Goal: Task Accomplishment & Management: Use online tool/utility

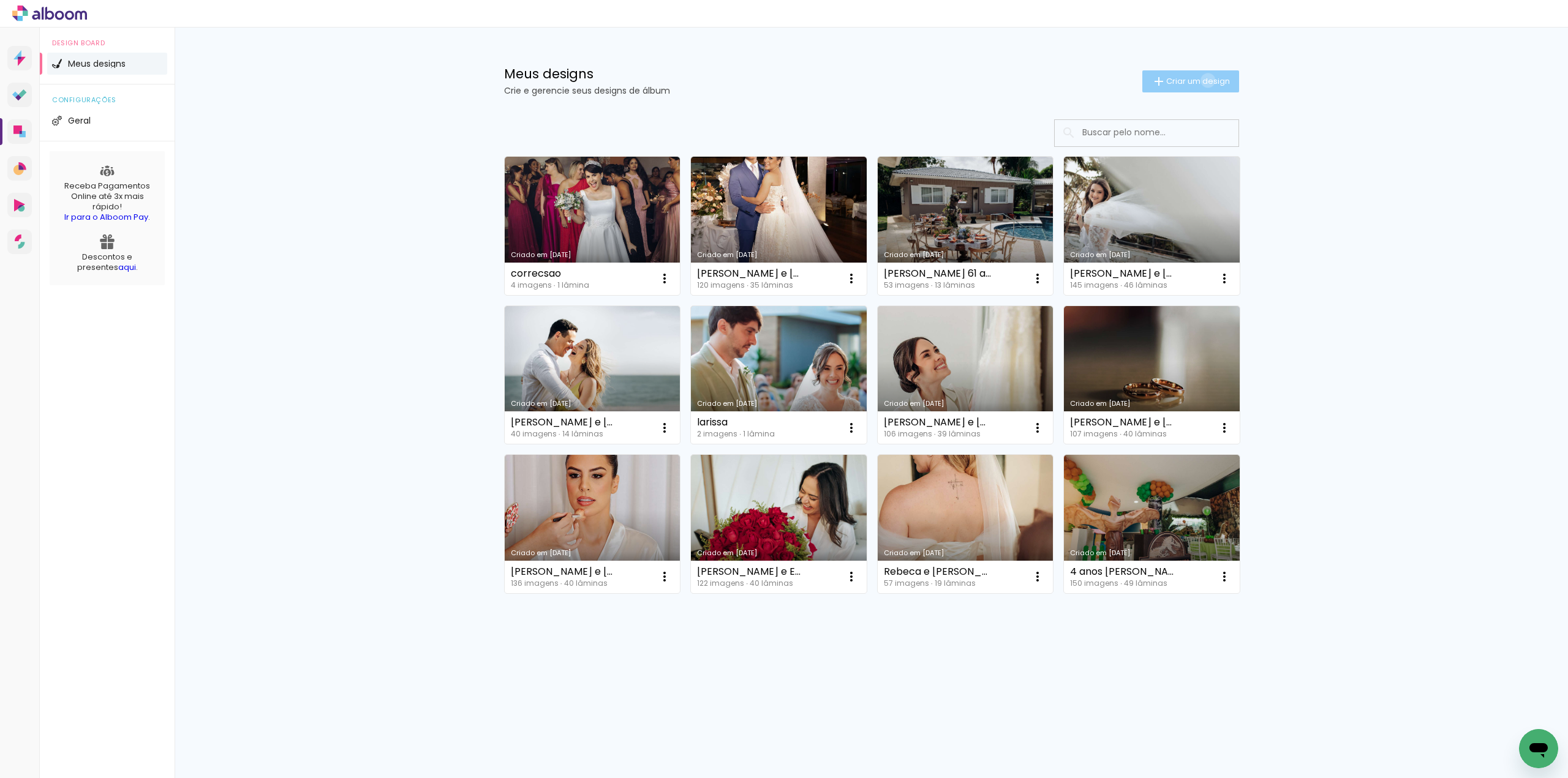
click at [1205, 80] on span "Criar um design" at bounding box center [1198, 81] width 64 height 8
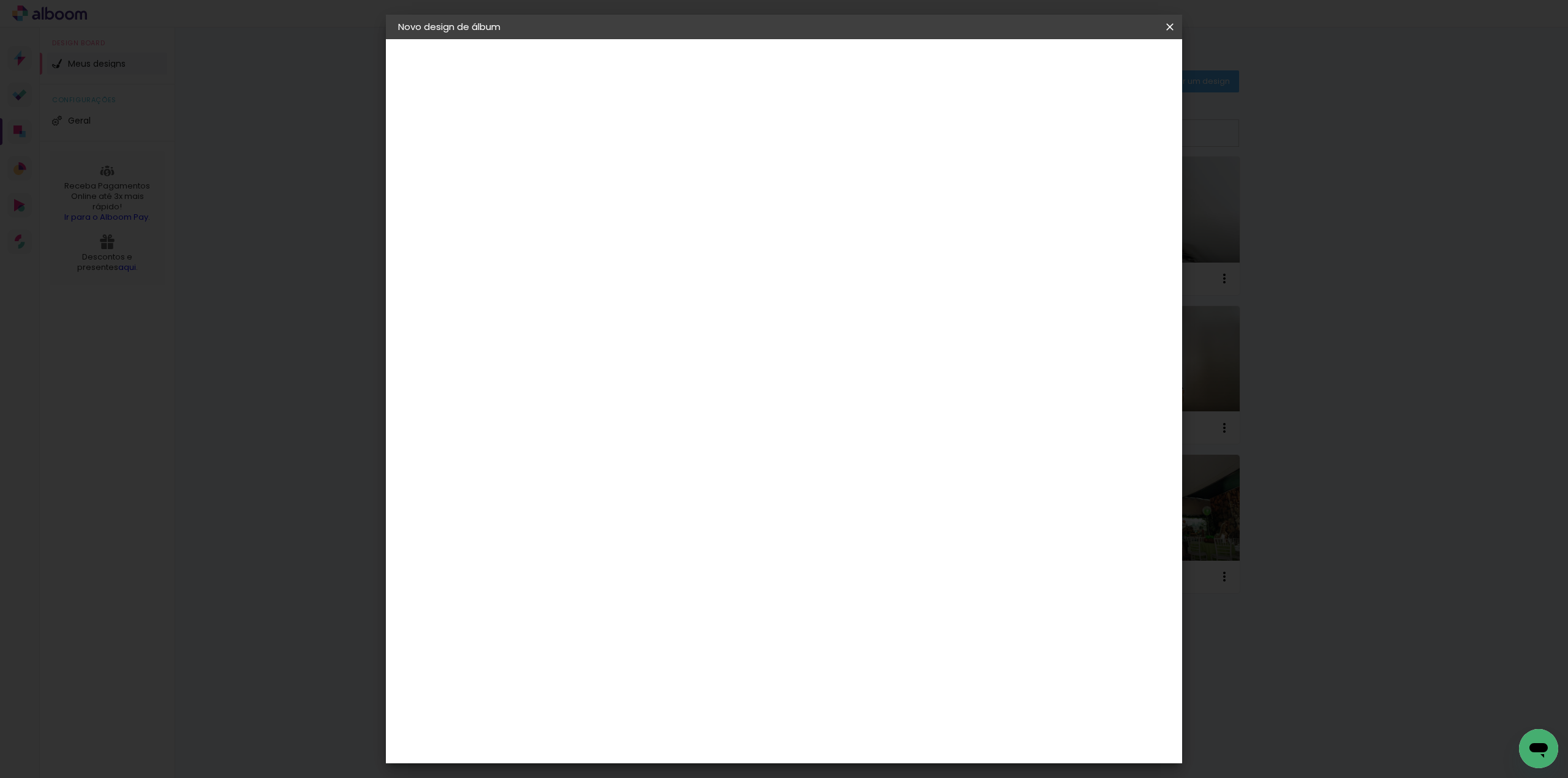
click at [598, 155] on input at bounding box center [598, 164] width 0 height 19
type input "[PERSON_NAME] e [PERSON_NAME] 06-12-2024_30x30"
type paper-input "[PERSON_NAME] e [PERSON_NAME] 06-12-2024_30x30"
click at [0, 0] on slot "Avançar" at bounding box center [0, 0] width 0 height 0
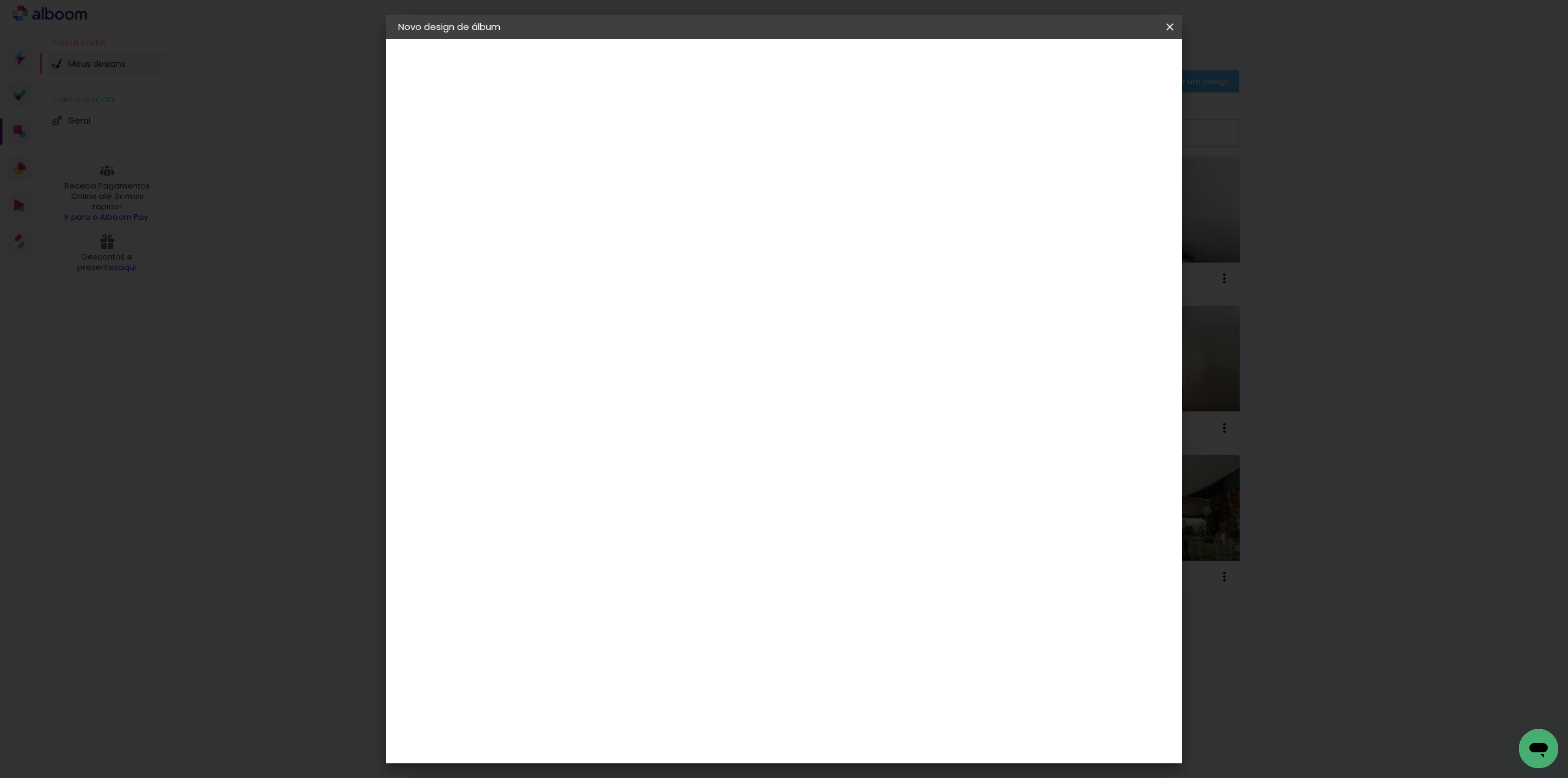
click at [626, 410] on div "AlfaFotoBook" at bounding box center [623, 410] width 65 height 10
click at [827, 58] on paper-button "Avançar" at bounding box center [797, 65] width 60 height 21
click at [681, 691] on span "Ruby" at bounding box center [652, 708] width 57 height 33
click at [0, 0] on slot "Avançar" at bounding box center [0, 0] width 0 height 0
click at [1093, 64] on span "Iniciar design" at bounding box center [1065, 65] width 56 height 9
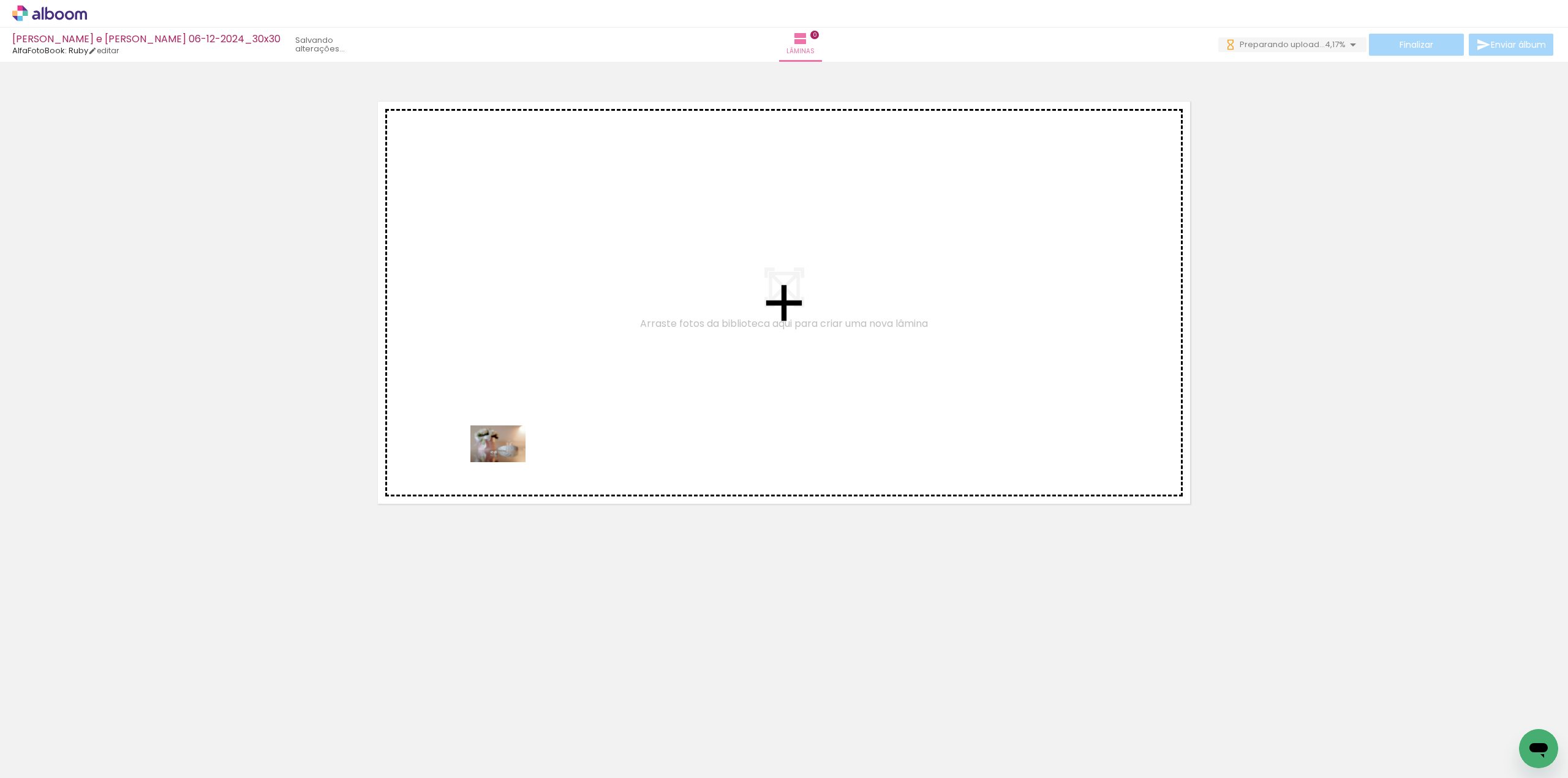
drag, startPoint x: 143, startPoint y: 745, endPoint x: 507, endPoint y: 461, distance: 461.7
click at [507, 462] on quentale-workspace at bounding box center [784, 389] width 1568 height 778
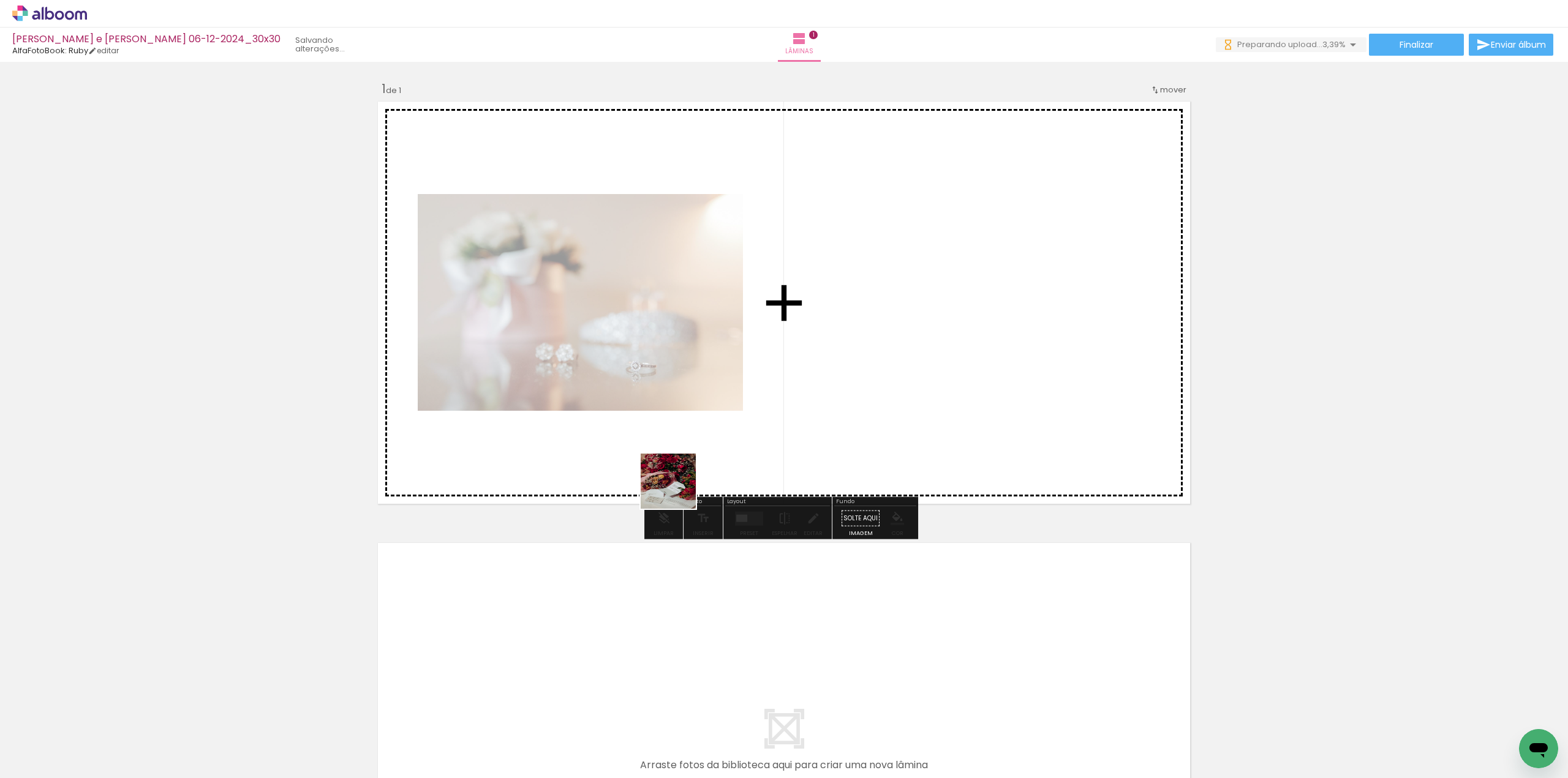
drag, startPoint x: 533, startPoint y: 735, endPoint x: 723, endPoint y: 474, distance: 322.8
click at [729, 459] on quentale-workspace at bounding box center [784, 389] width 1568 height 778
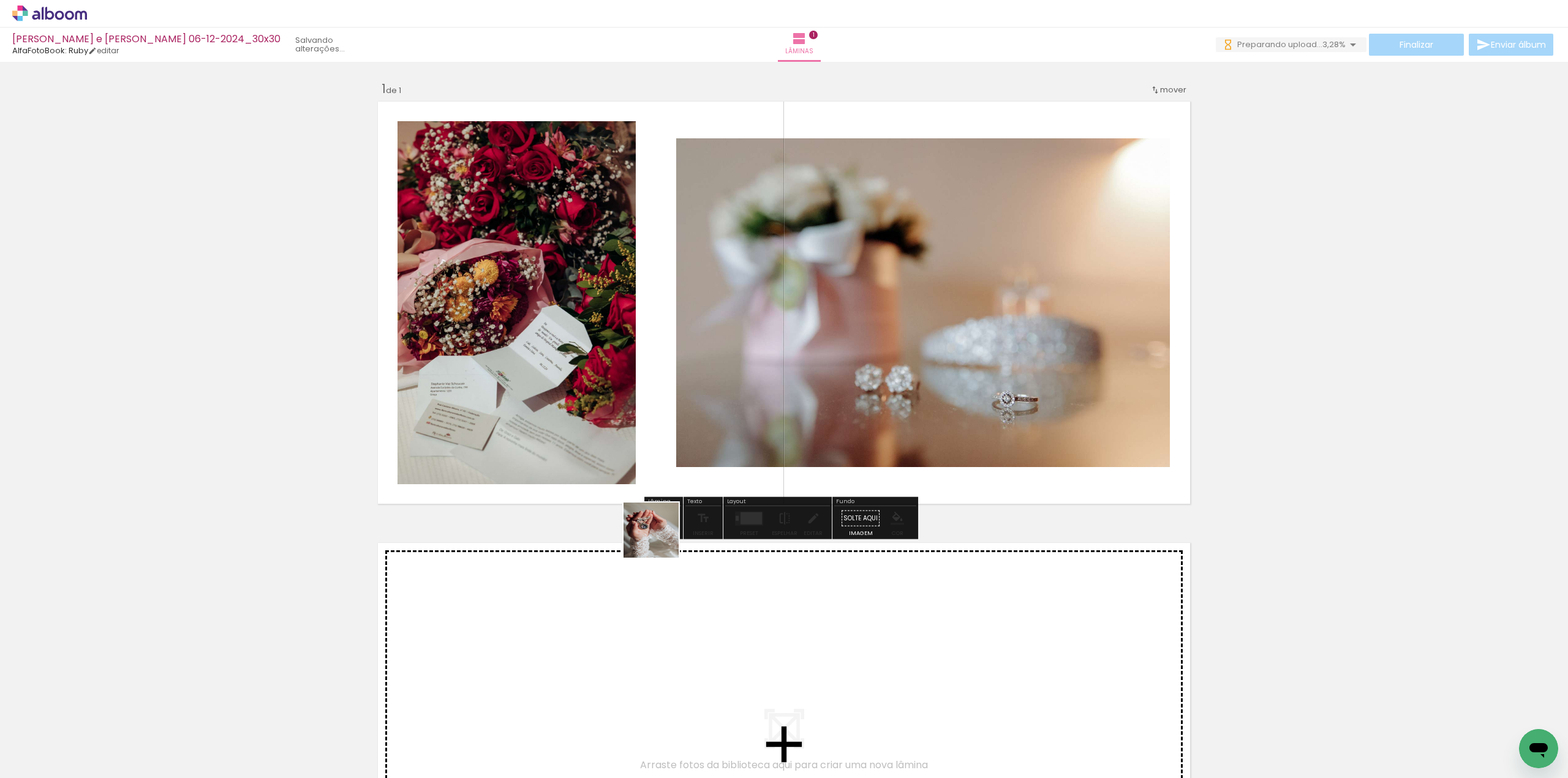
drag, startPoint x: 661, startPoint y: 539, endPoint x: 751, endPoint y: 350, distance: 209.3
click at [751, 350] on quentale-workspace at bounding box center [784, 389] width 1568 height 778
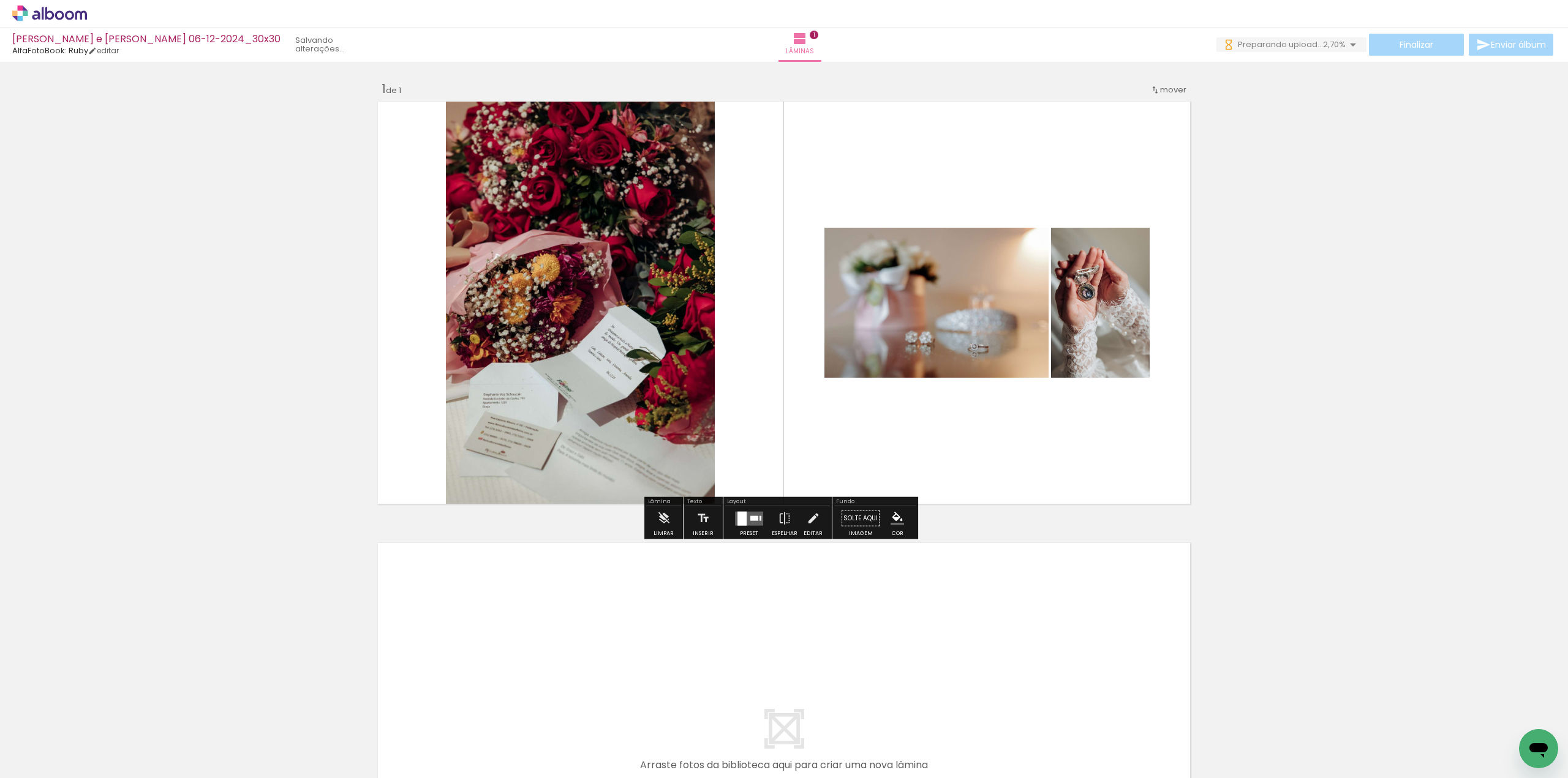
click at [1171, 91] on span "mover" at bounding box center [1174, 90] width 27 height 12
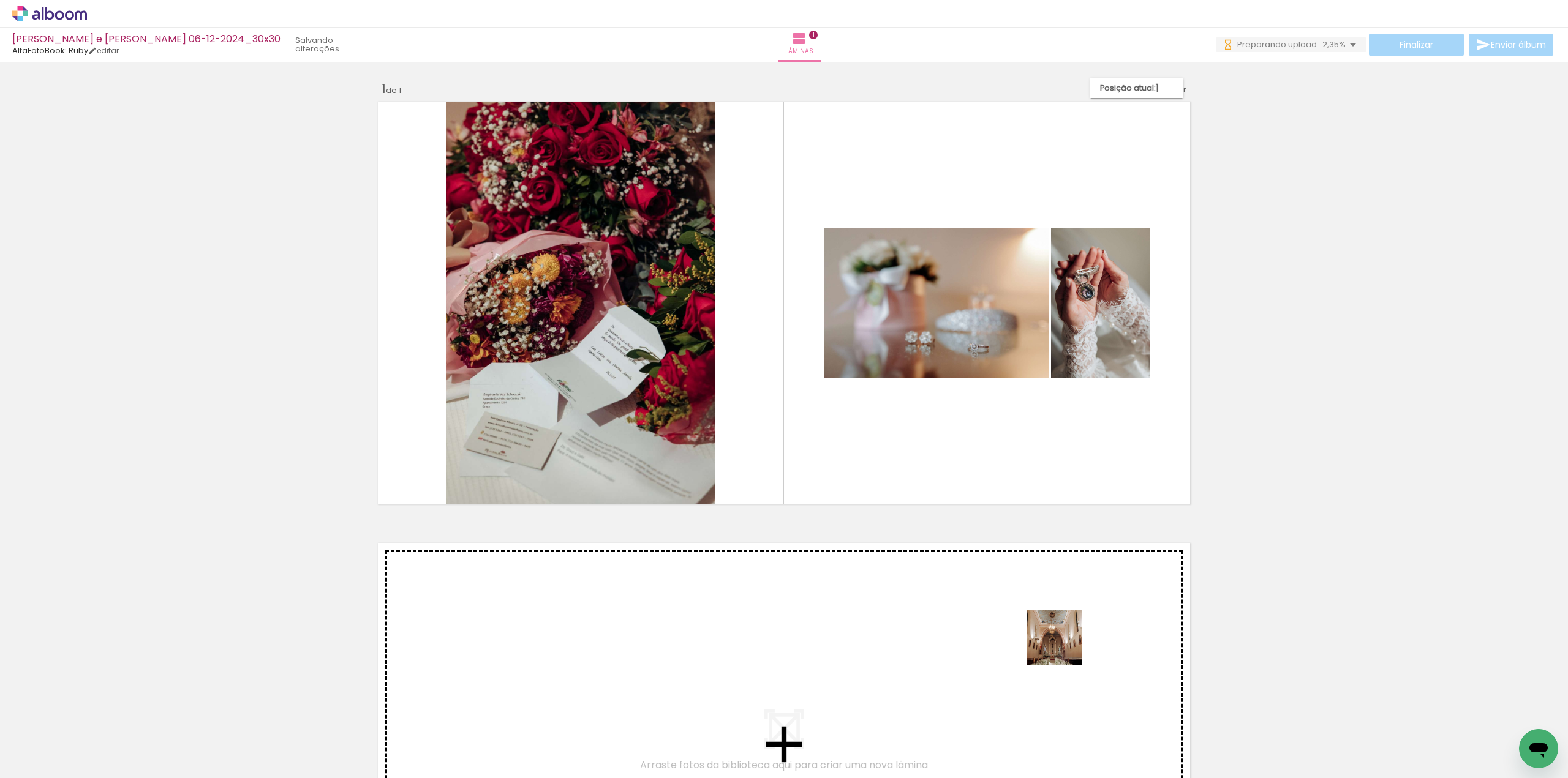
drag, startPoint x: 1075, startPoint y: 684, endPoint x: 1062, endPoint y: 645, distance: 41.1
click at [1062, 645] on quentale-workspace at bounding box center [784, 389] width 1568 height 778
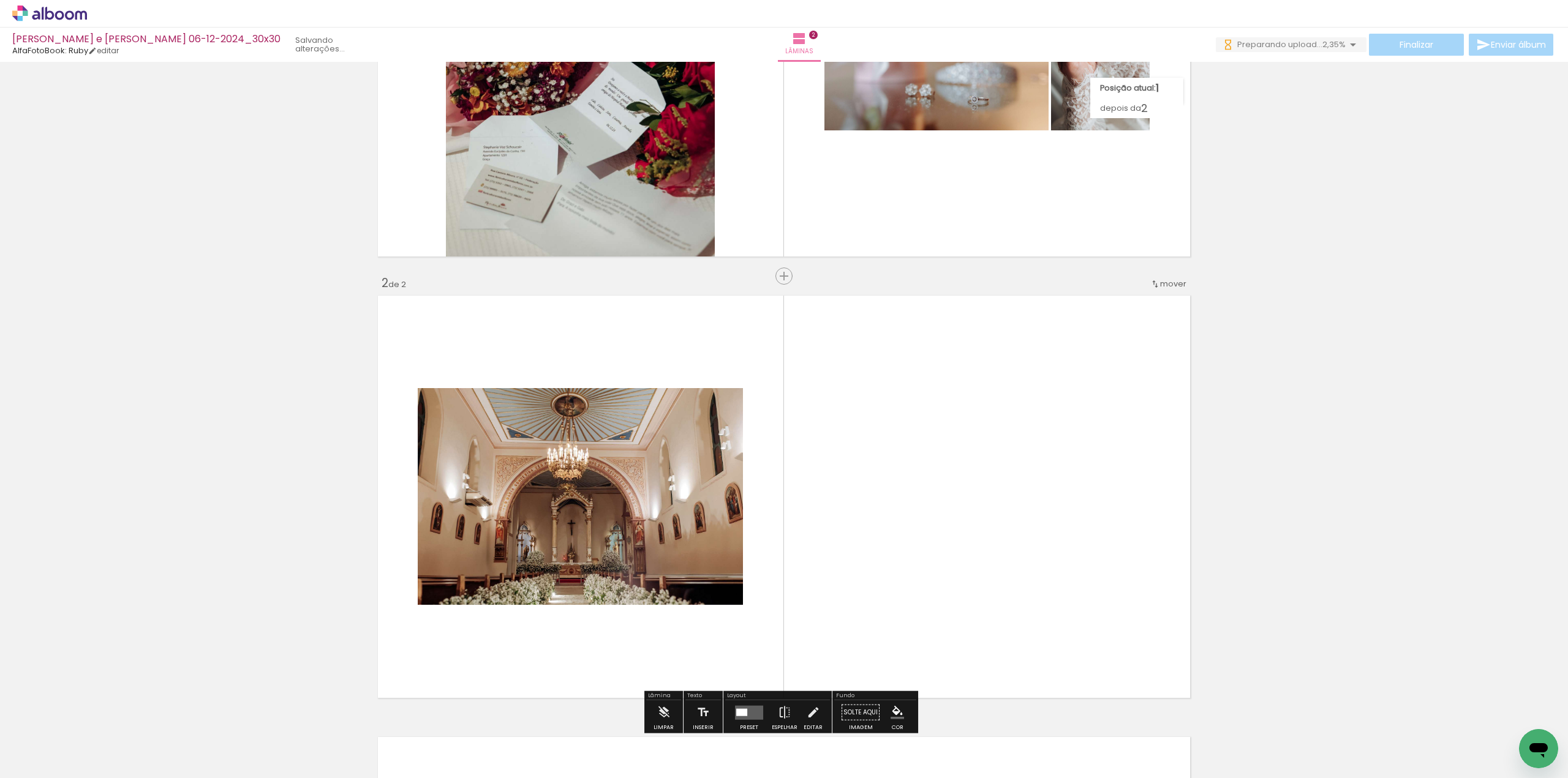
scroll to position [362, 0]
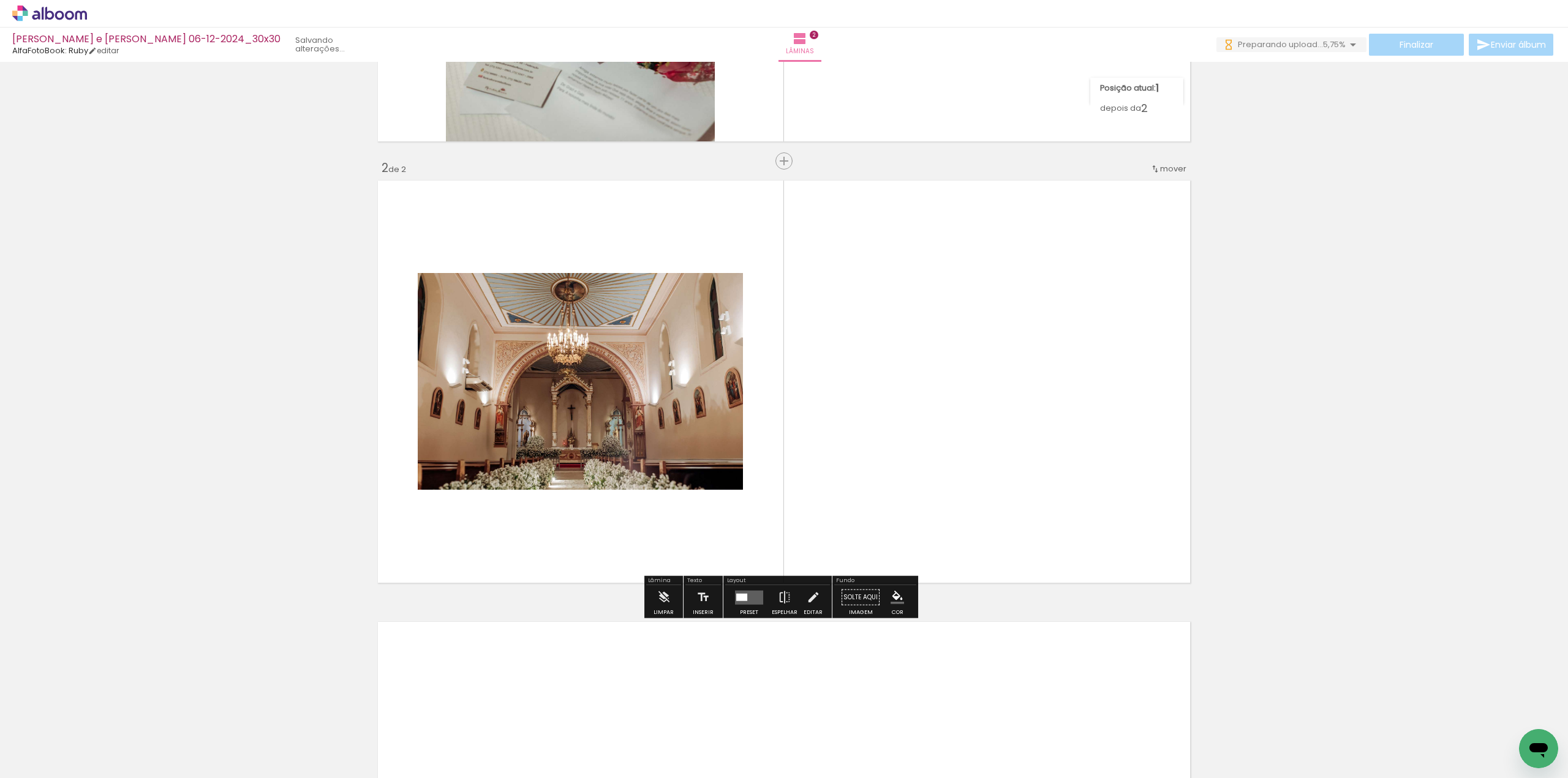
click at [1164, 170] on span "mover" at bounding box center [1174, 169] width 27 height 12
click at [1144, 170] on paper-item "antes da 1" at bounding box center [1137, 166] width 93 height 20
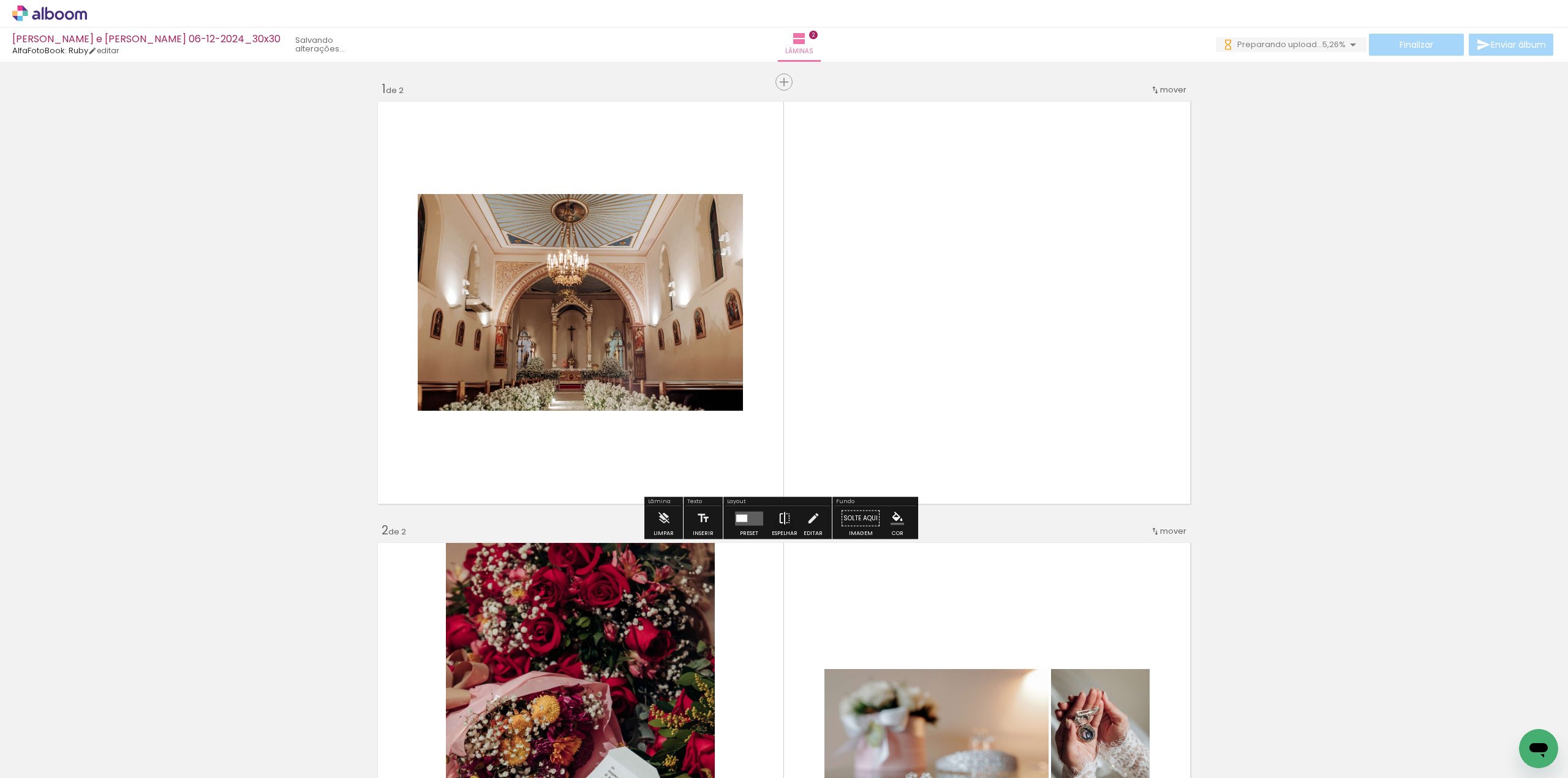
click at [784, 518] on iron-icon at bounding box center [784, 518] width 13 height 24
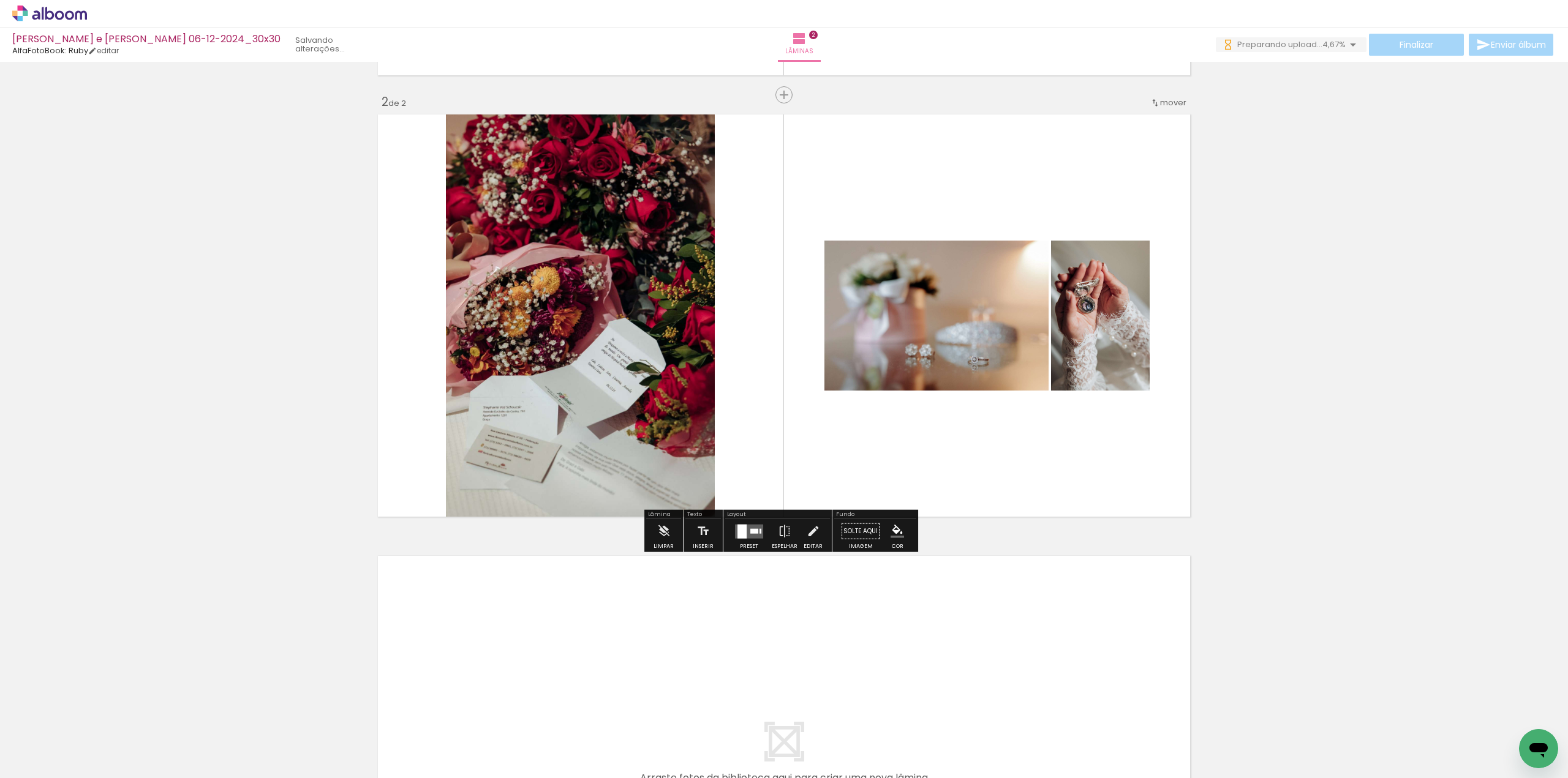
click at [743, 526] on div at bounding box center [742, 531] width 9 height 14
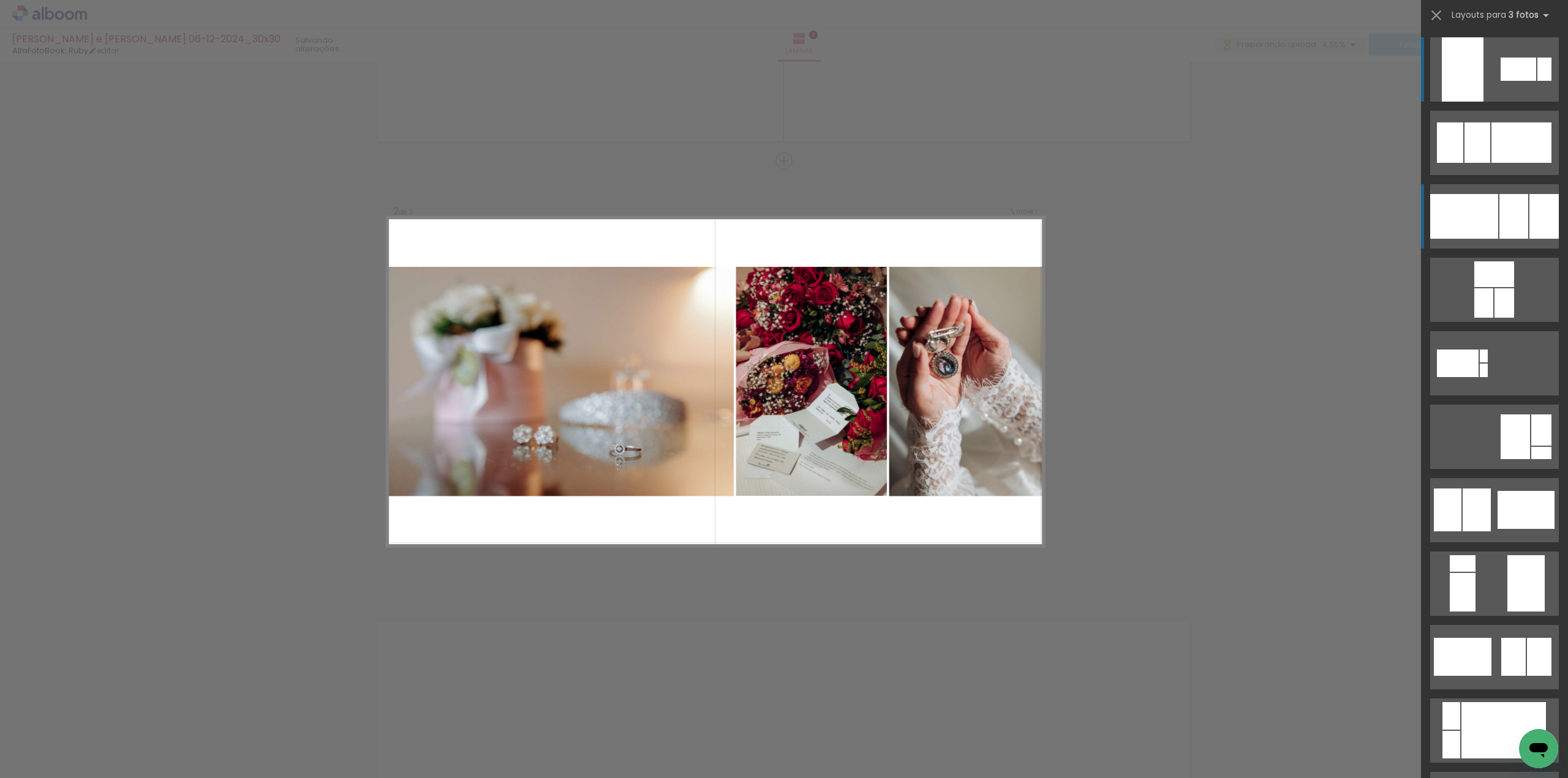
click at [1538, 212] on div at bounding box center [1544, 216] width 30 height 44
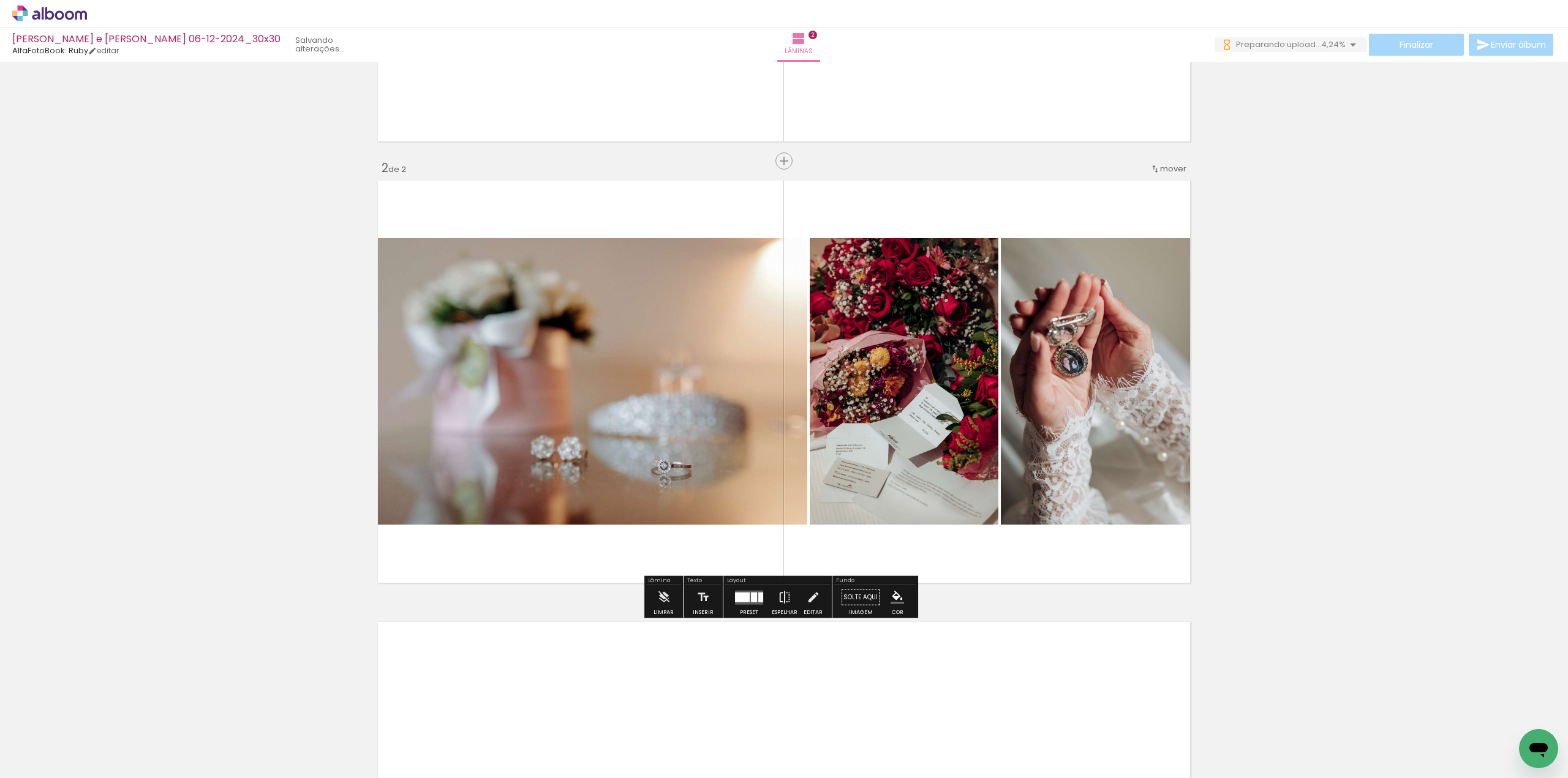
click at [785, 594] on iron-icon at bounding box center [784, 597] width 13 height 24
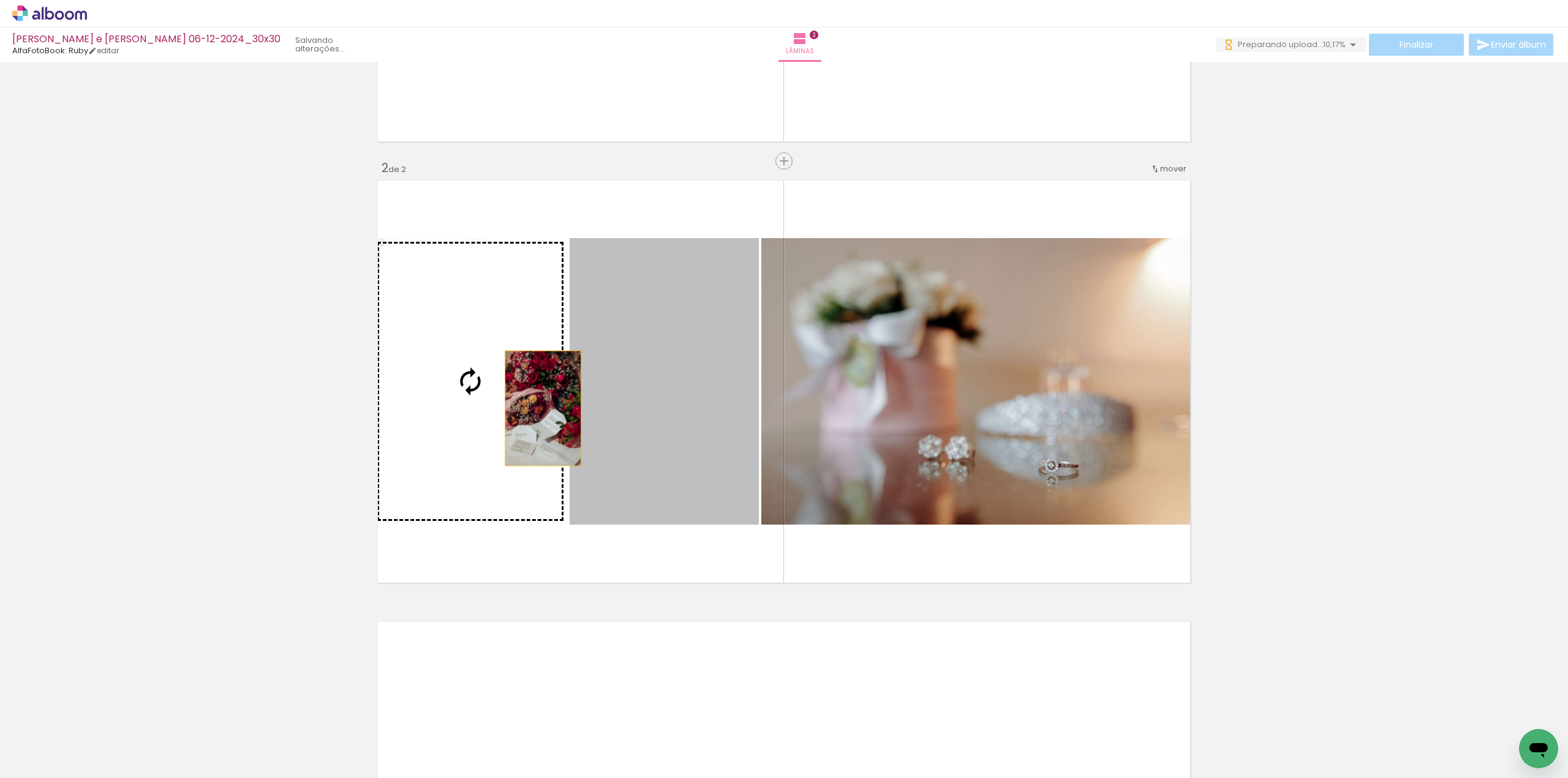
drag, startPoint x: 675, startPoint y: 411, endPoint x: 509, endPoint y: 403, distance: 166.2
click at [0, 0] on slot at bounding box center [0, 0] width 0 height 0
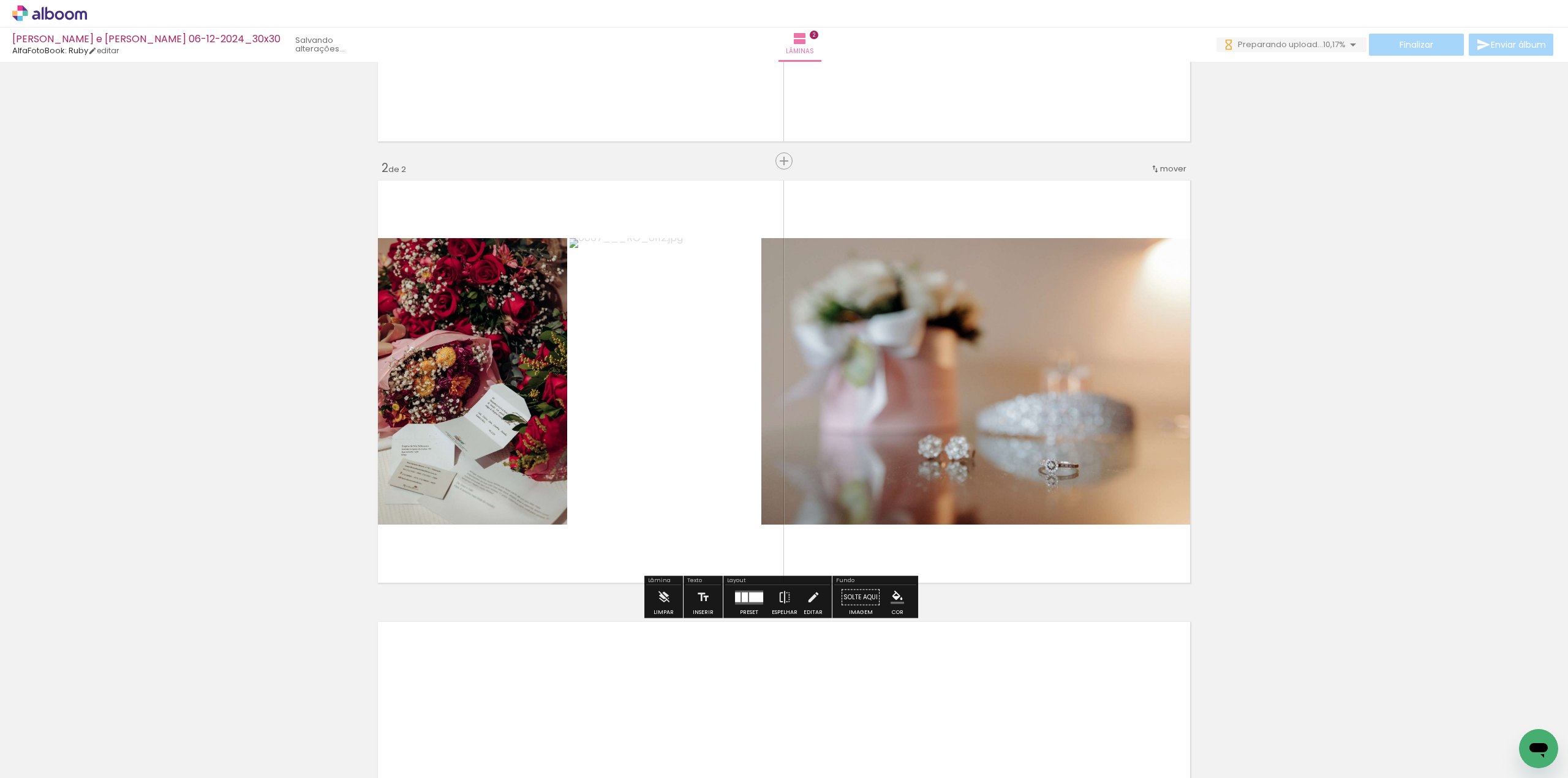
click at [221, 365] on div "Inserir lâmina 1 de 2 Inserir lâmina 2 de 2" at bounding box center [784, 366] width 1568 height 1325
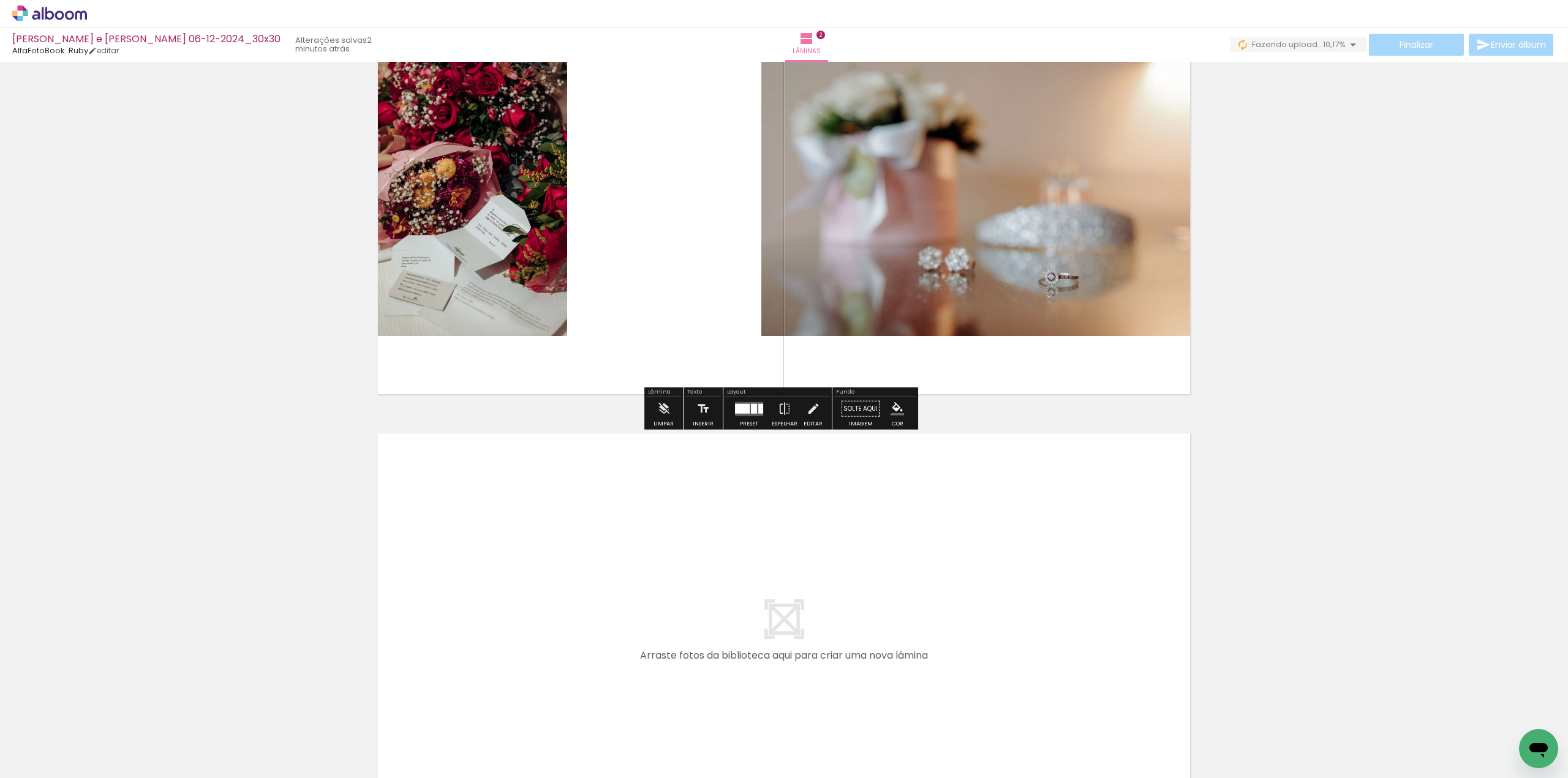
scroll to position [668, 0]
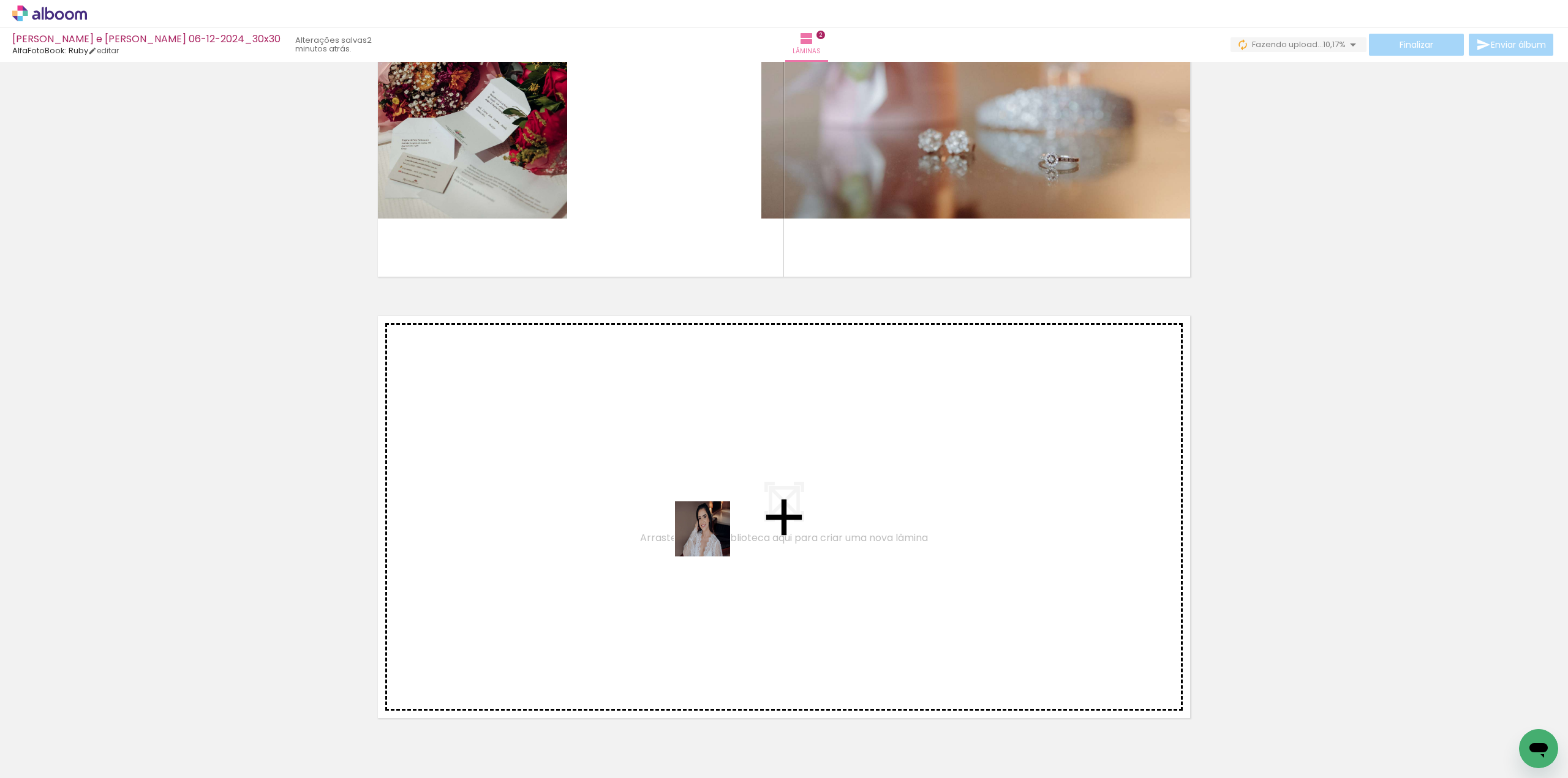
drag, startPoint x: 196, startPoint y: 741, endPoint x: 723, endPoint y: 534, distance: 566.2
click at [723, 534] on quentale-workspace at bounding box center [784, 389] width 1568 height 778
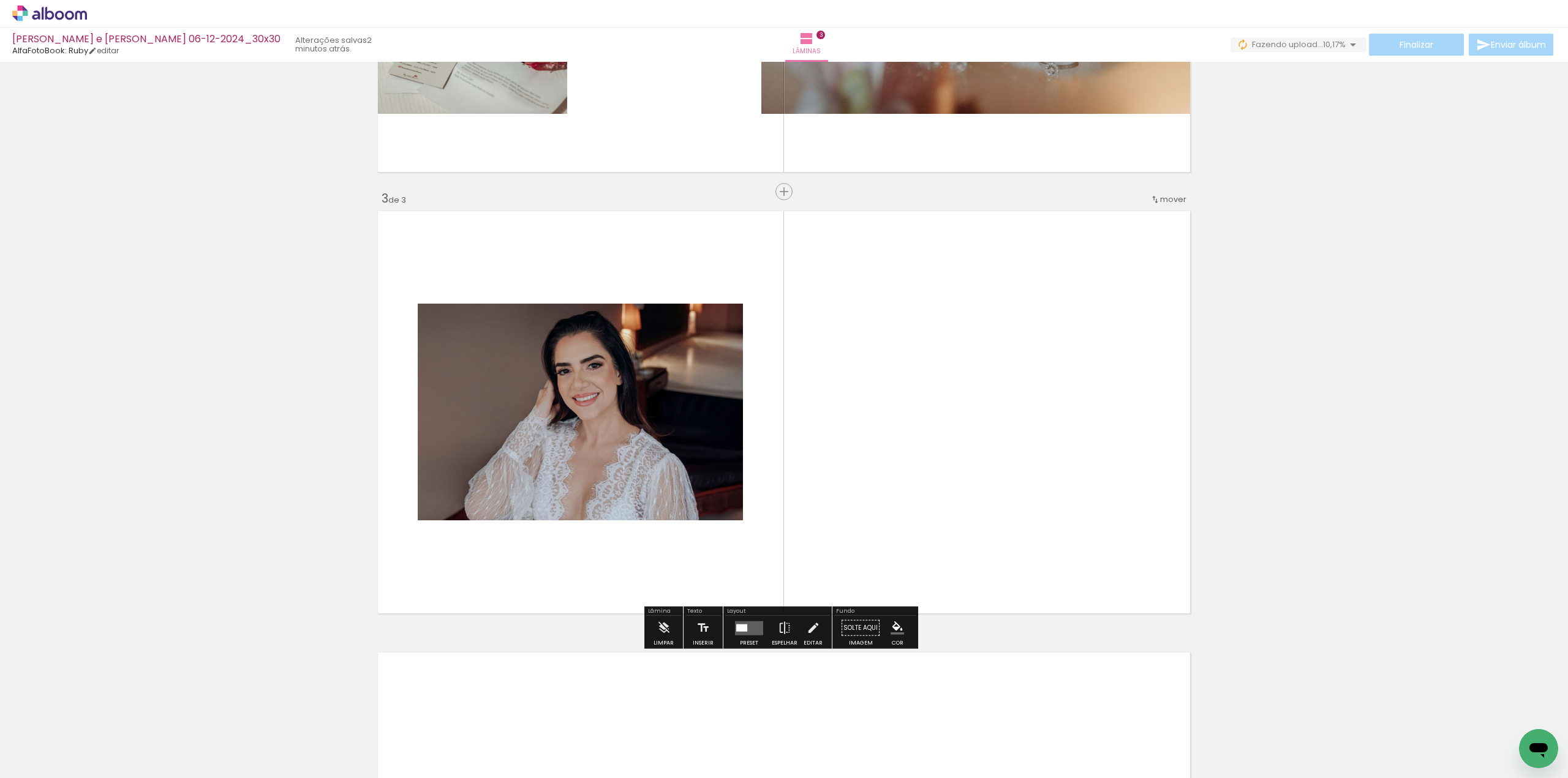
scroll to position [803, 0]
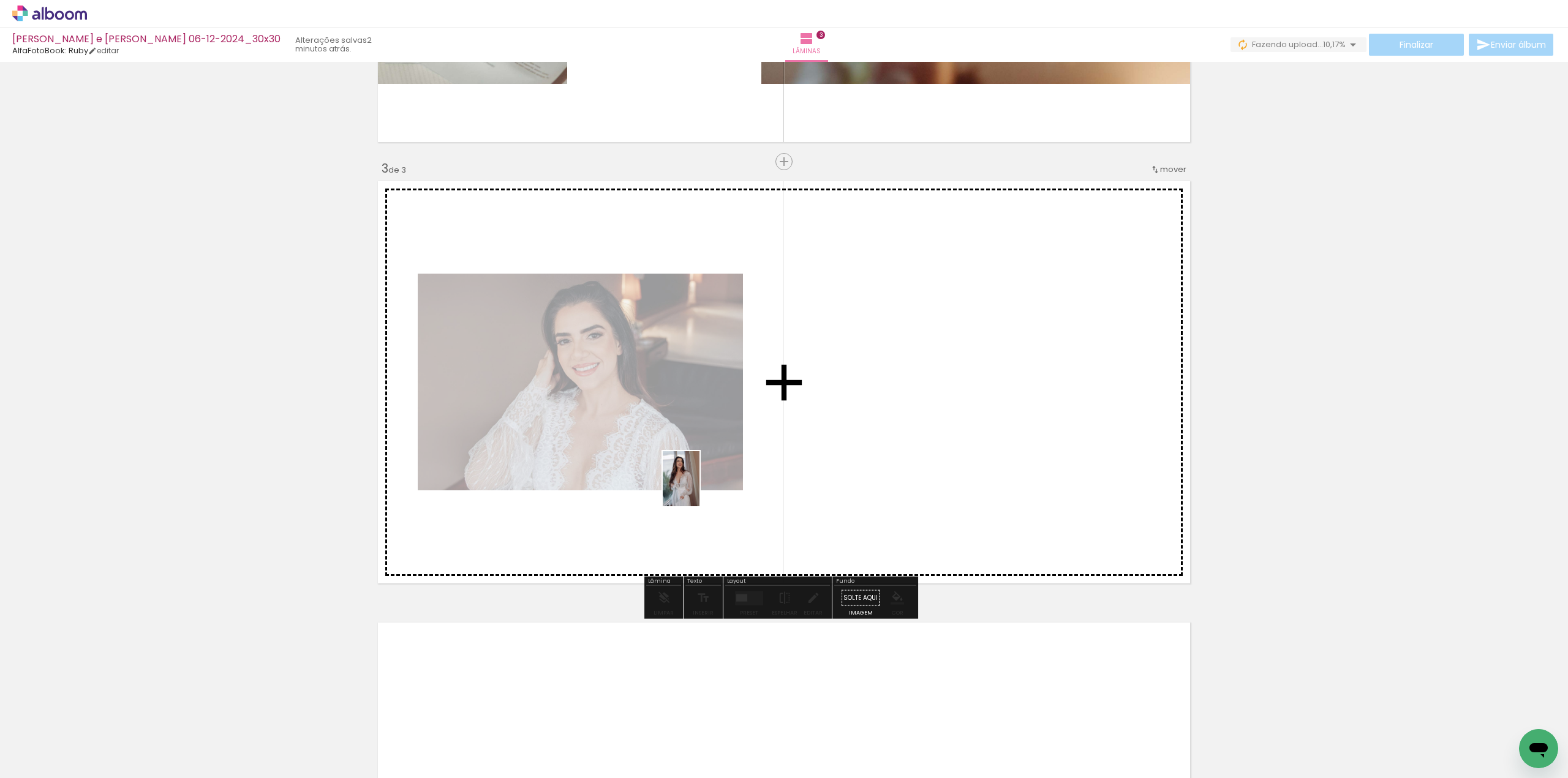
drag, startPoint x: 286, startPoint y: 739, endPoint x: 699, endPoint y: 488, distance: 483.3
click at [699, 488] on quentale-workspace at bounding box center [784, 389] width 1568 height 778
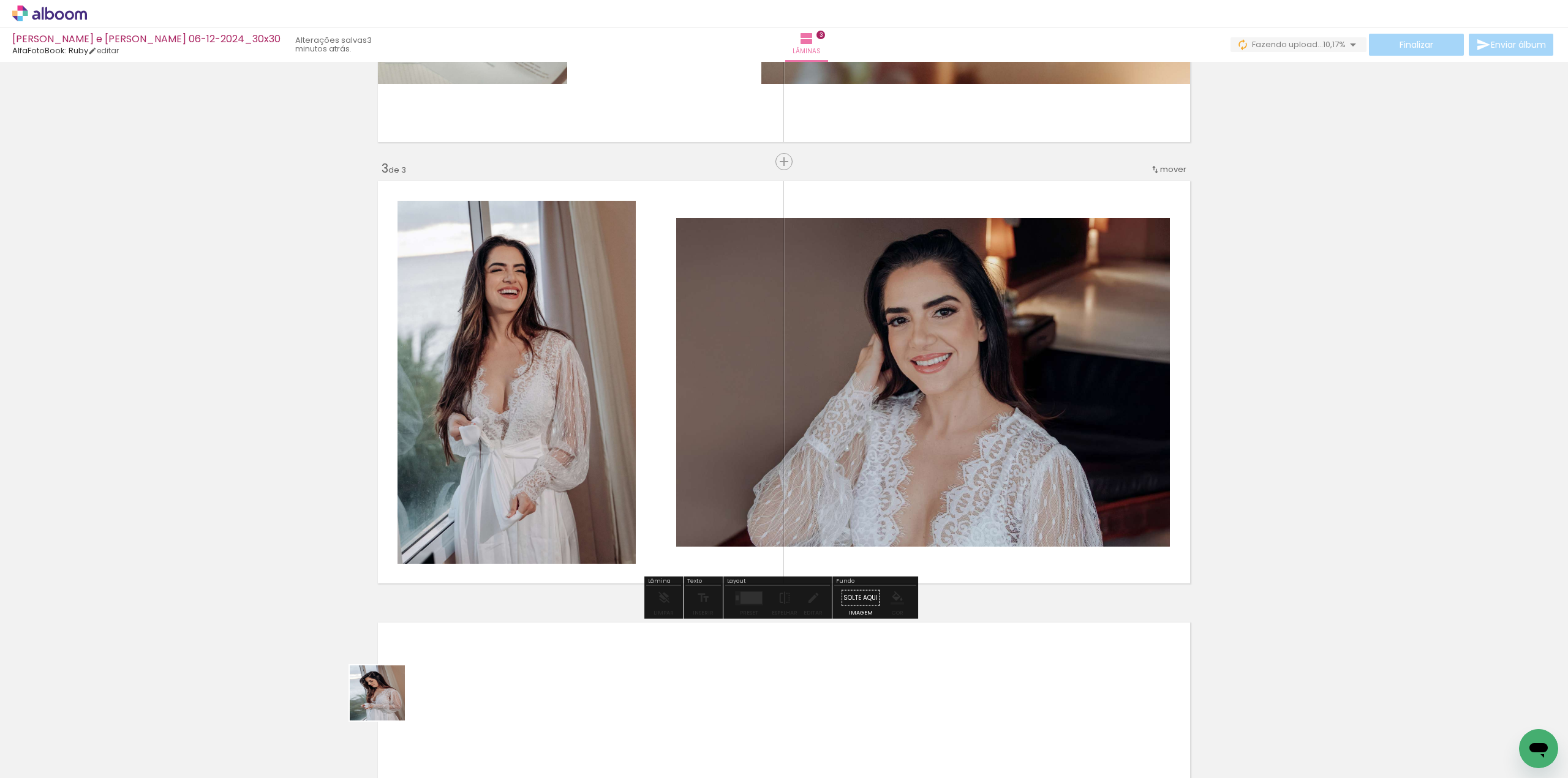
drag, startPoint x: 386, startPoint y: 702, endPoint x: 658, endPoint y: 511, distance: 332.4
click at [658, 511] on quentale-workspace at bounding box center [784, 389] width 1568 height 778
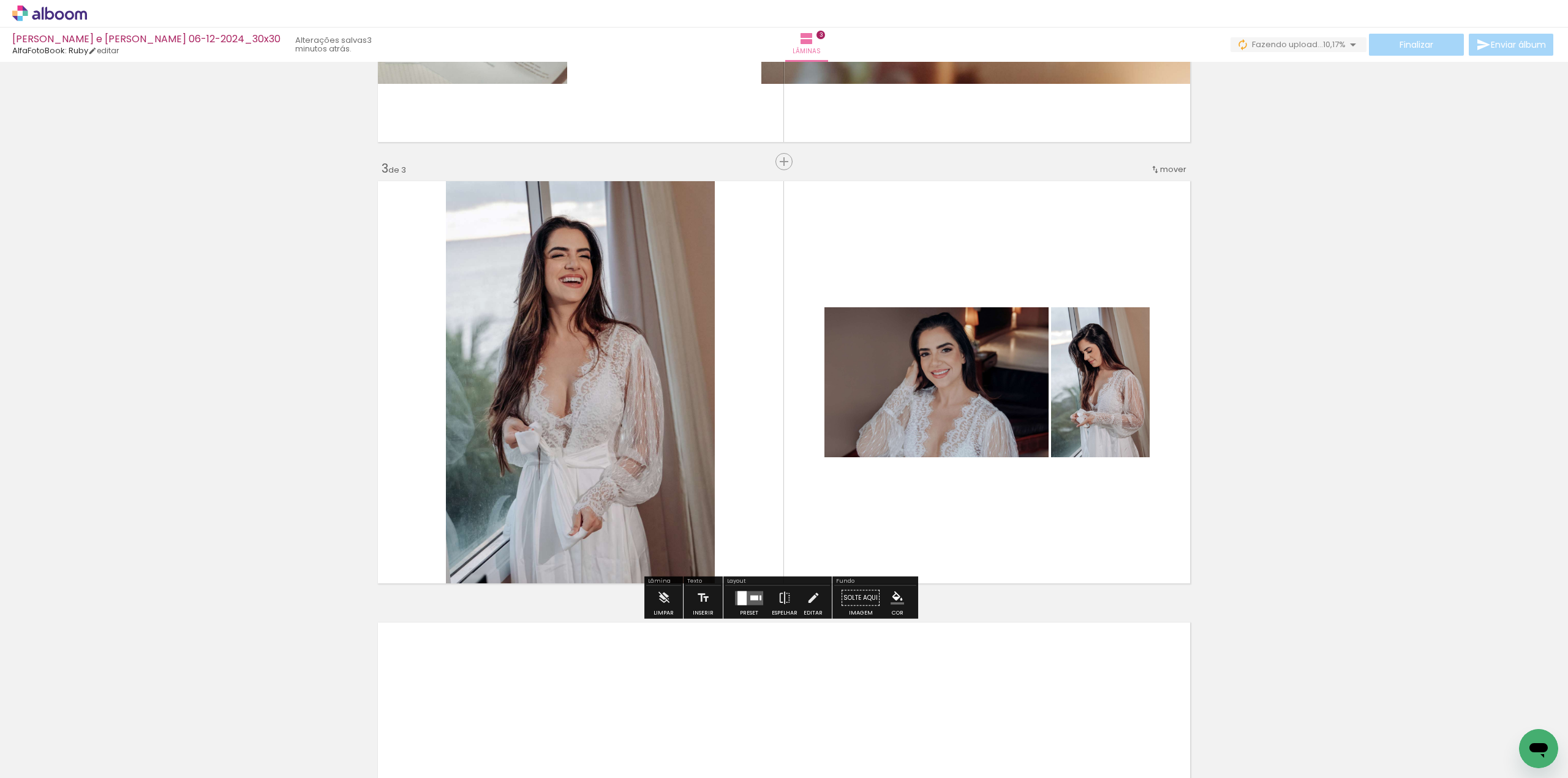
click at [747, 604] on quentale-layouter at bounding box center [749, 597] width 28 height 14
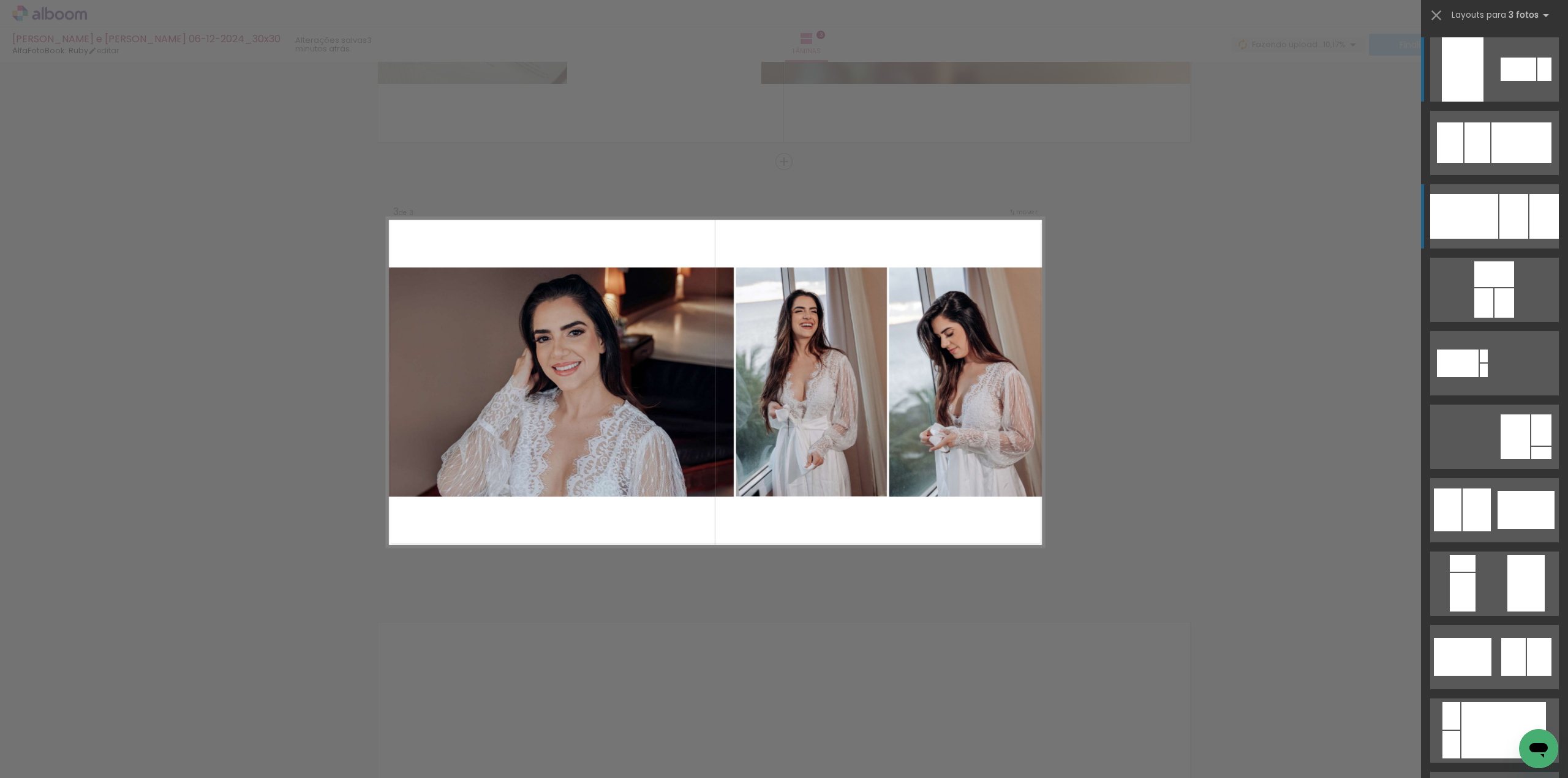
click at [1508, 207] on div at bounding box center [1513, 216] width 29 height 44
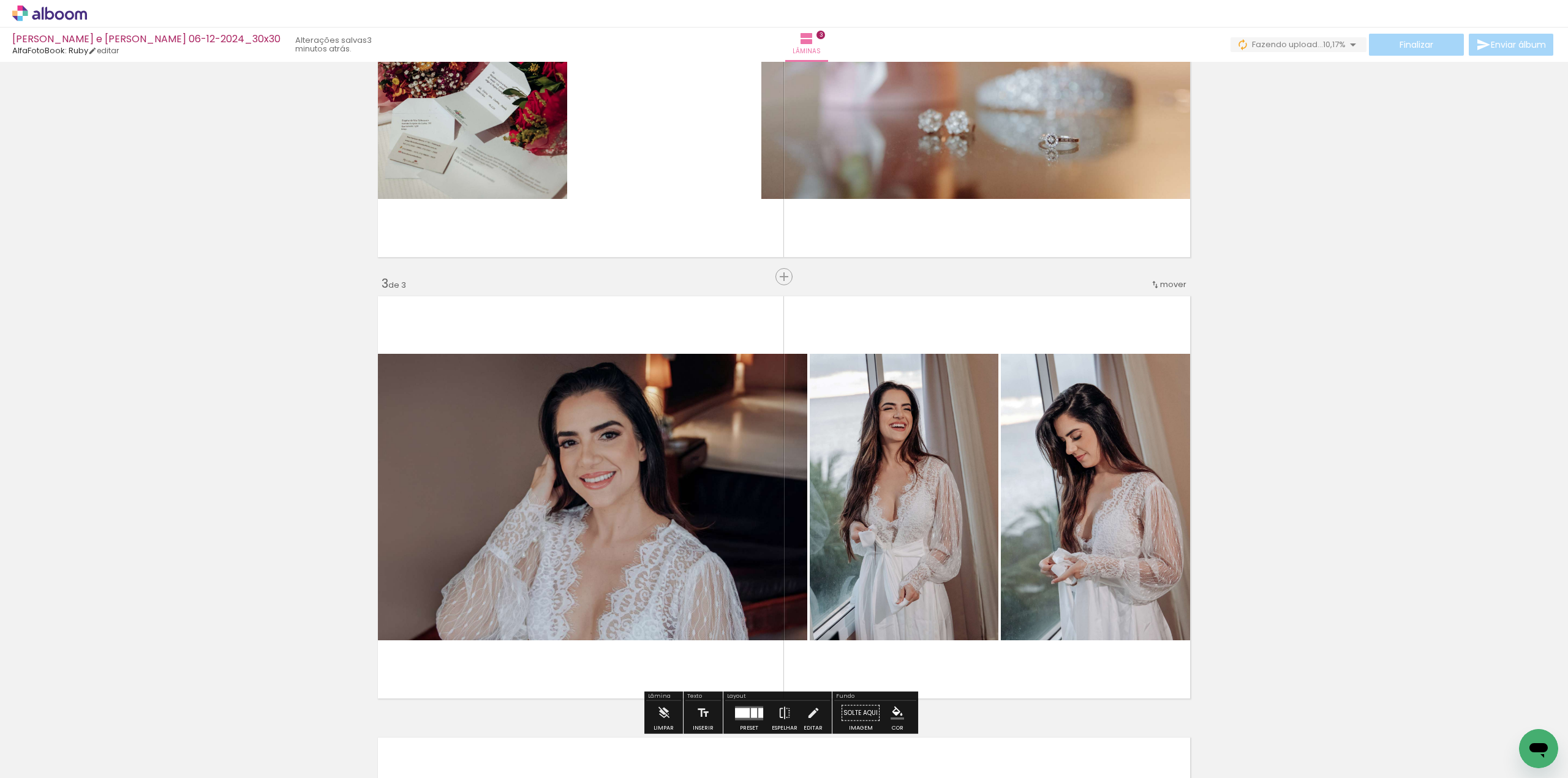
scroll to position [742, 0]
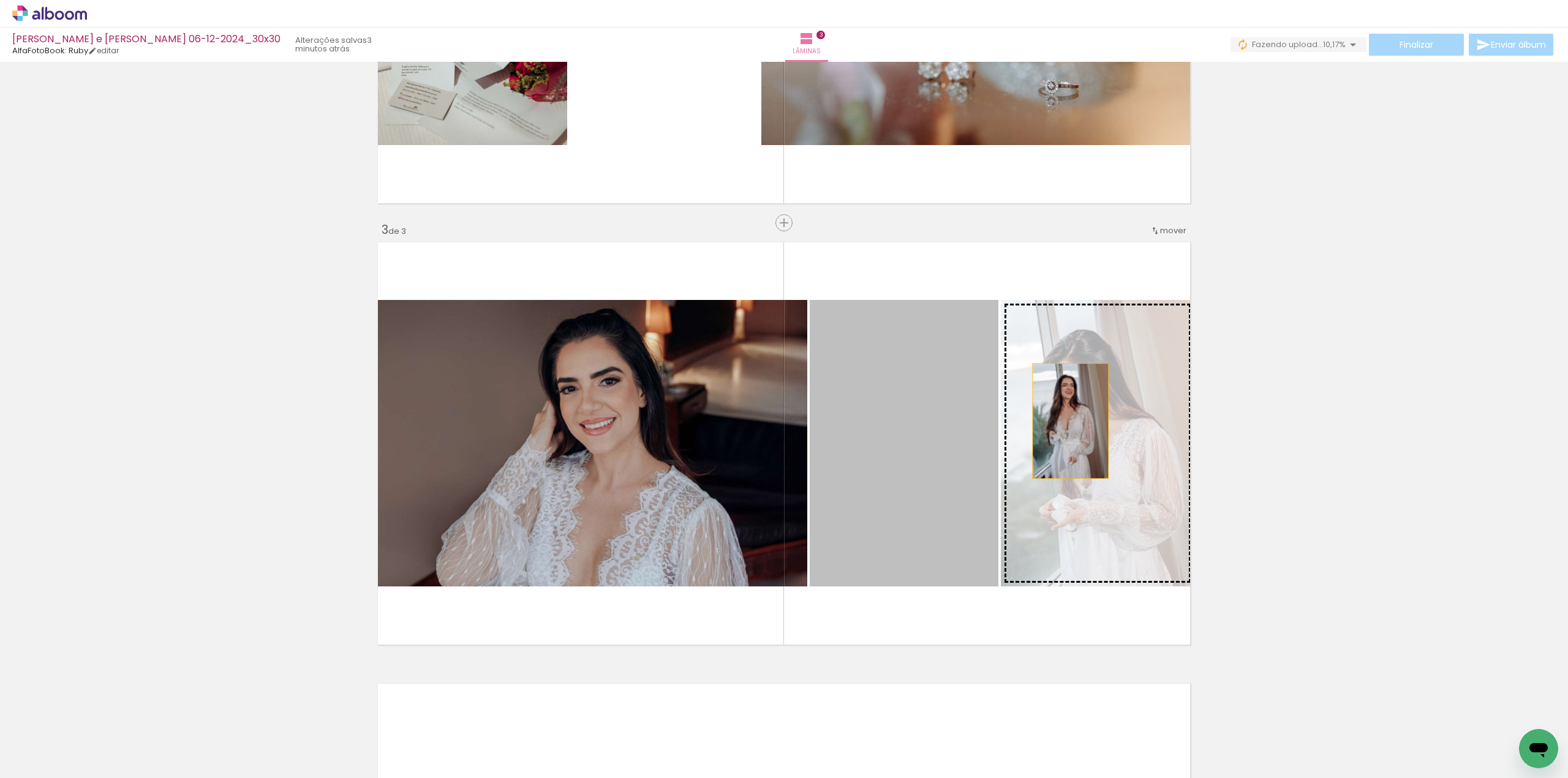
click at [0, 0] on slot at bounding box center [0, 0] width 0 height 0
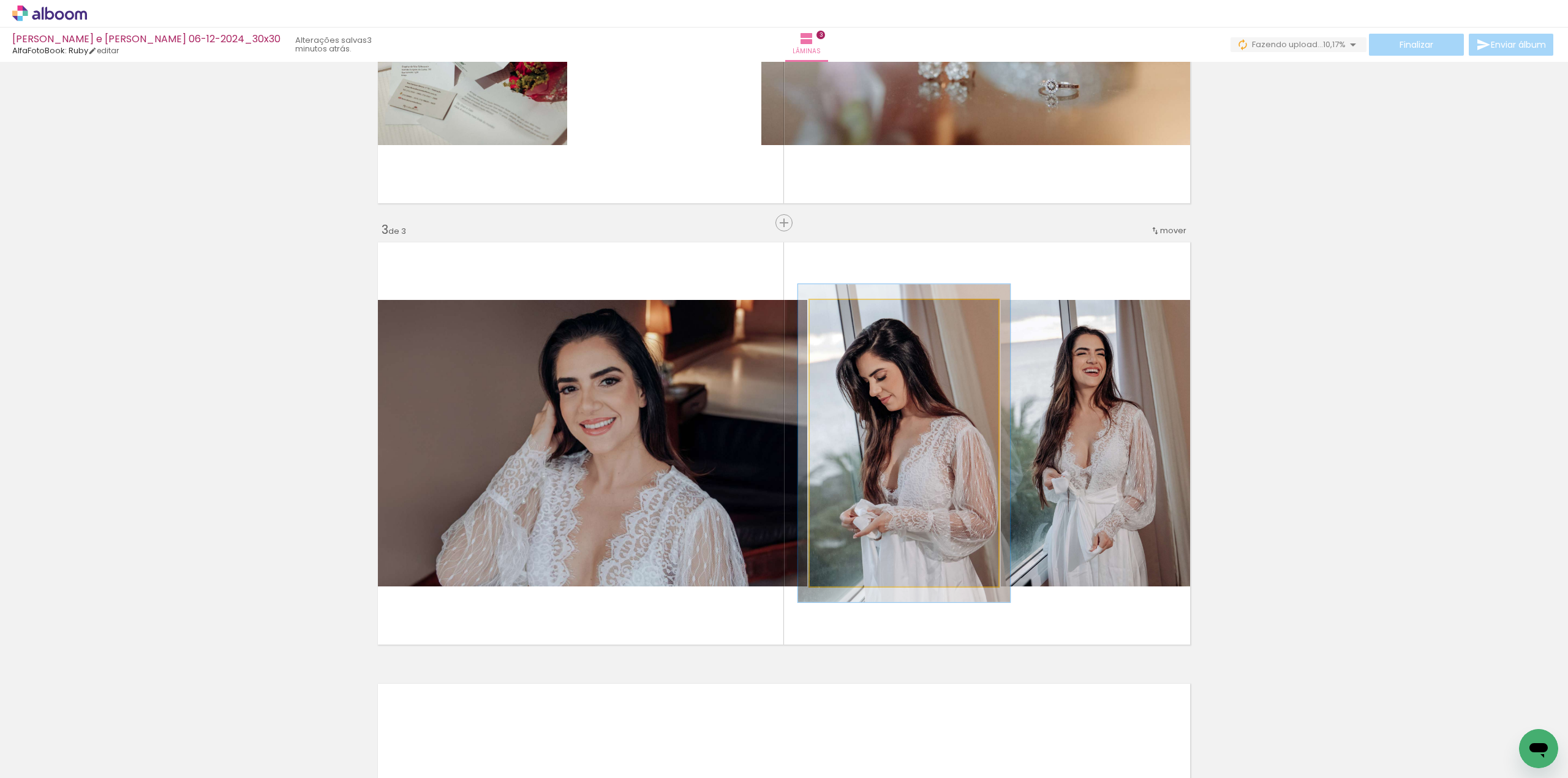
type paper-slider "111"
click at [847, 320] on div at bounding box center [843, 313] width 19 height 19
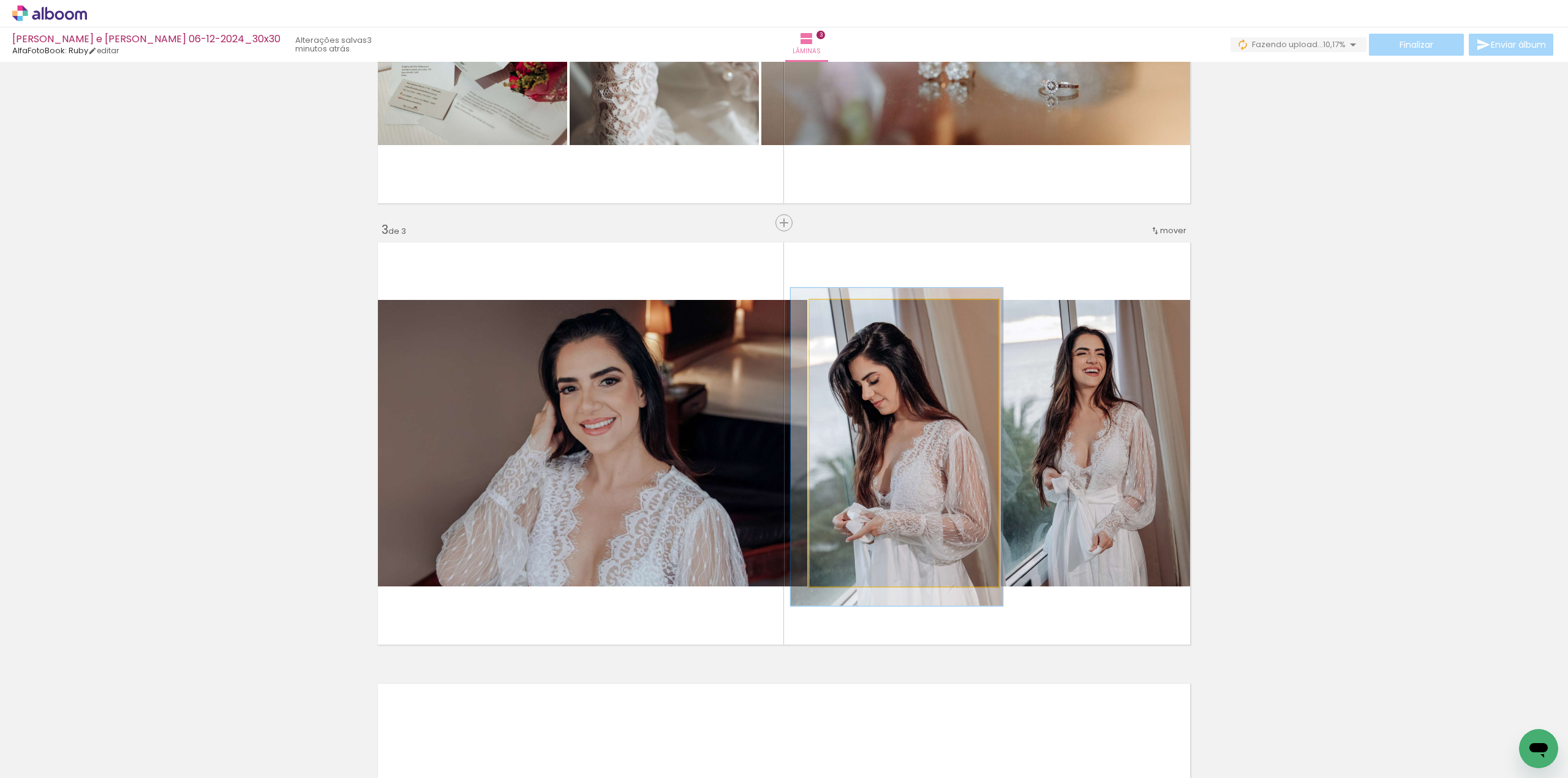
drag, startPoint x: 868, startPoint y: 396, endPoint x: 861, endPoint y: 399, distance: 7.6
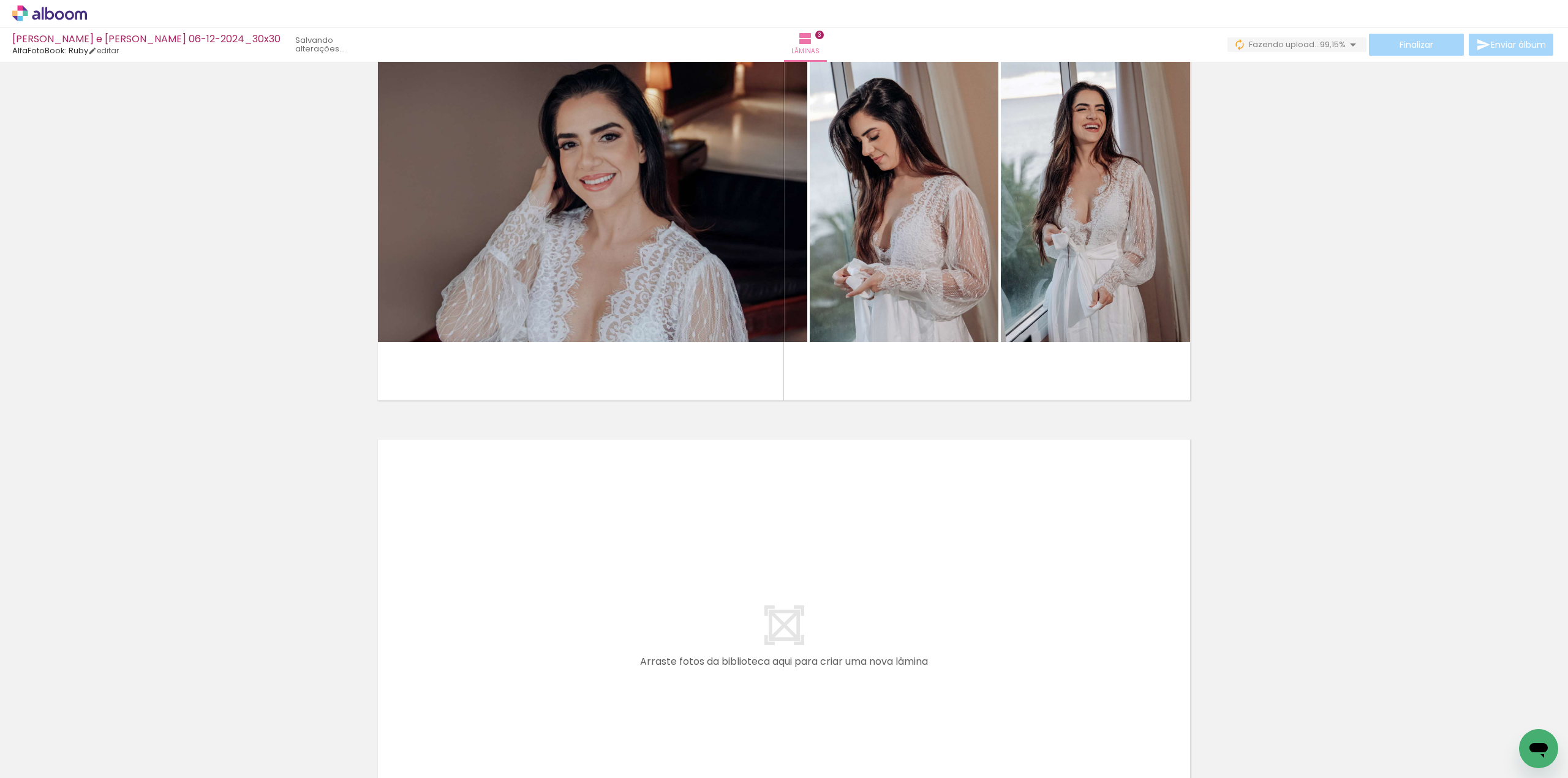
scroll to position [987, 0]
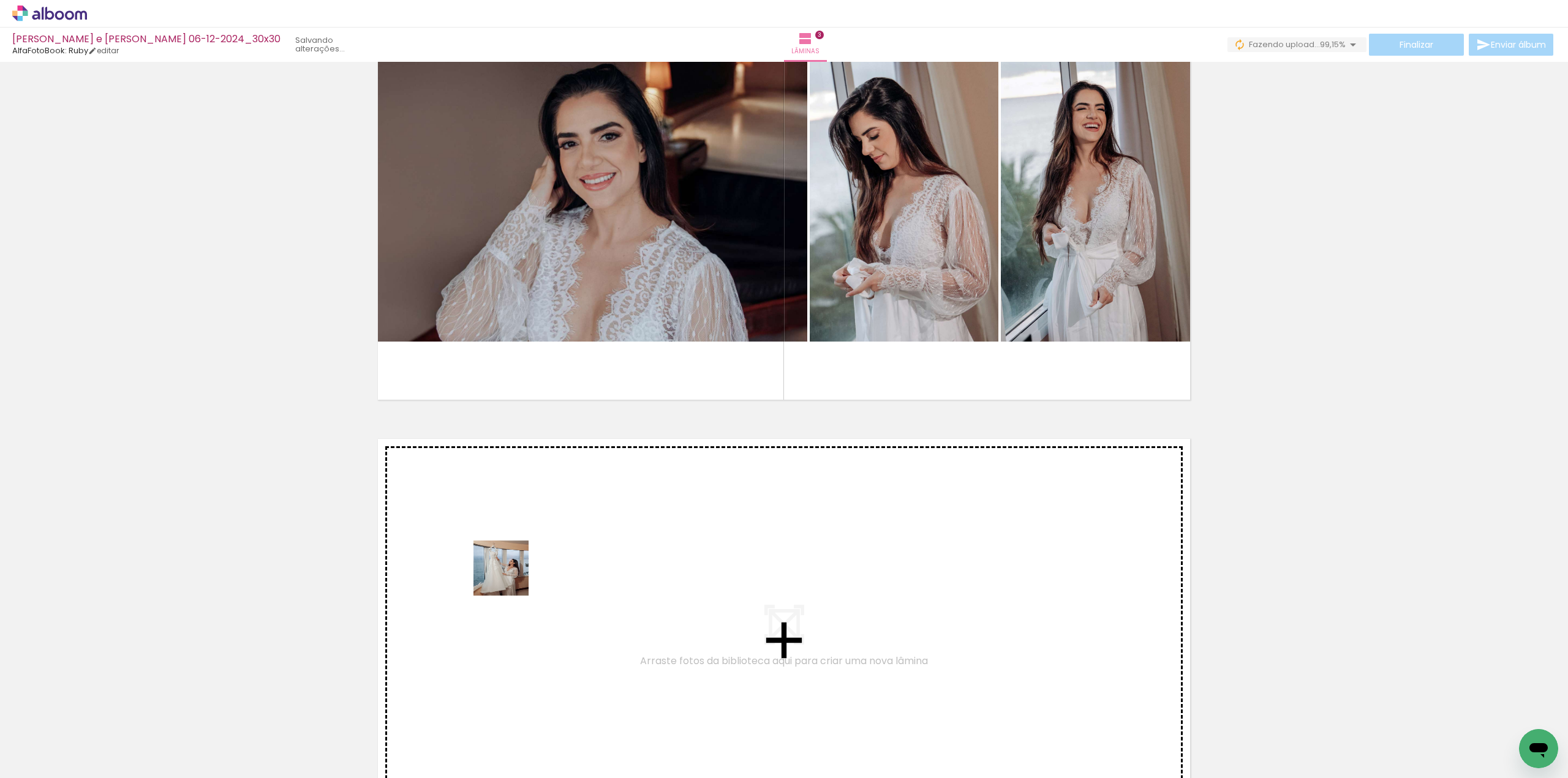
drag, startPoint x: 406, startPoint y: 735, endPoint x: 510, endPoint y: 577, distance: 189.2
click at [510, 577] on quentale-workspace at bounding box center [784, 389] width 1568 height 778
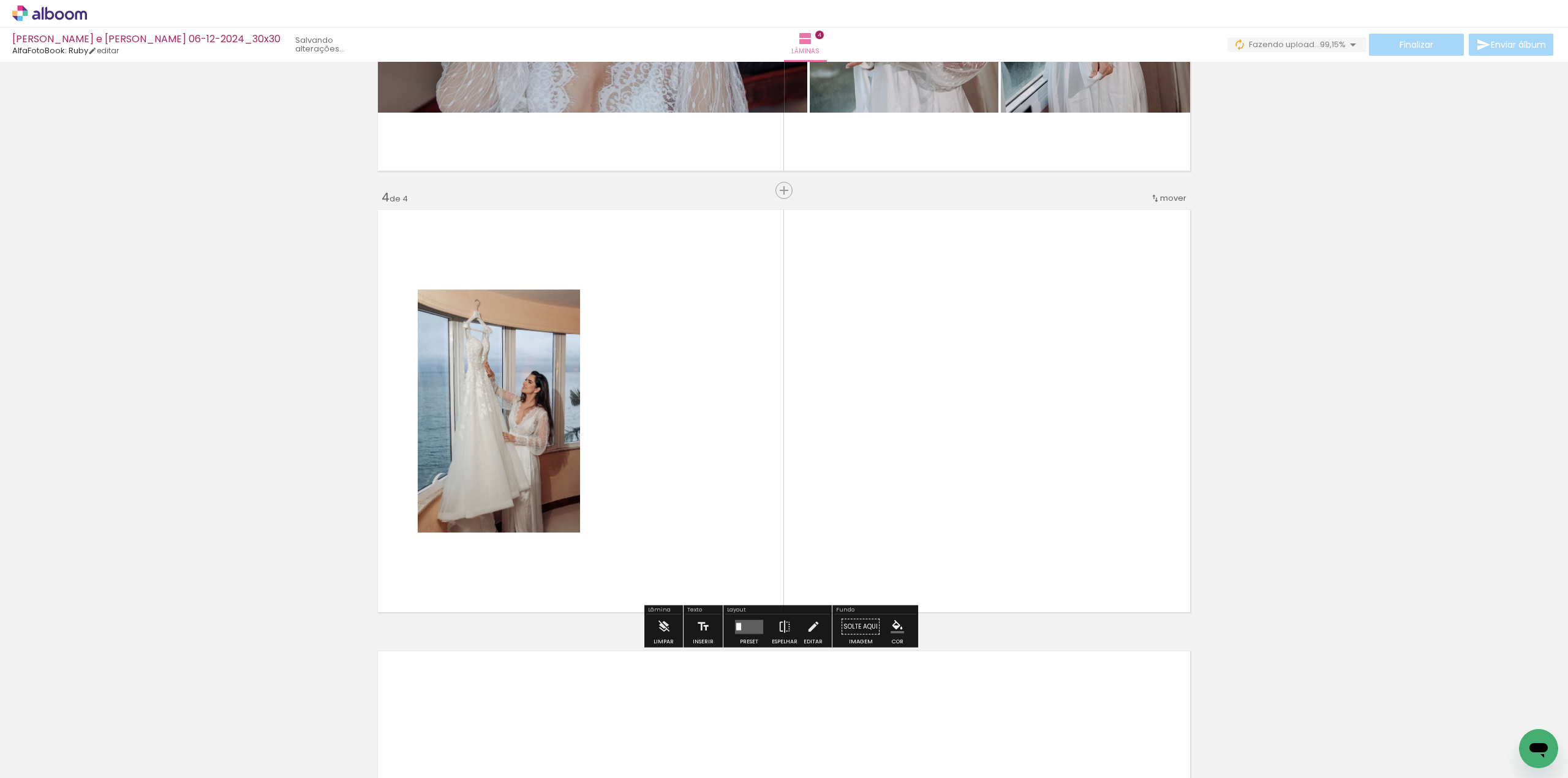
scroll to position [1245, 0]
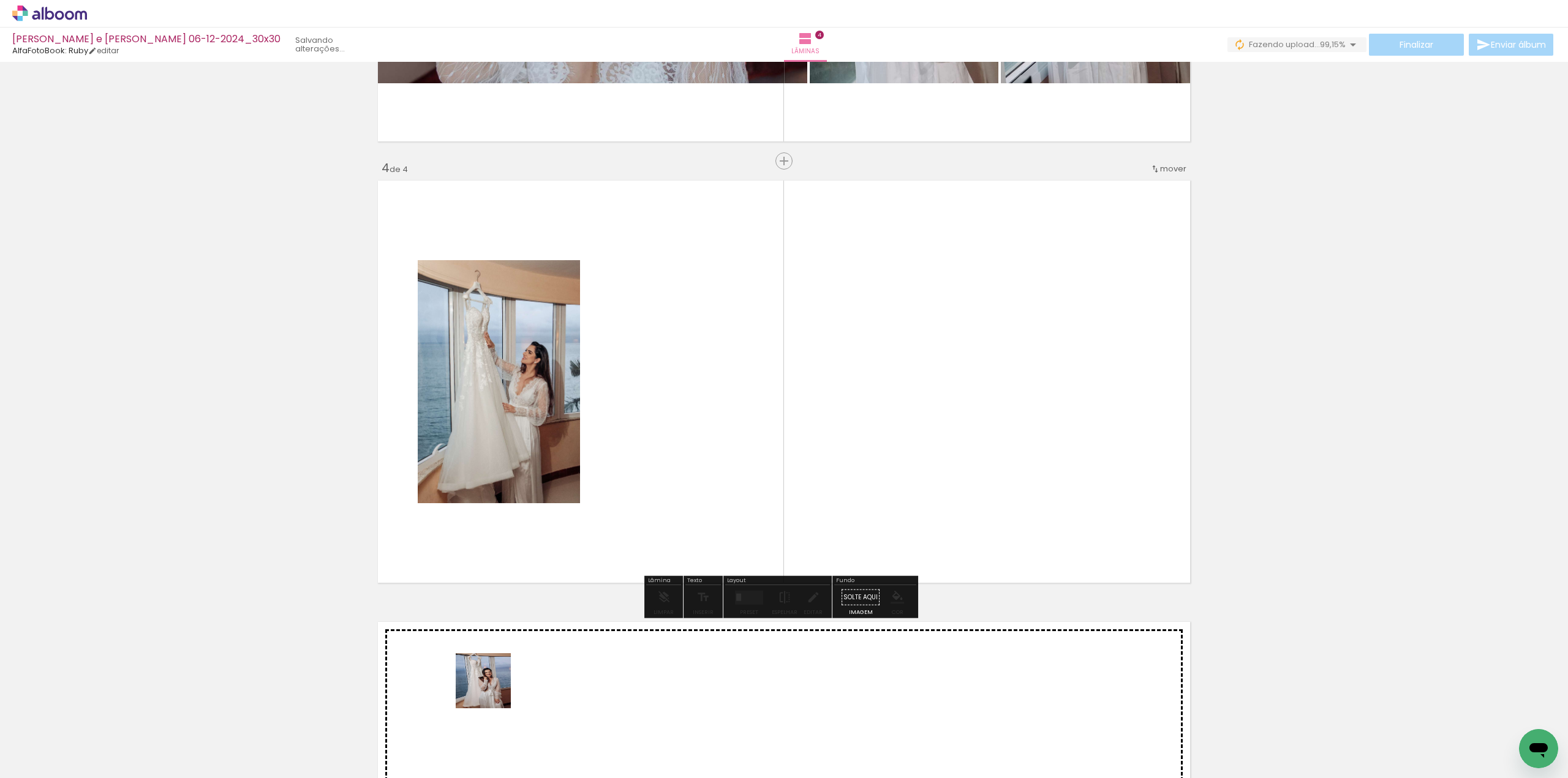
drag, startPoint x: 476, startPoint y: 741, endPoint x: 637, endPoint y: 417, distance: 361.8
click at [637, 417] on quentale-workspace at bounding box center [784, 389] width 1568 height 778
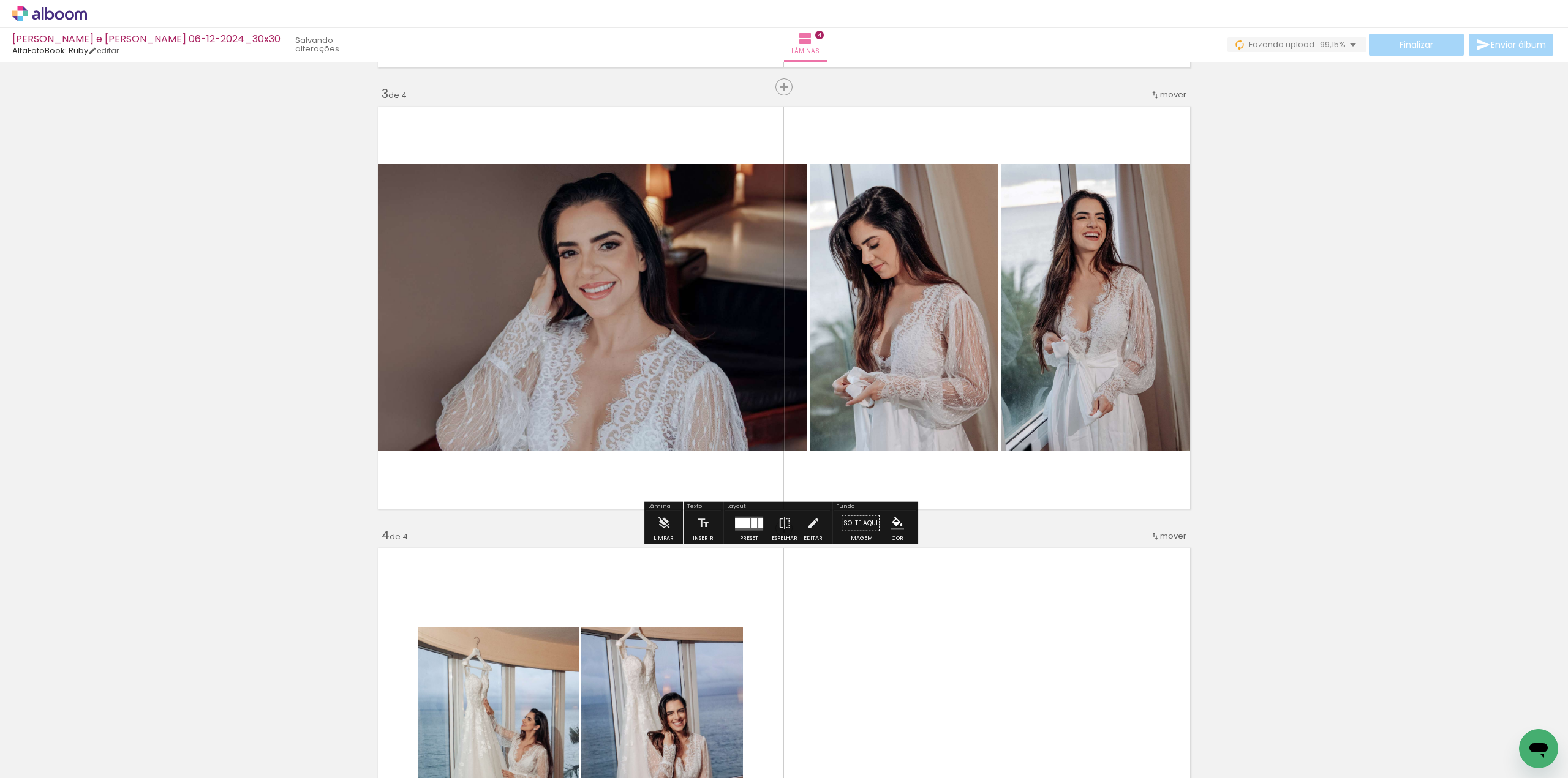
scroll to position [939, 0]
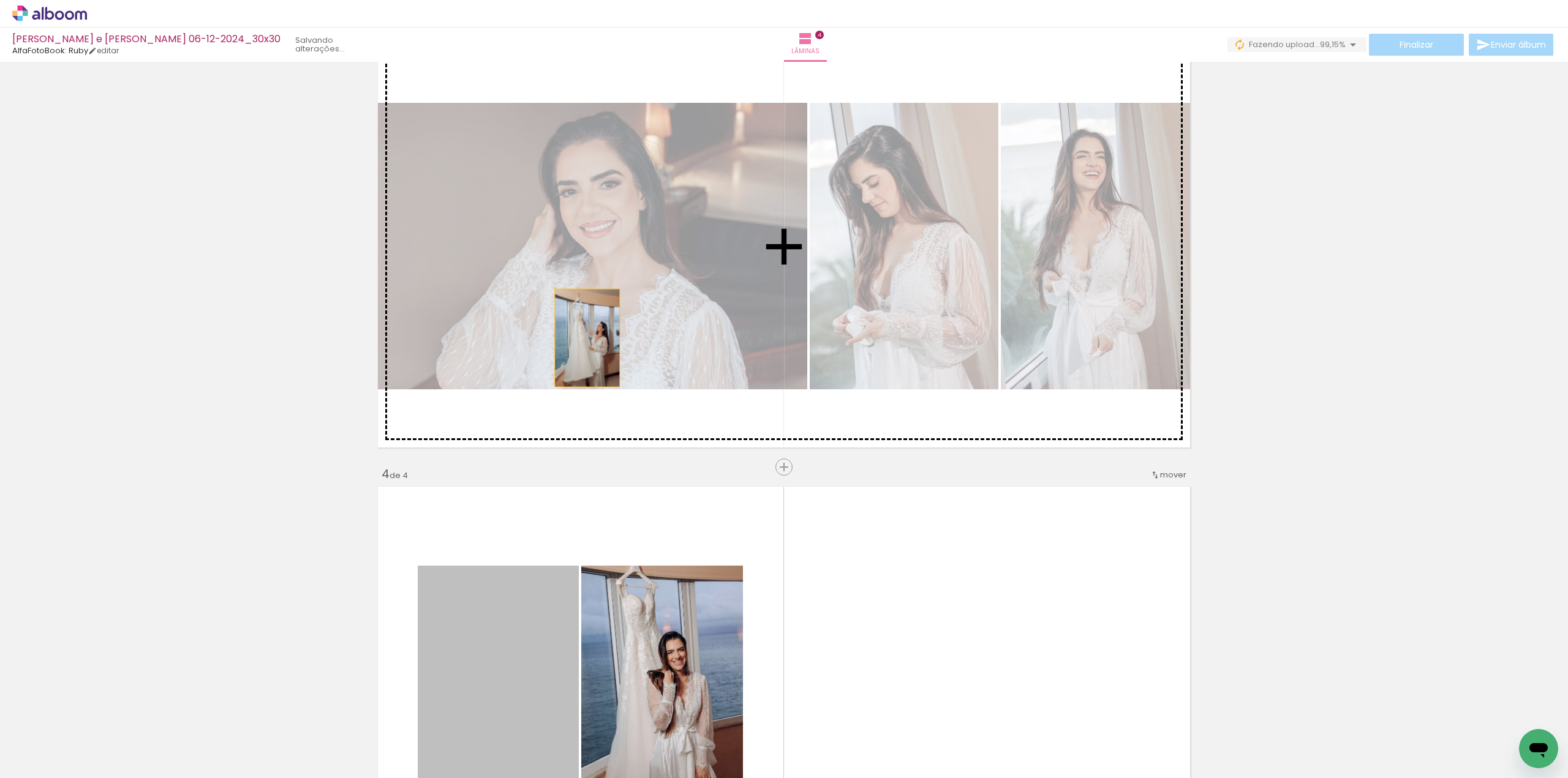
drag, startPoint x: 558, startPoint y: 471, endPoint x: 621, endPoint y: 213, distance: 265.6
click at [621, 213] on div "Inserir lâmina 1 de 4 Inserir lâmina 2 de 4 Inserir lâmina 3 de 4 Inserir lâmin…" at bounding box center [784, 230] width 1568 height 2207
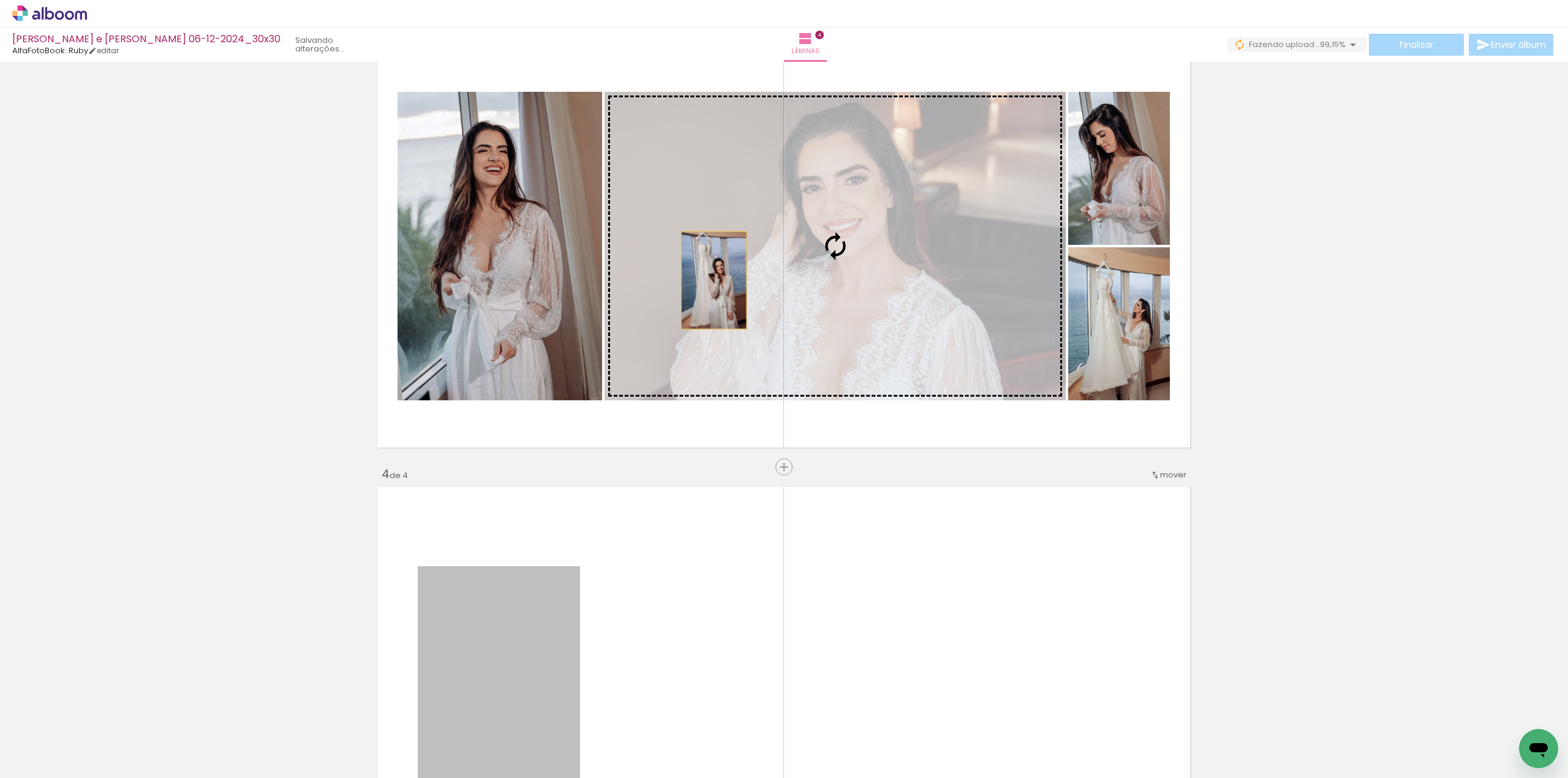
drag, startPoint x: 709, startPoint y: 280, endPoint x: 730, endPoint y: 249, distance: 37.4
click at [730, 250] on div "Inserir lâmina 1 de 4 Inserir lâmina 2 de 4 Inserir lâmina 3 de 4 Inserir lâmin…" at bounding box center [784, 230] width 1568 height 2207
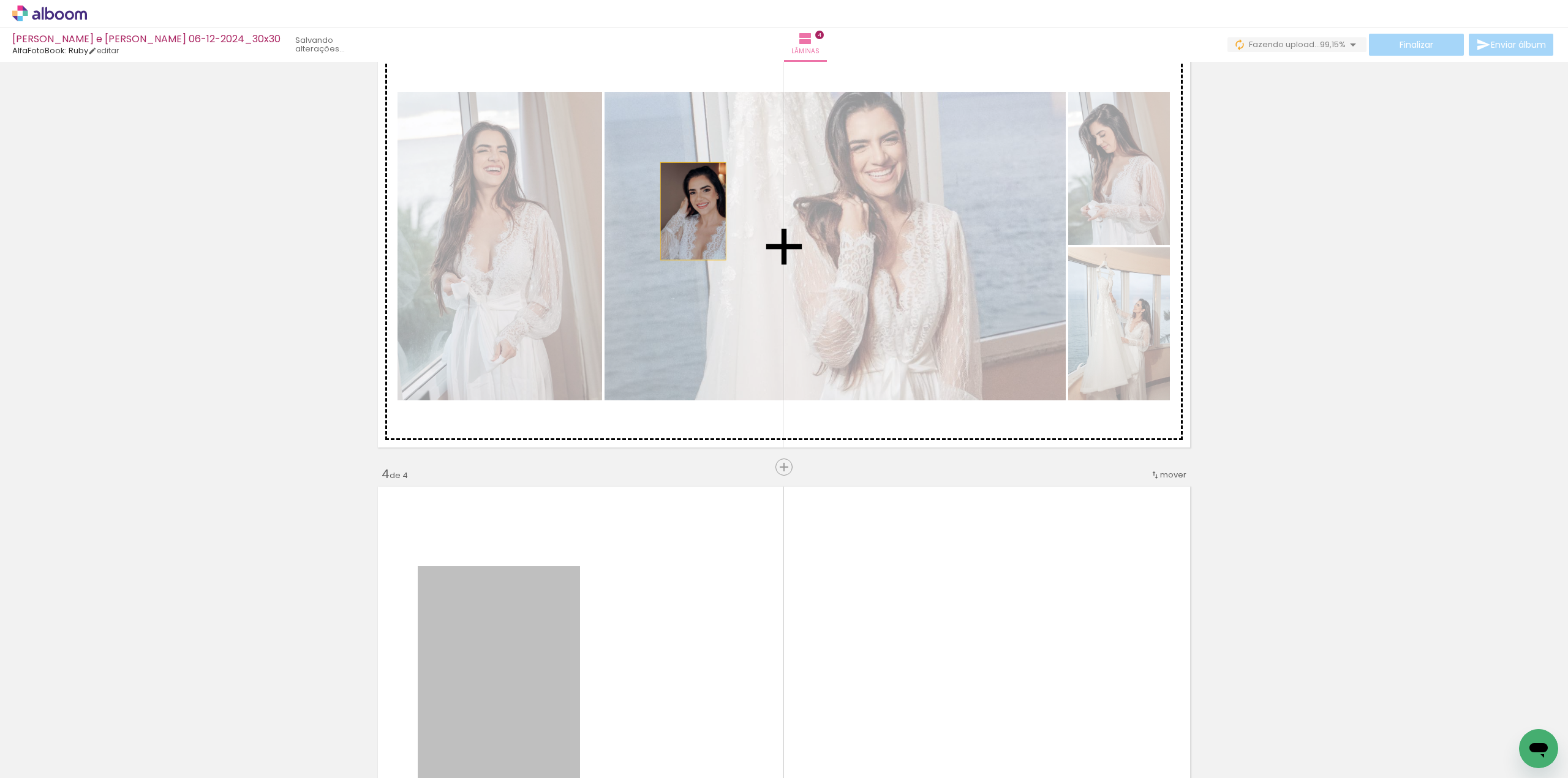
drag, startPoint x: 523, startPoint y: 619, endPoint x: 689, endPoint y: 211, distance: 440.5
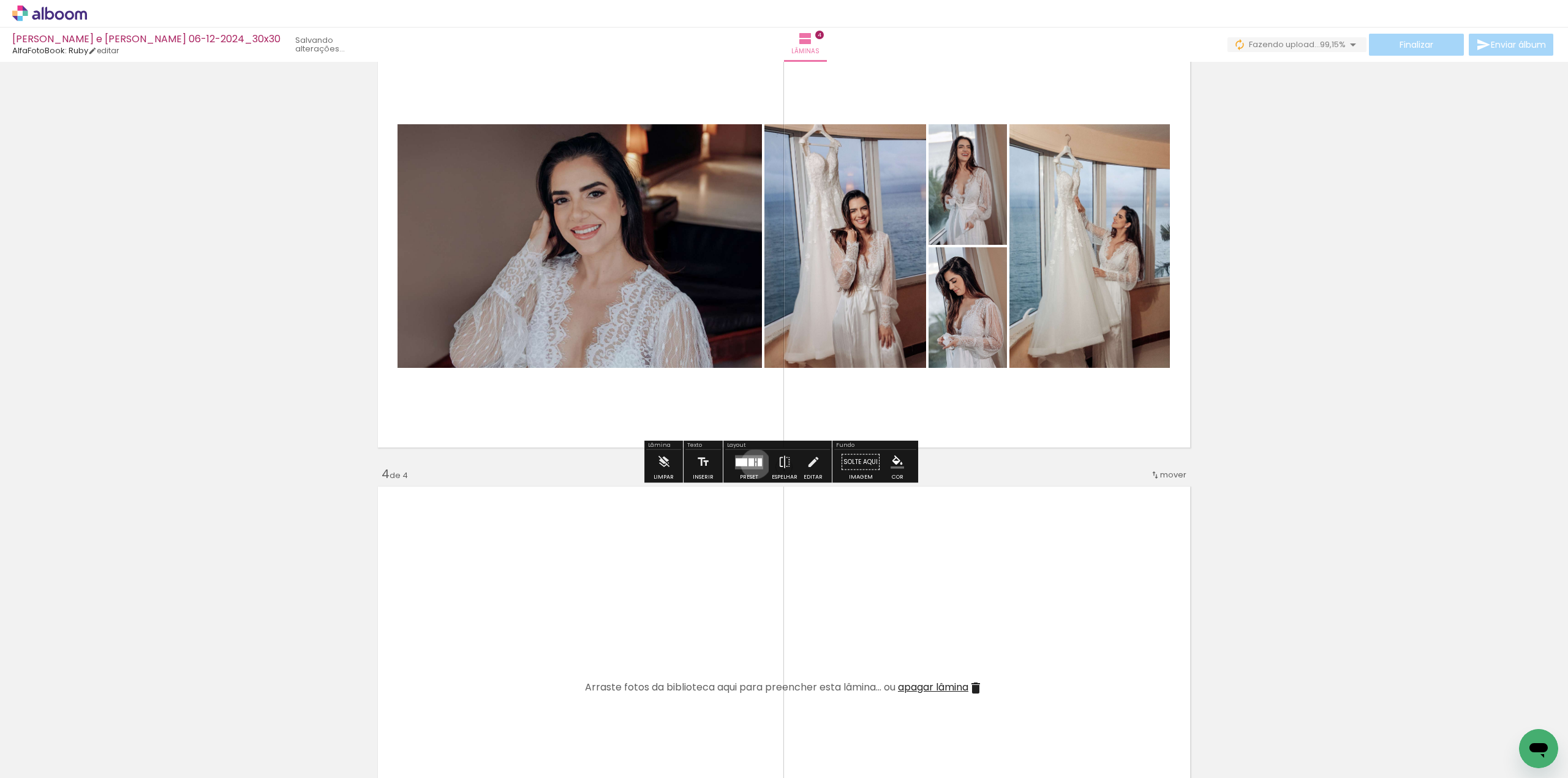
drag, startPoint x: 752, startPoint y: 463, endPoint x: 758, endPoint y: 452, distance: 12.5
click at [755, 463] on div at bounding box center [756, 464] width 1 height 4
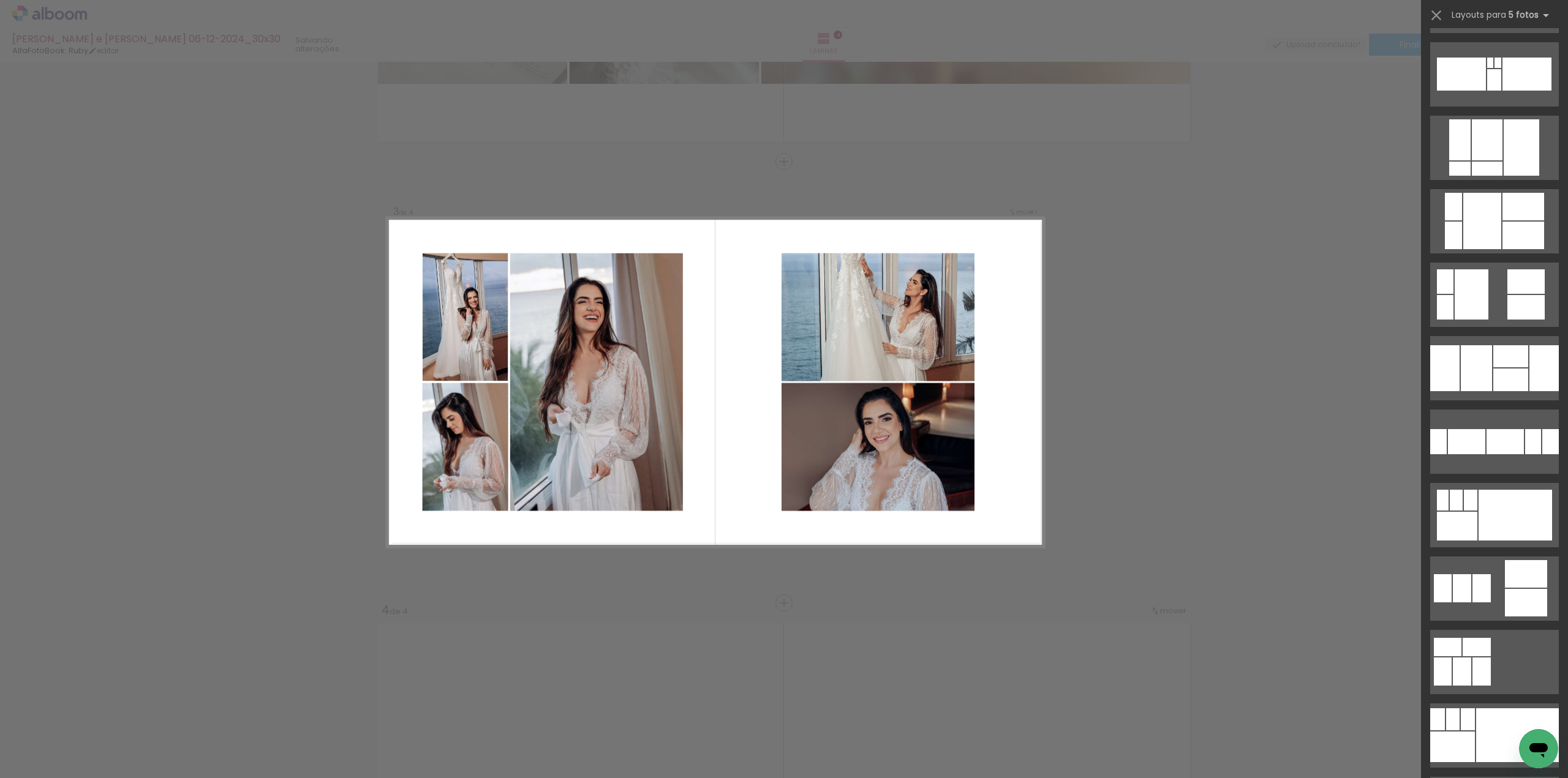
scroll to position [3856, 0]
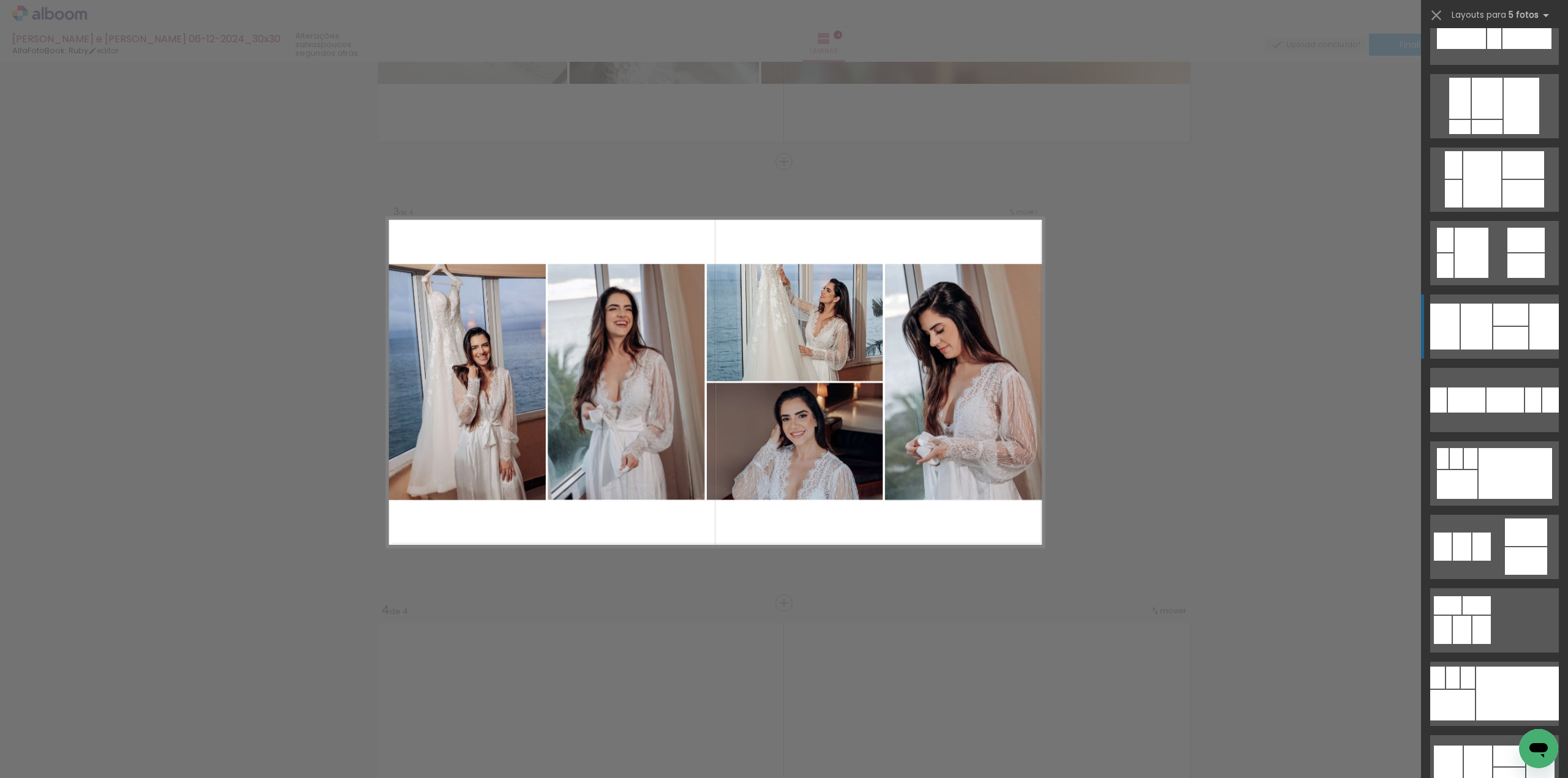
click at [1493, 324] on div at bounding box center [1510, 315] width 35 height 22
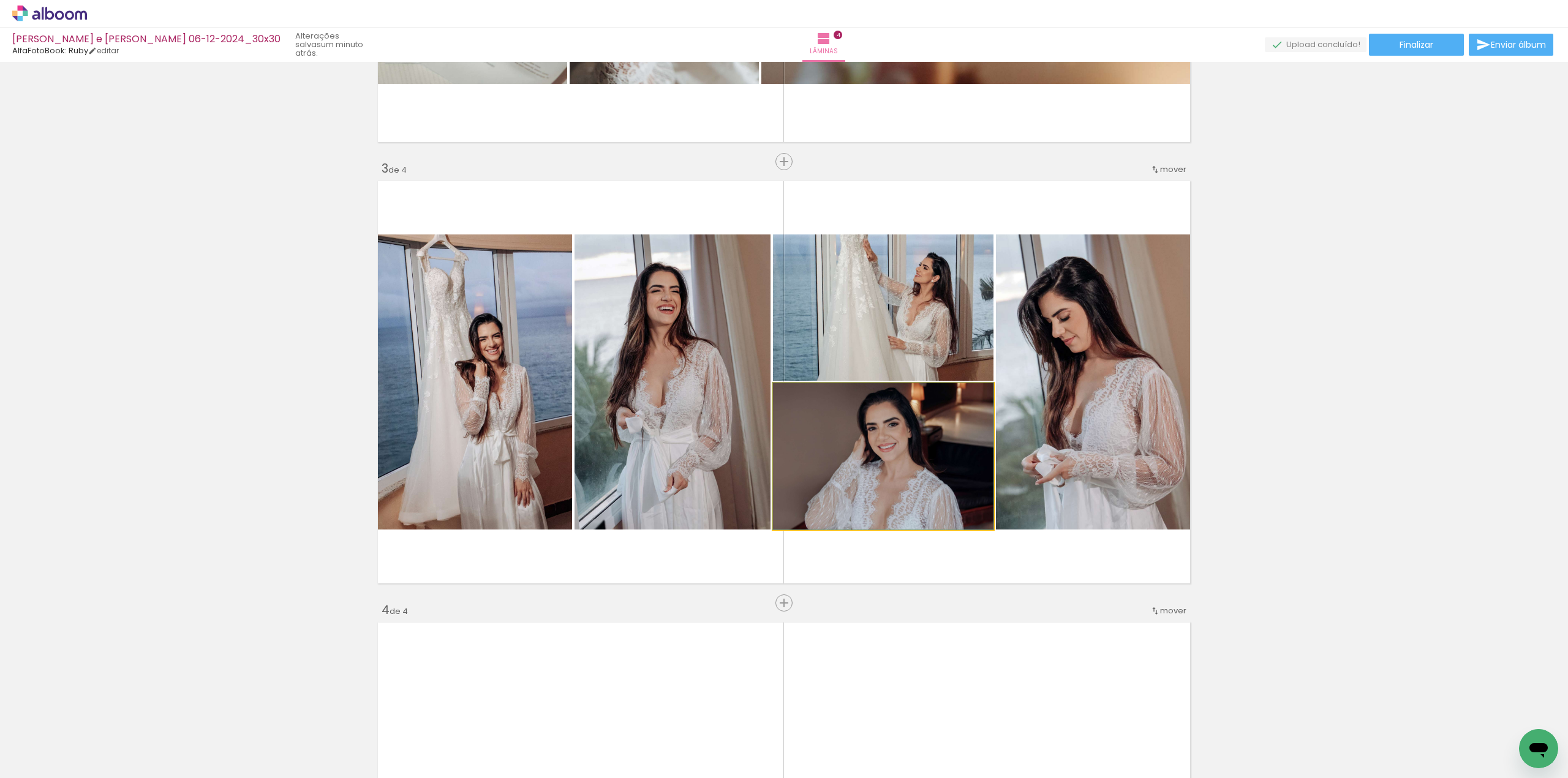
drag, startPoint x: 902, startPoint y: 478, endPoint x: 911, endPoint y: 470, distance: 12.0
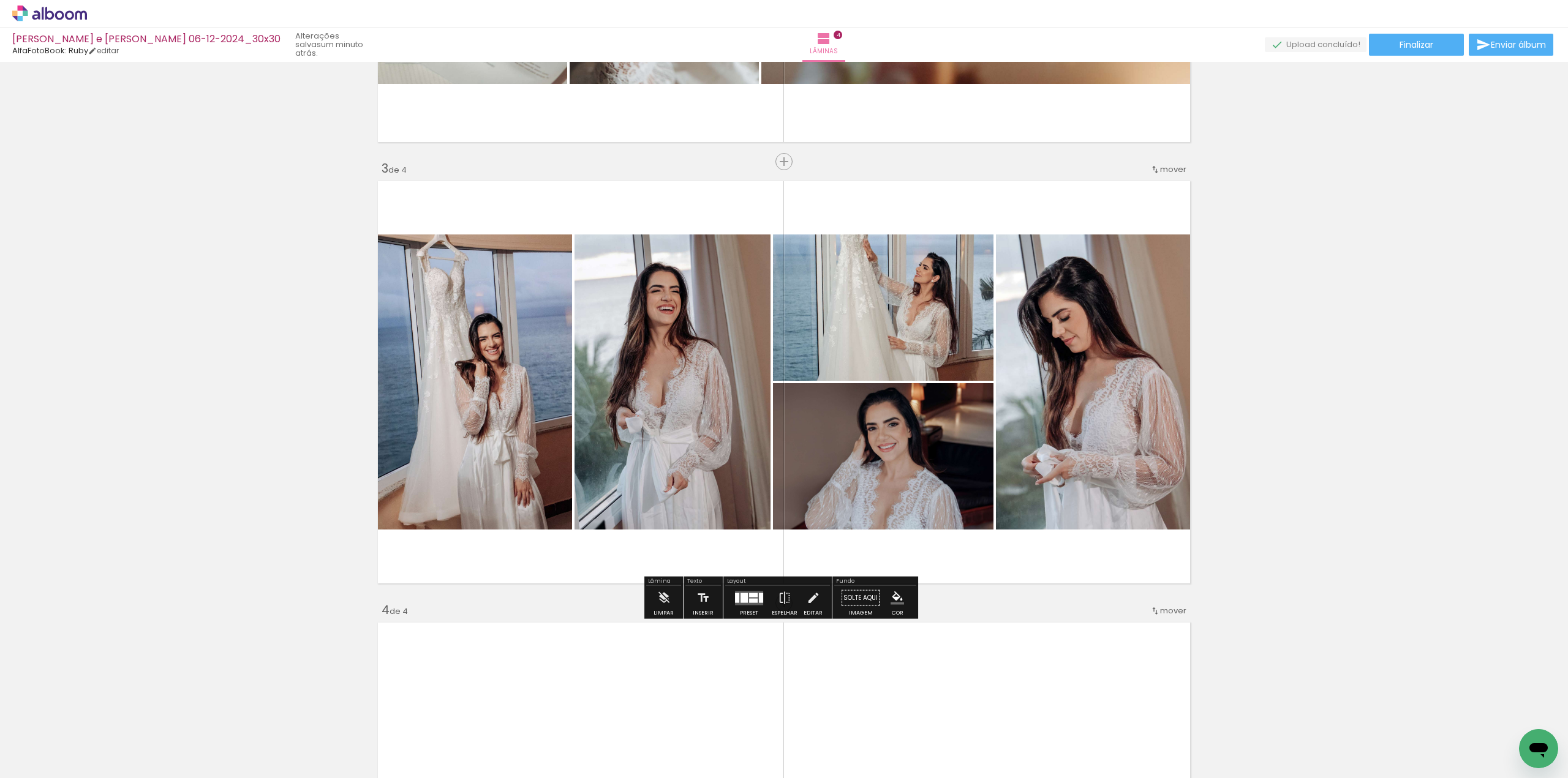
drag, startPoint x: 749, startPoint y: 596, endPoint x: 836, endPoint y: 533, distance: 107.4
click at [750, 596] on quentale-layouter at bounding box center [749, 597] width 28 height 14
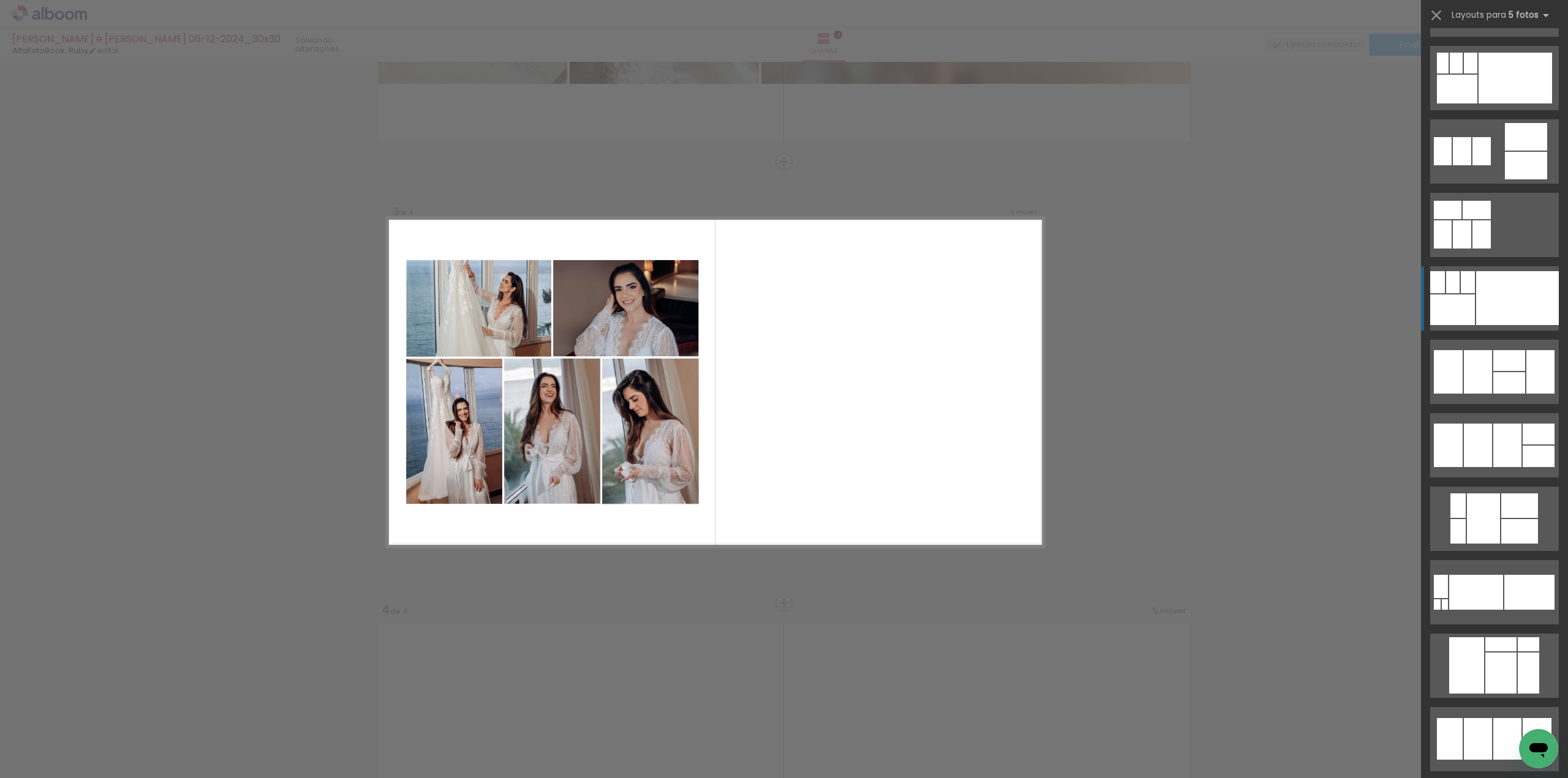
scroll to position [4297, 0]
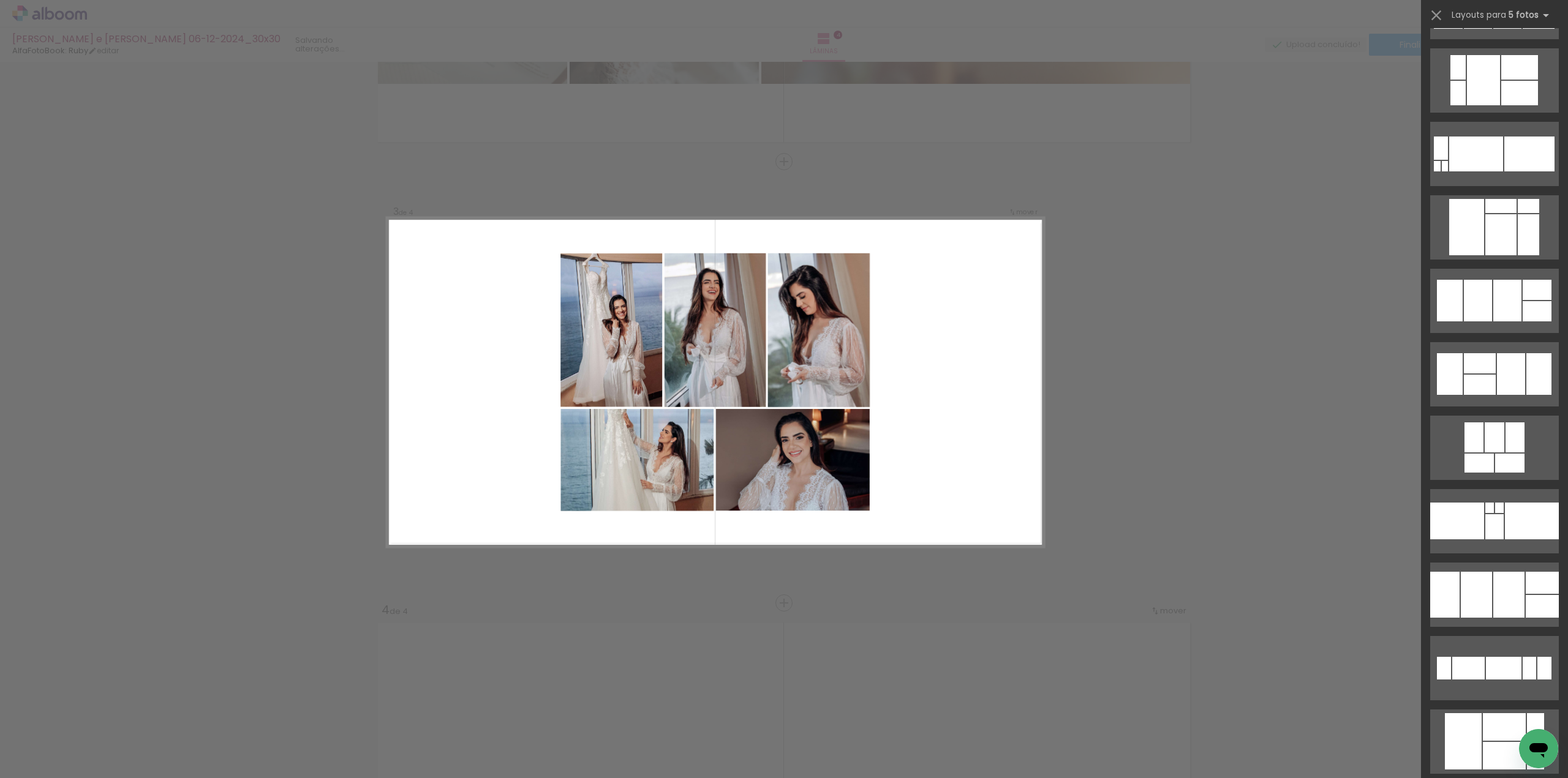
scroll to position [4725, 0]
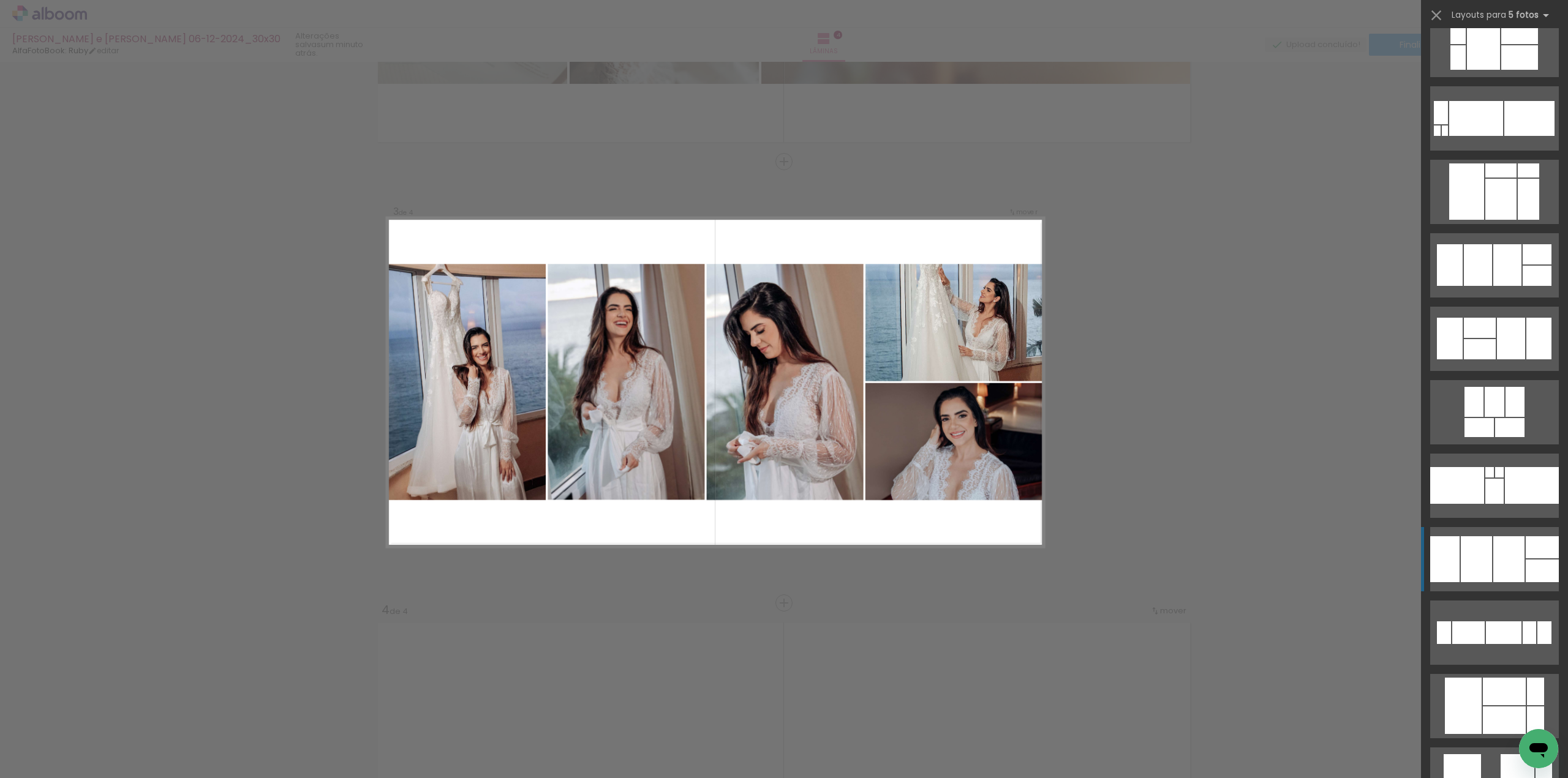
click at [1493, 548] on div at bounding box center [1509, 559] width 31 height 46
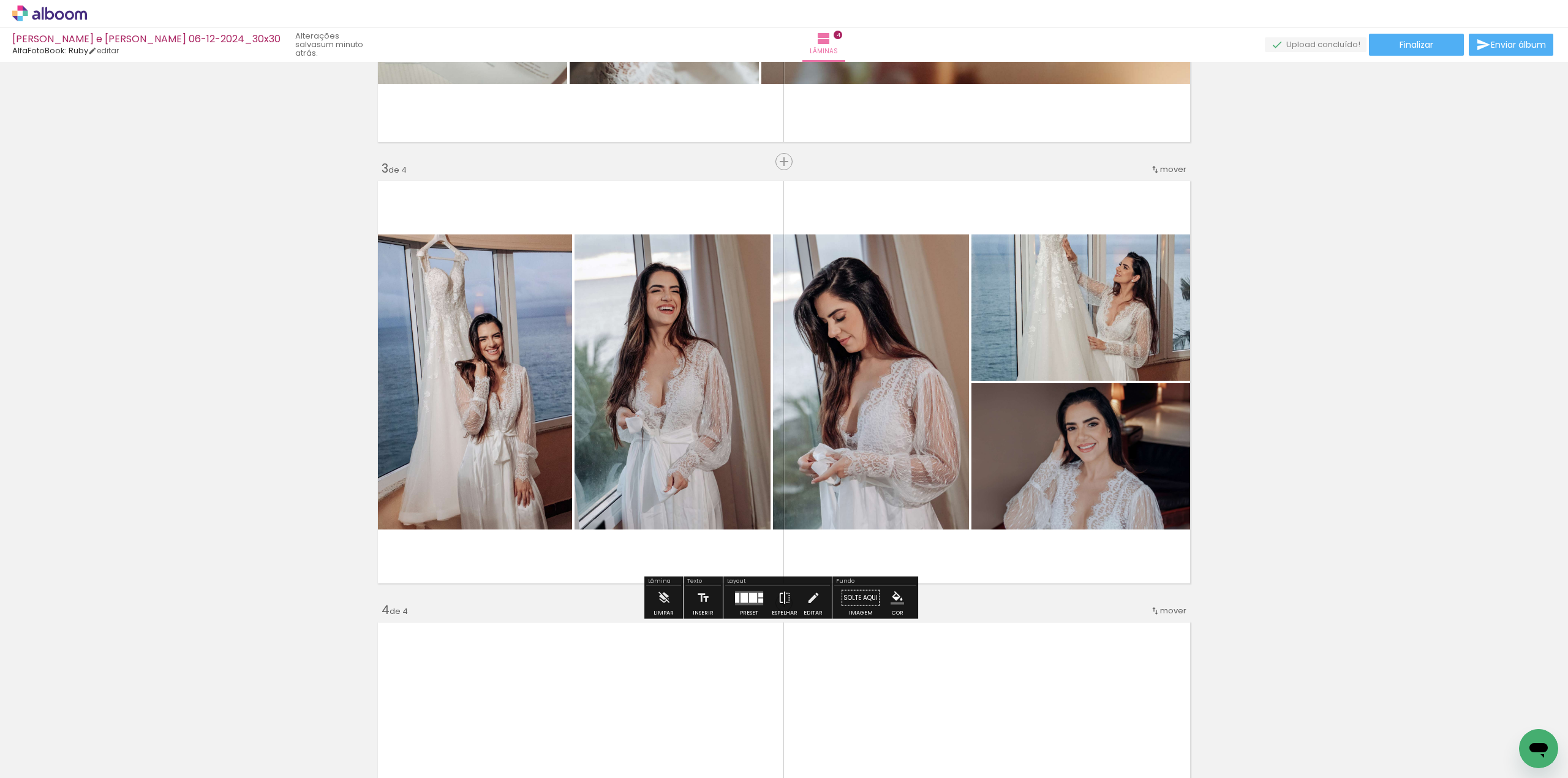
click at [785, 599] on iron-icon at bounding box center [784, 598] width 13 height 24
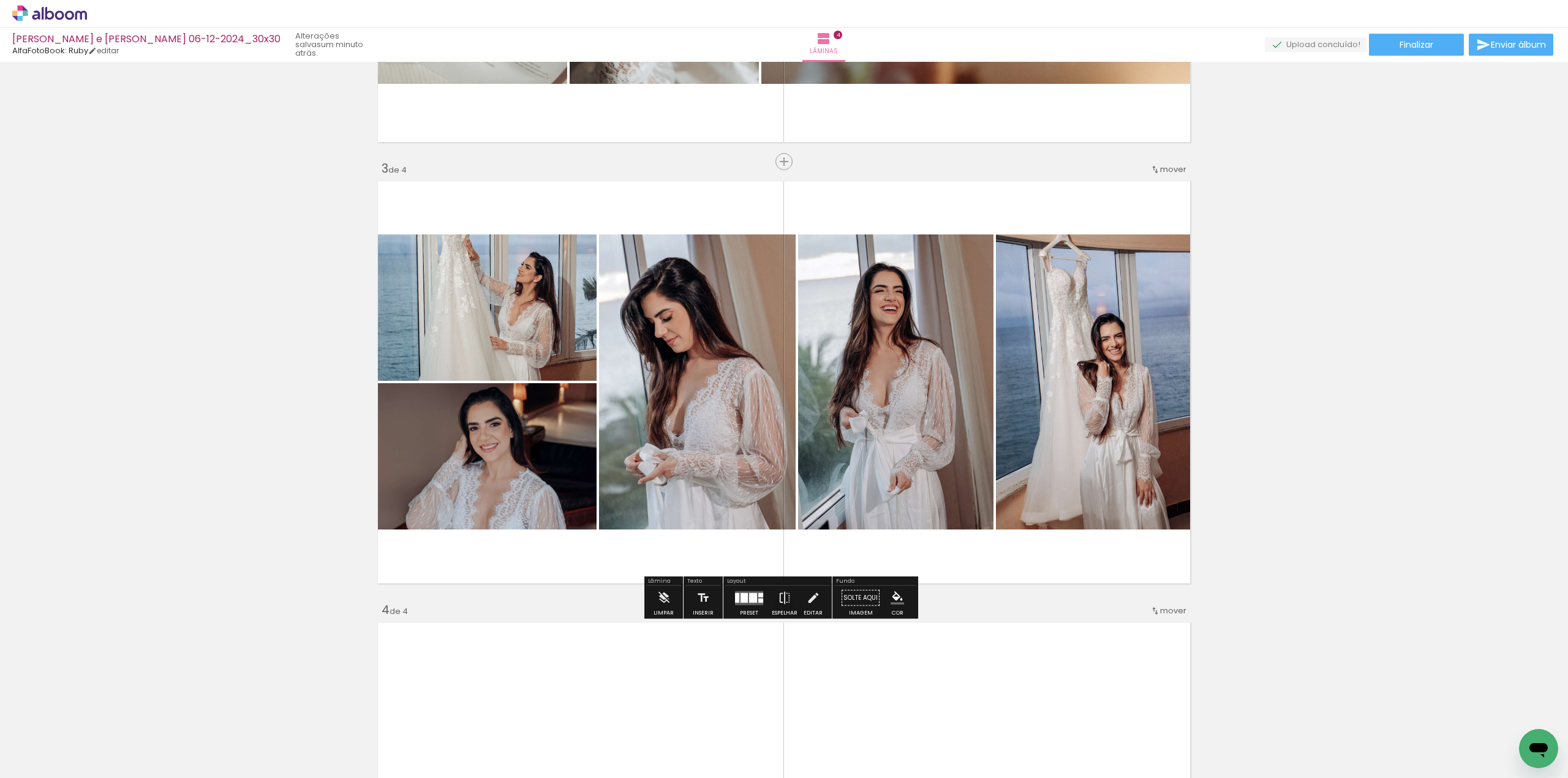
click at [544, 276] on quentale-photo at bounding box center [485, 307] width 223 height 146
click at [545, 276] on quentale-photo at bounding box center [485, 307] width 223 height 146
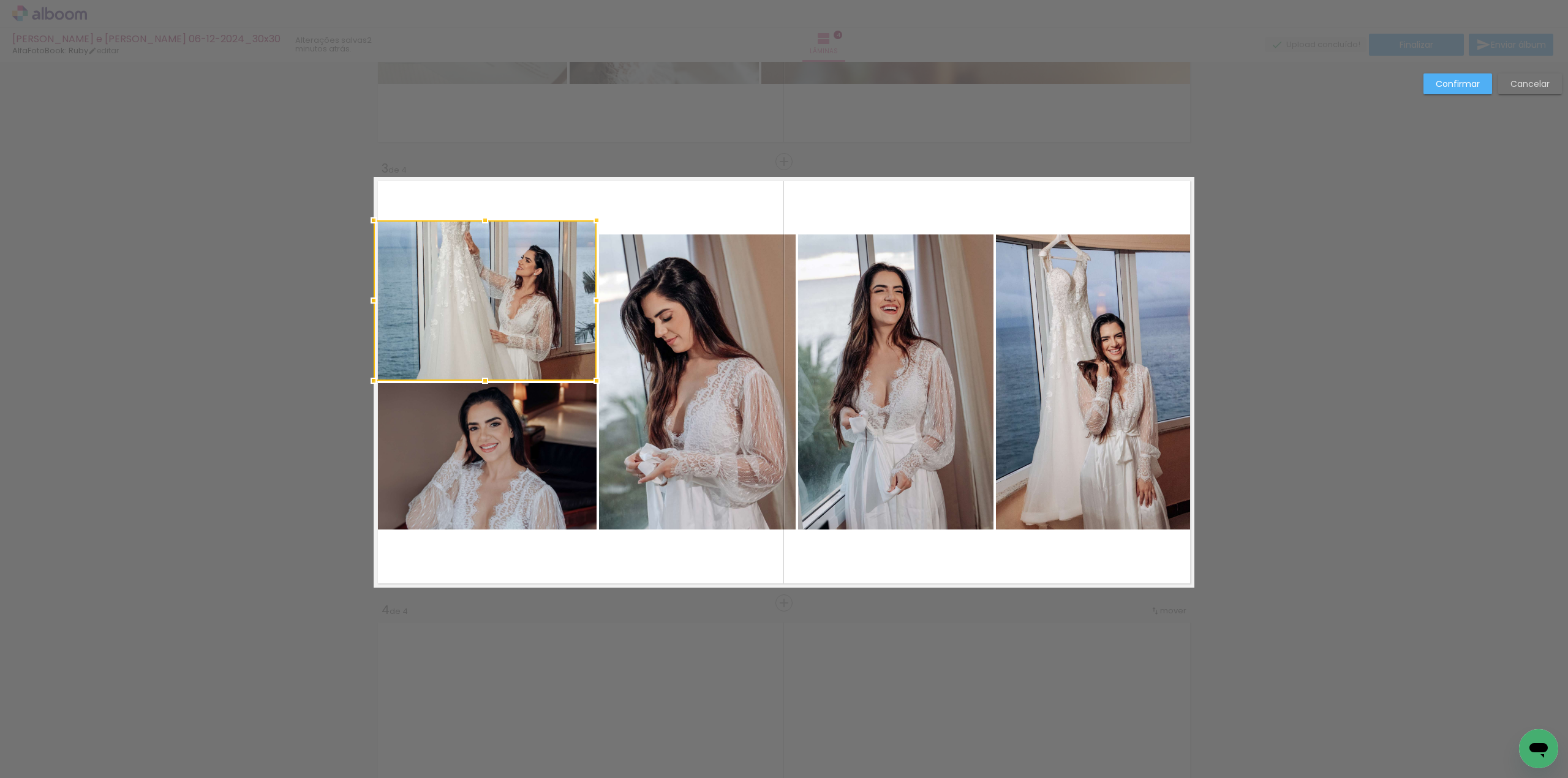
drag, startPoint x: 480, startPoint y: 232, endPoint x: 482, endPoint y: 217, distance: 15.1
click at [482, 217] on div at bounding box center [485, 220] width 24 height 24
click at [671, 266] on quentale-photo at bounding box center [697, 382] width 196 height 295
click at [671, 266] on div at bounding box center [697, 382] width 196 height 295
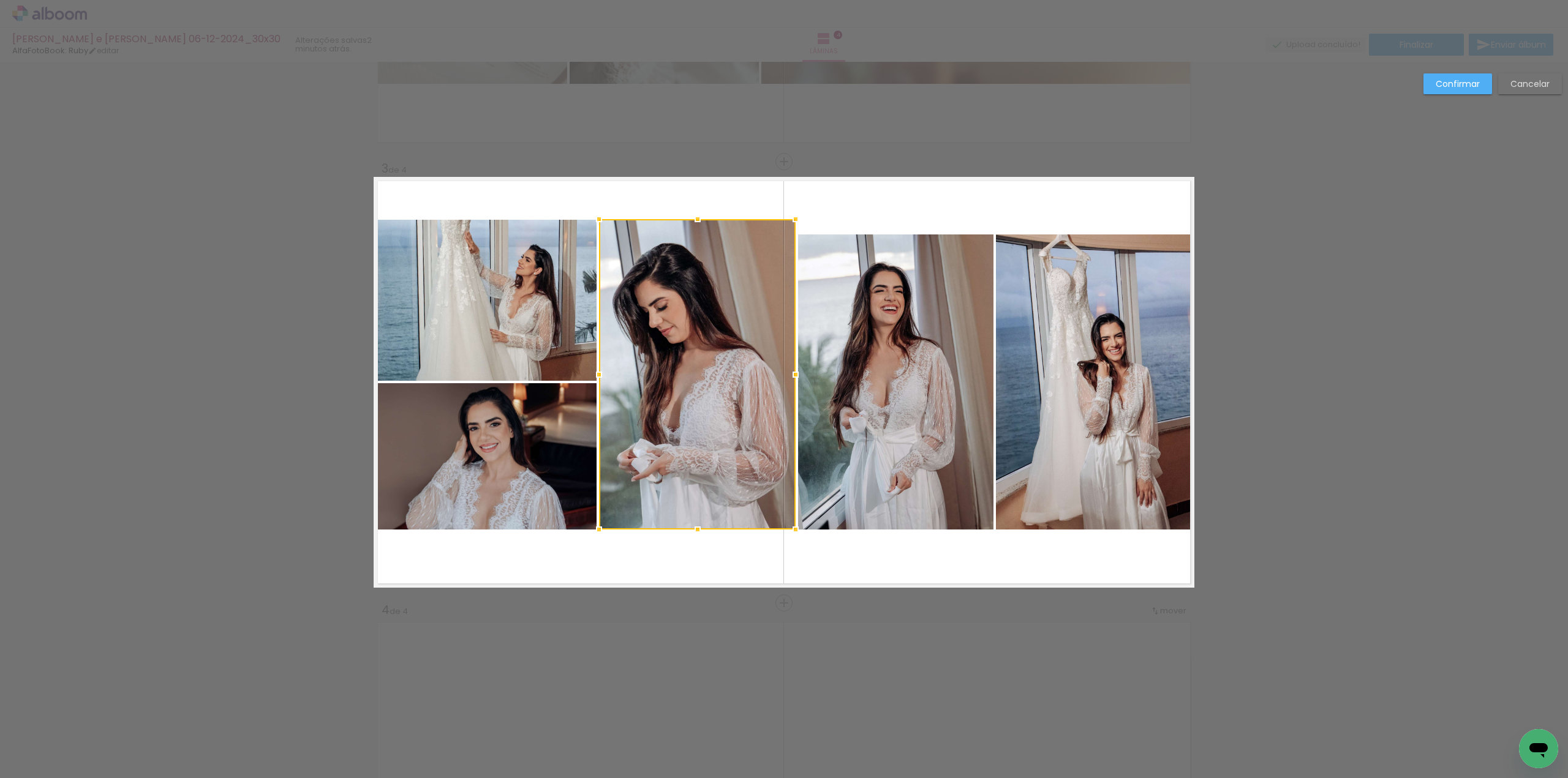
drag, startPoint x: 691, startPoint y: 231, endPoint x: 692, endPoint y: 216, distance: 15.0
click at [692, 216] on div at bounding box center [697, 219] width 24 height 24
click at [872, 259] on quentale-photo at bounding box center [896, 382] width 196 height 295
click at [872, 259] on div at bounding box center [896, 382] width 196 height 295
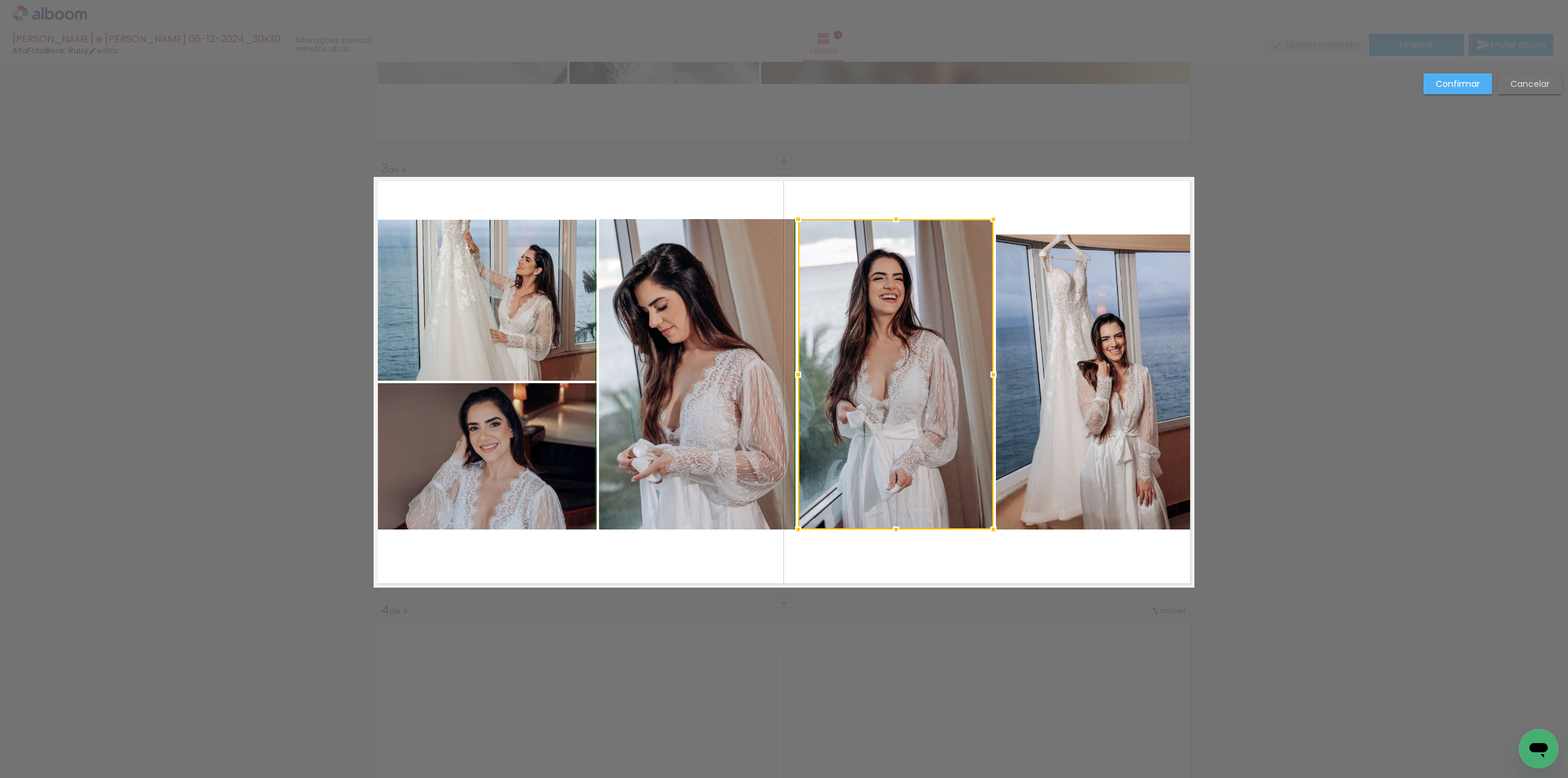
drag, startPoint x: 892, startPoint y: 234, endPoint x: 893, endPoint y: 217, distance: 17.0
click at [893, 217] on div at bounding box center [896, 219] width 24 height 24
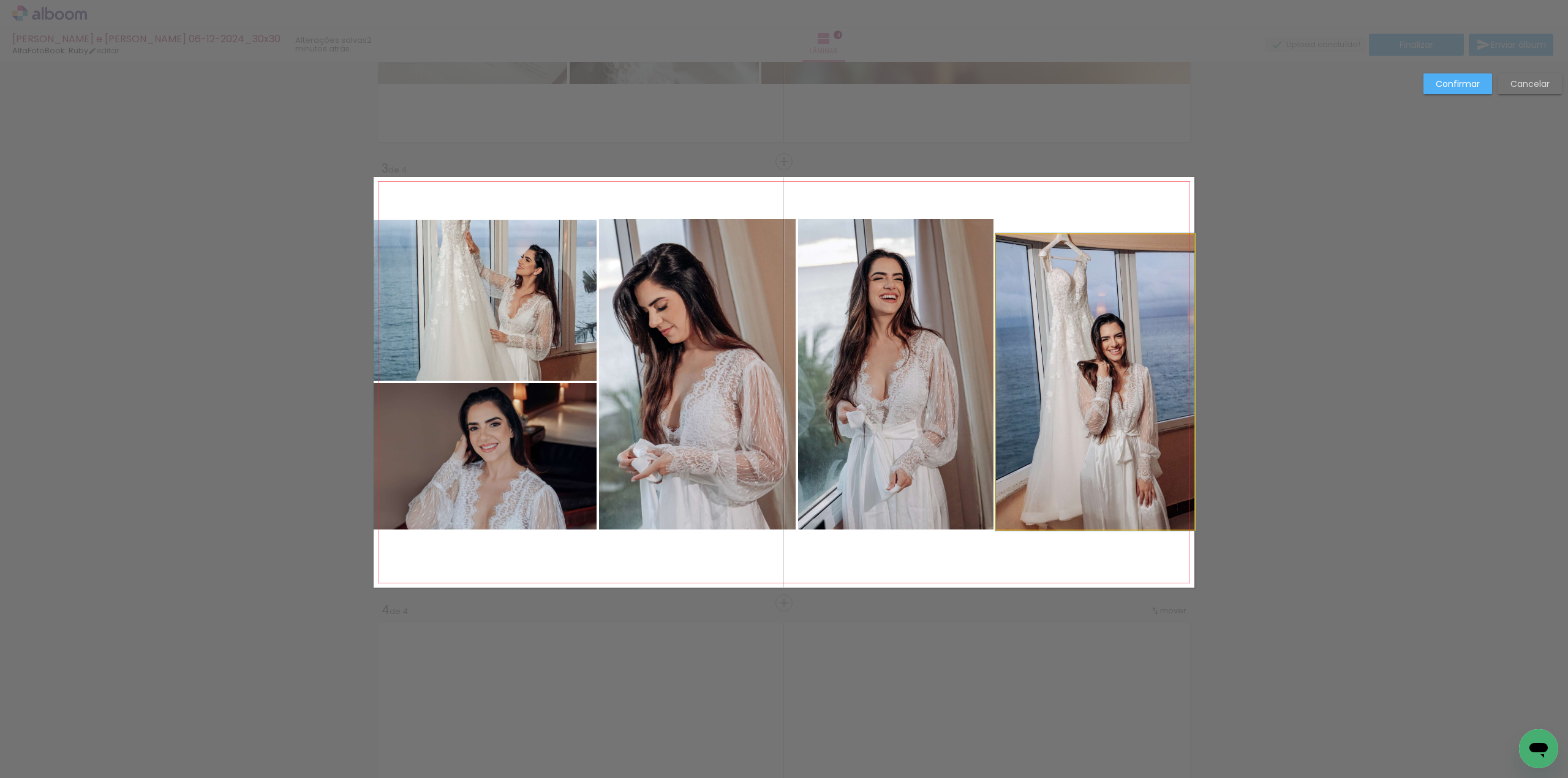
click at [1058, 260] on quentale-photo at bounding box center [1095, 382] width 199 height 295
click at [993, 260] on div at bounding box center [896, 374] width 196 height 310
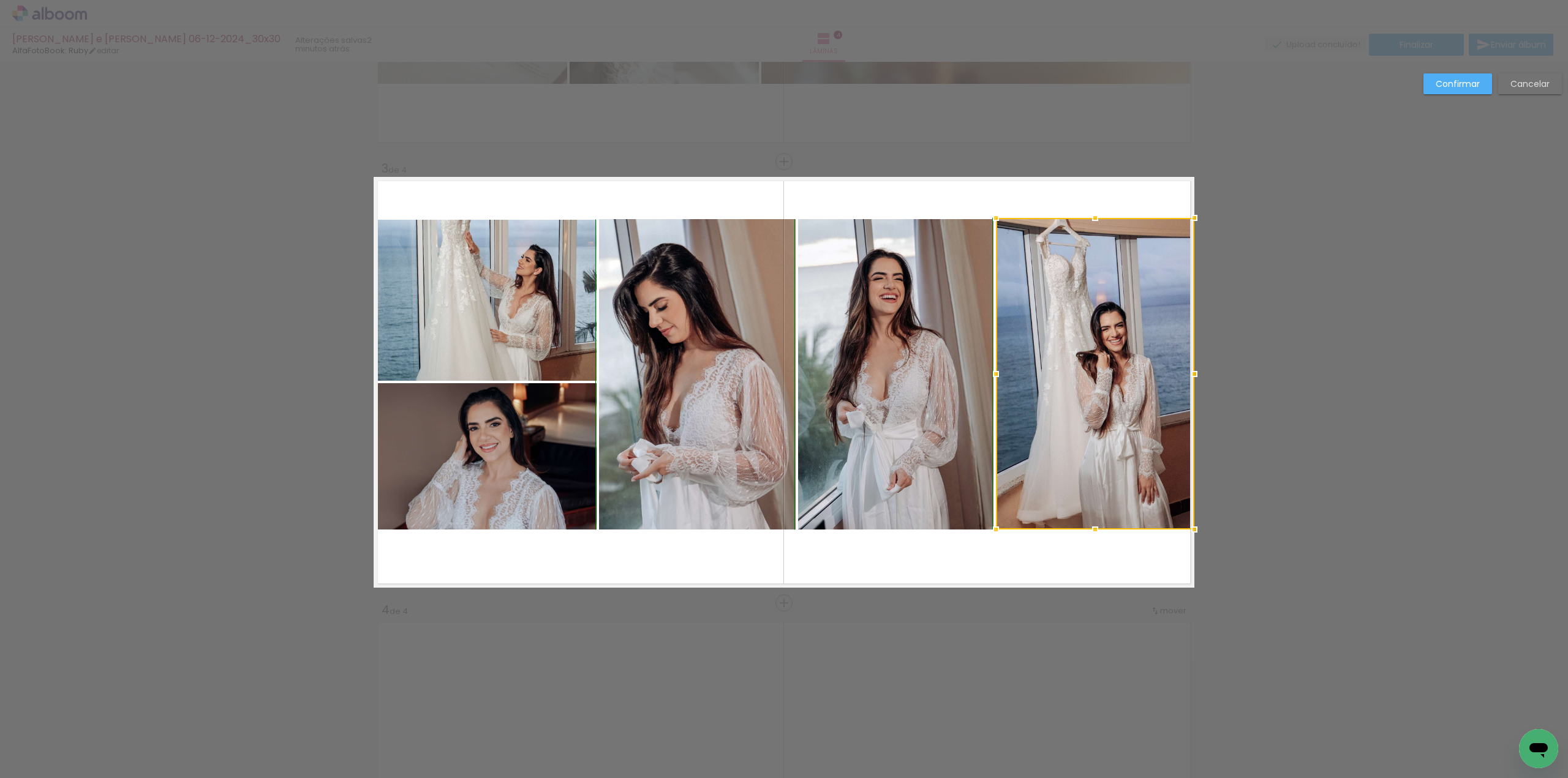
drag, startPoint x: 1089, startPoint y: 230, endPoint x: 1086, endPoint y: 216, distance: 14.3
click at [1086, 216] on div at bounding box center [1095, 218] width 24 height 24
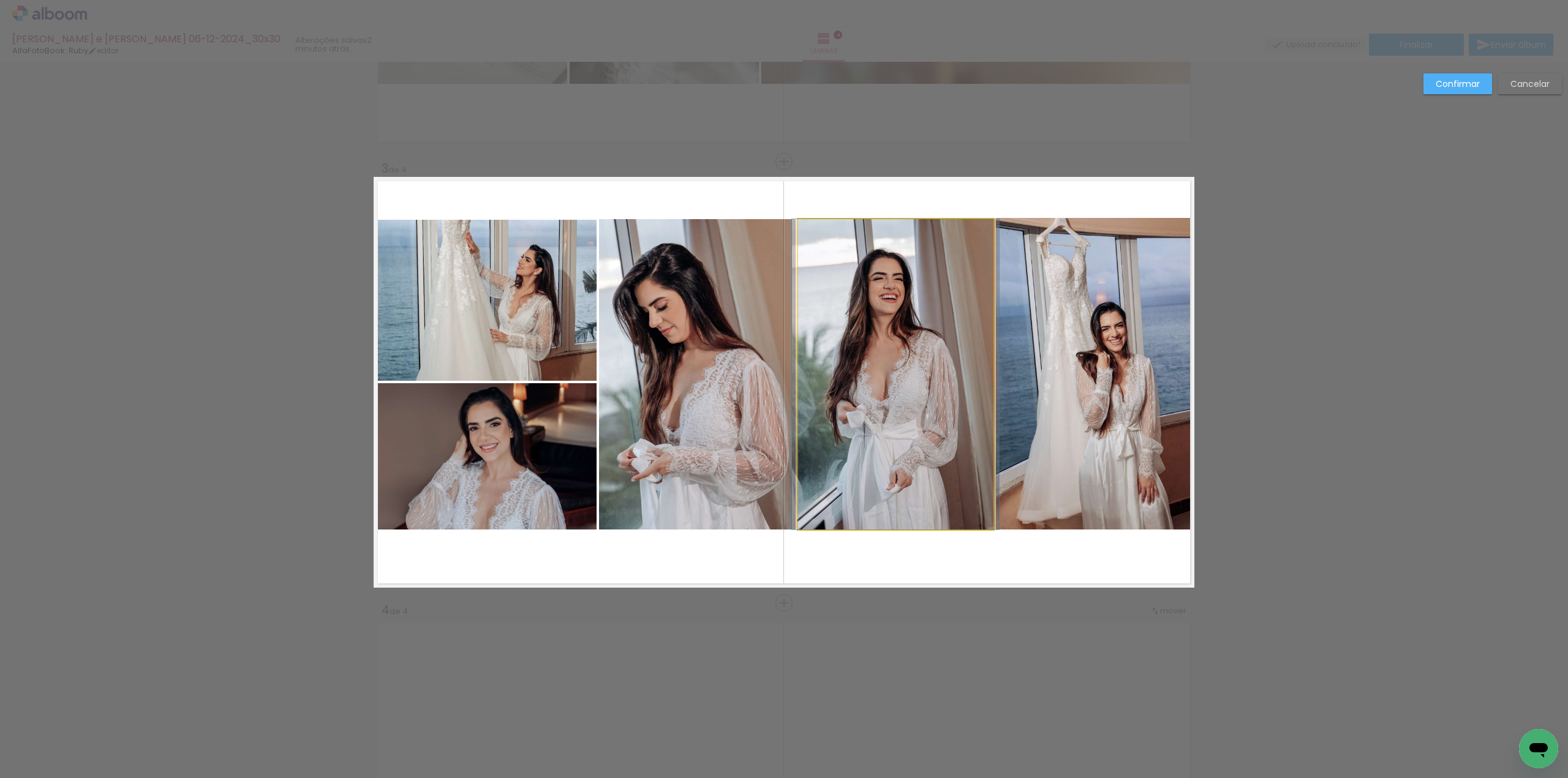
click at [943, 264] on quentale-photo at bounding box center [896, 374] width 196 height 310
click at [996, 264] on div at bounding box center [1095, 373] width 199 height 311
click at [889, 216] on div at bounding box center [896, 218] width 24 height 24
click at [736, 241] on quentale-photo at bounding box center [697, 374] width 196 height 310
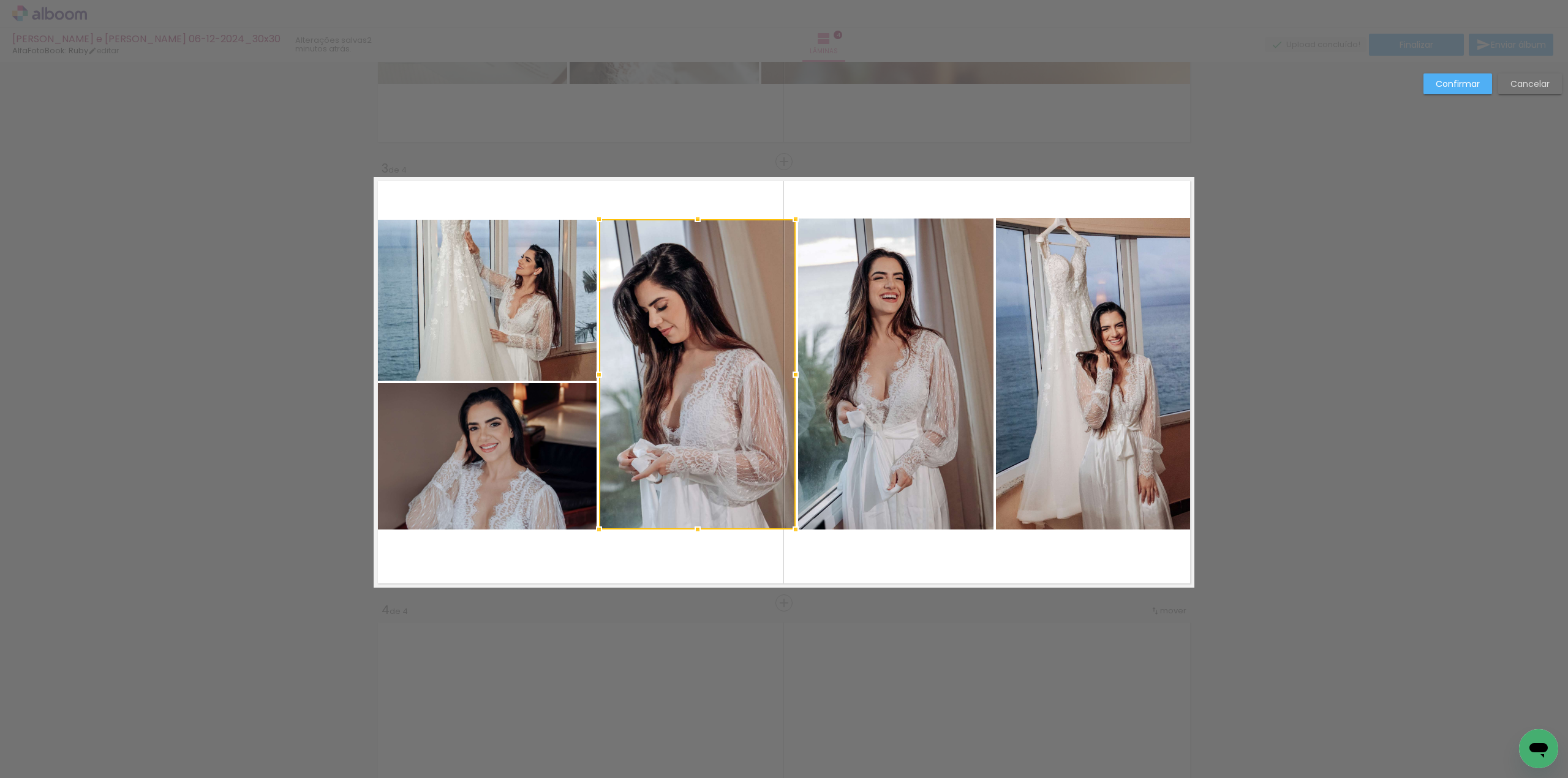
click at [736, 241] on div at bounding box center [697, 374] width 196 height 310
click at [691, 219] on div at bounding box center [697, 218] width 24 height 24
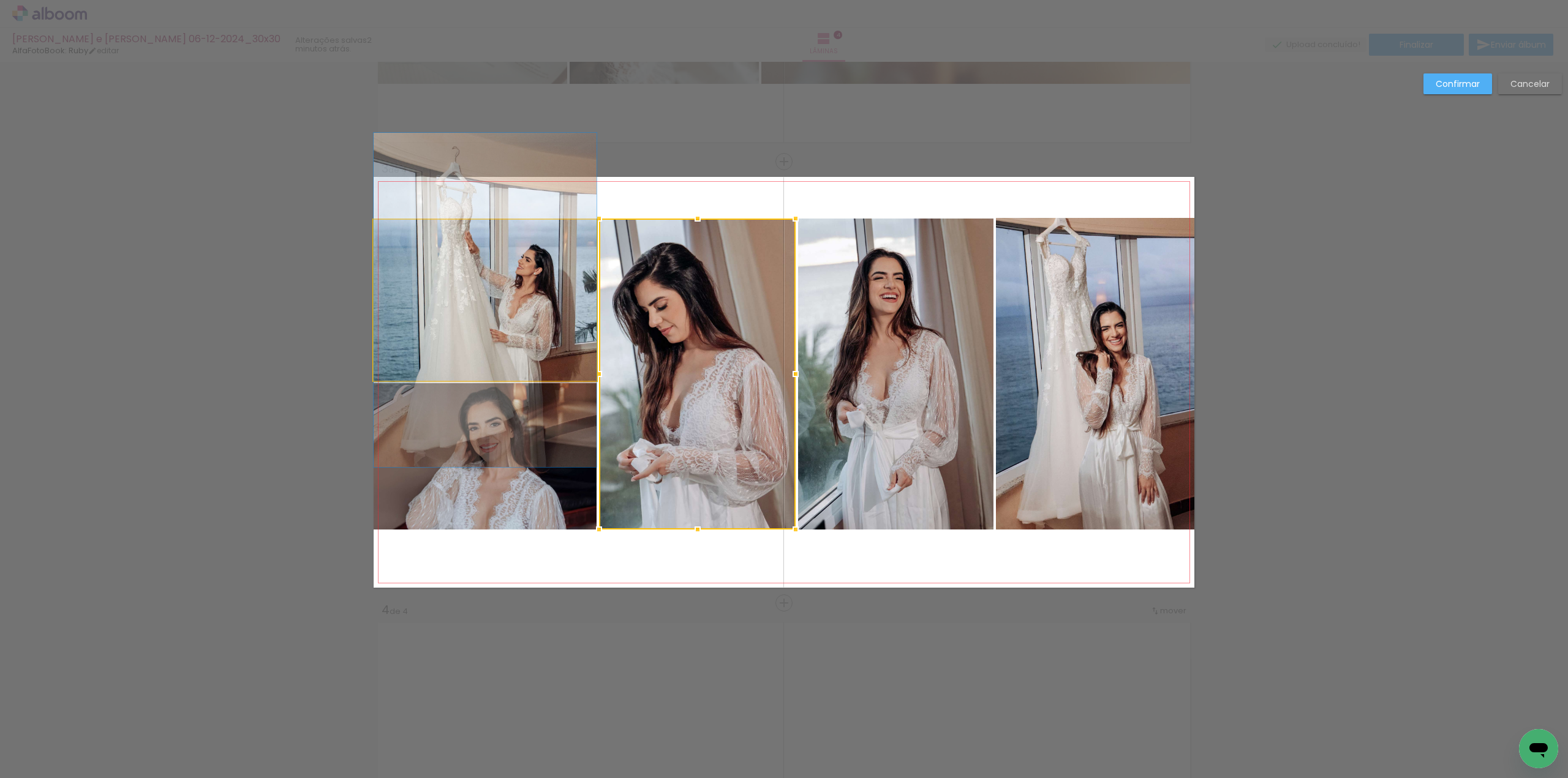
click at [509, 251] on quentale-photo at bounding box center [485, 300] width 223 height 161
click at [599, 251] on div at bounding box center [697, 374] width 196 height 311
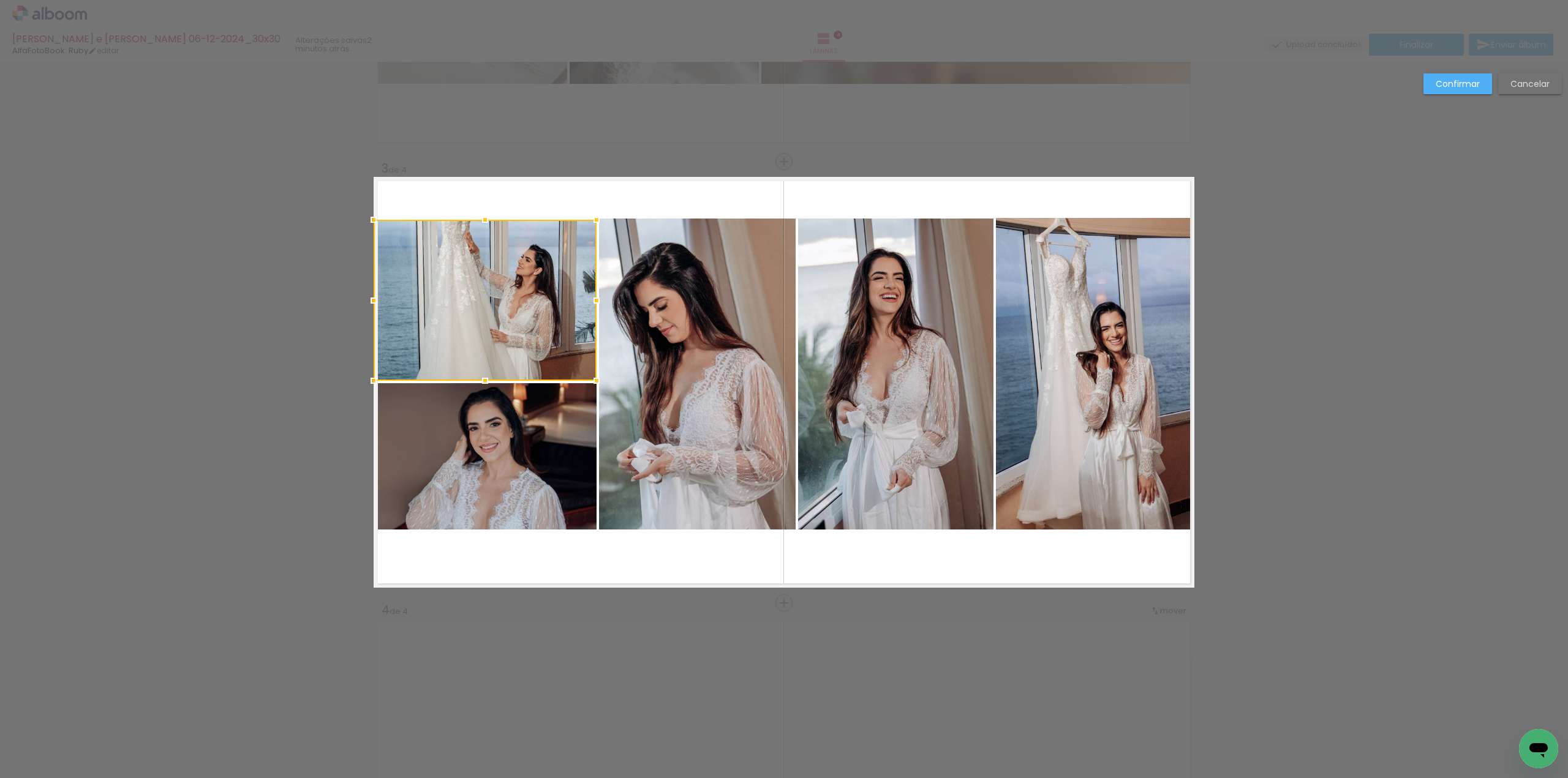
click at [509, 251] on div at bounding box center [485, 300] width 223 height 161
click at [477, 221] on div at bounding box center [485, 217] width 24 height 24
click at [0, 0] on slot "Confirmar" at bounding box center [0, 0] width 0 height 0
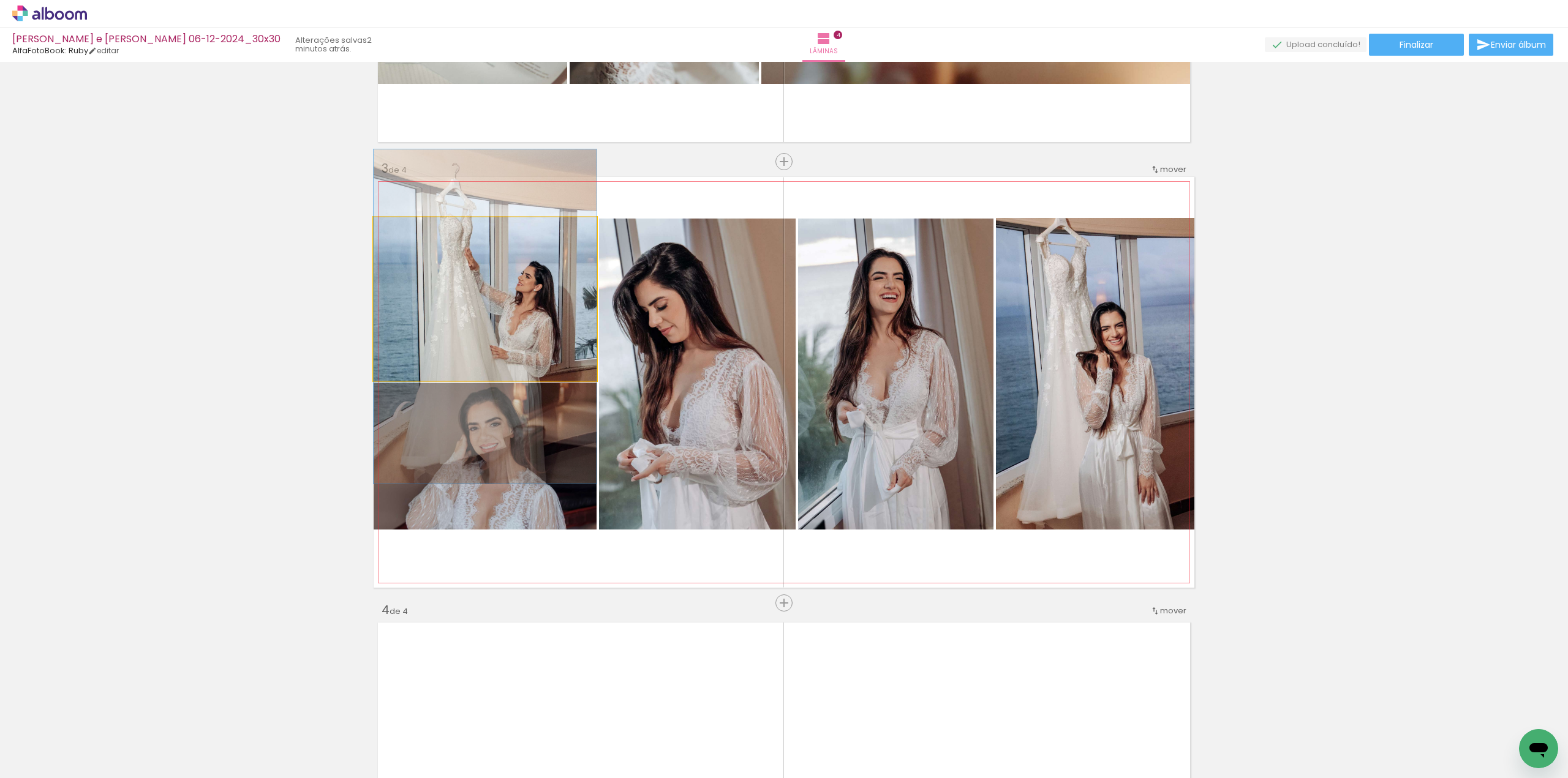
drag, startPoint x: 532, startPoint y: 295, endPoint x: 533, endPoint y: 313, distance: 18.0
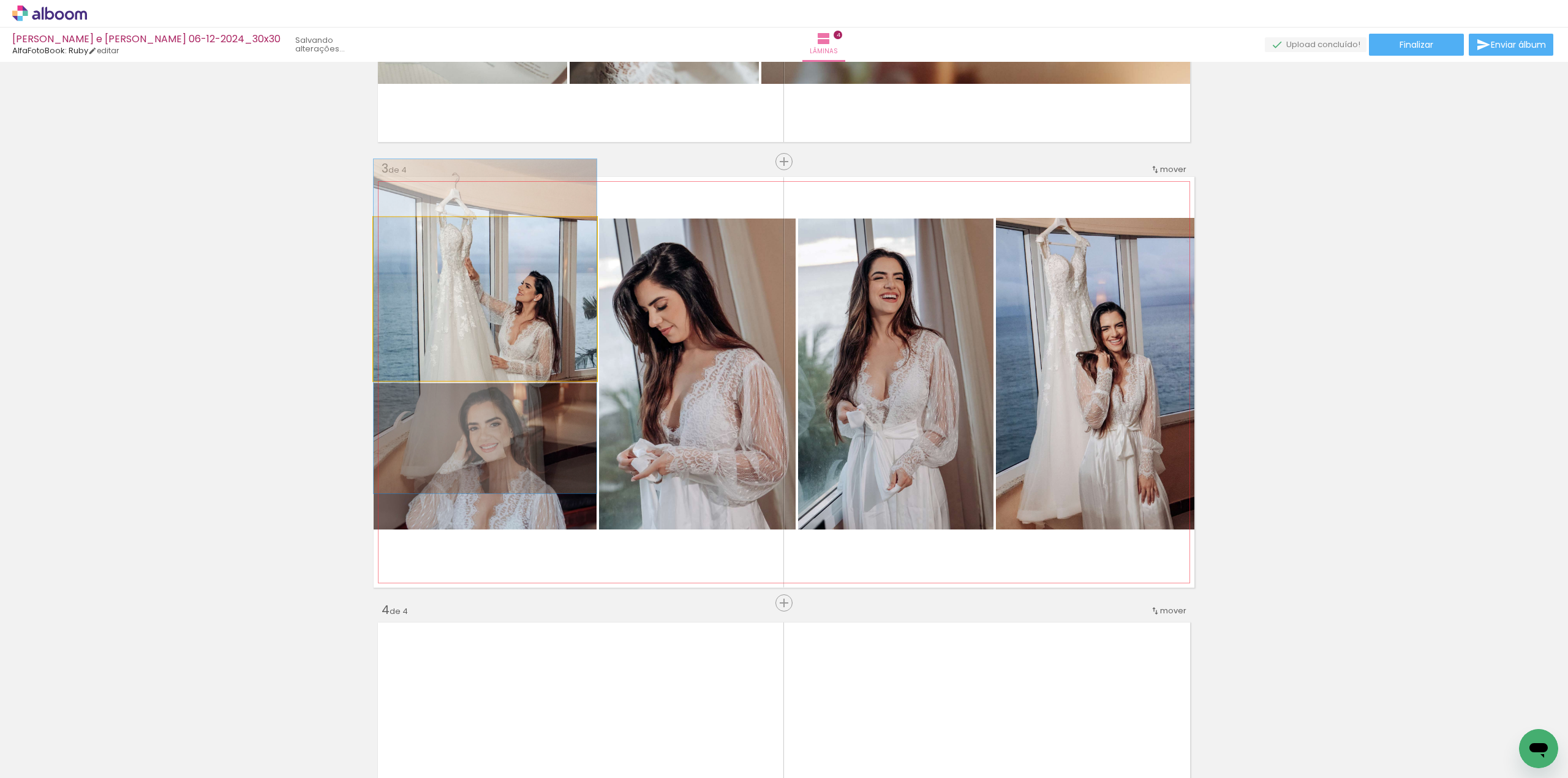
drag, startPoint x: 531, startPoint y: 310, endPoint x: 531, endPoint y: 320, distance: 10.0
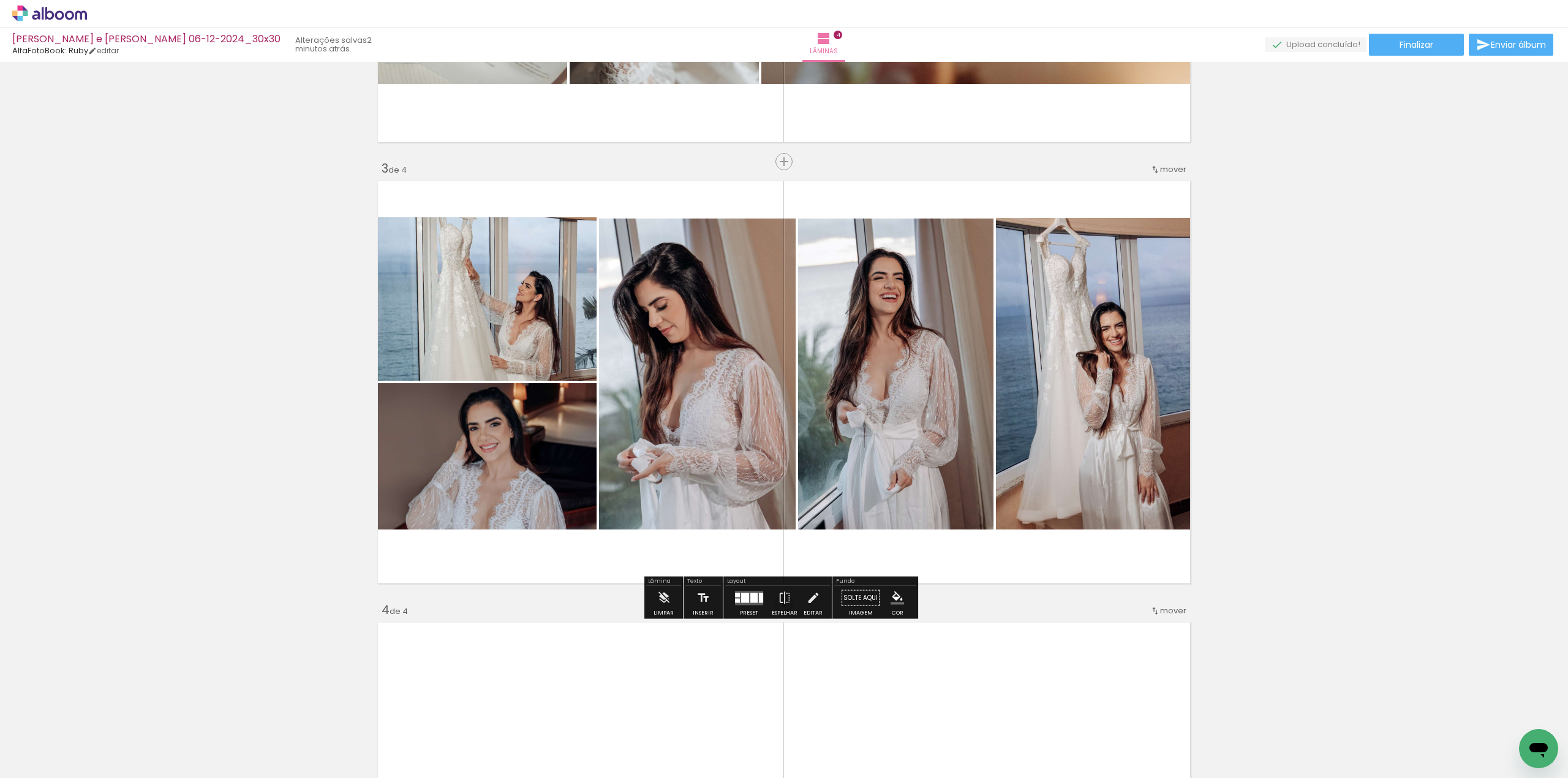
click at [1435, 317] on div "Inserir lâmina 1 de 4 Inserir lâmina 2 de 4 Inserir lâmina 3 de 4 Inserir lâmin…" at bounding box center [784, 366] width 1568 height 2207
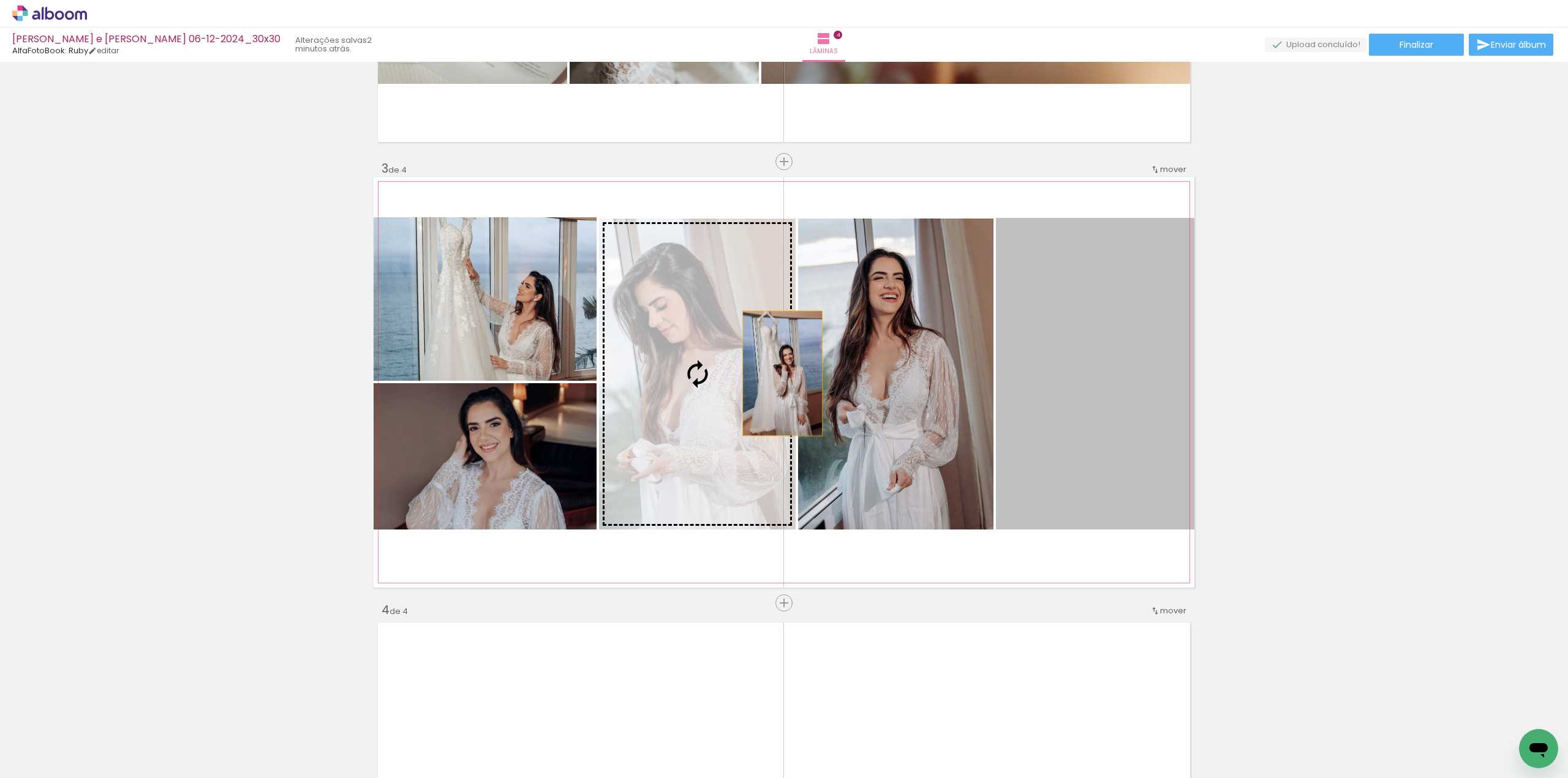
drag, startPoint x: 1126, startPoint y: 363, endPoint x: 722, endPoint y: 370, distance: 404.1
click at [0, 0] on slot at bounding box center [0, 0] width 0 height 0
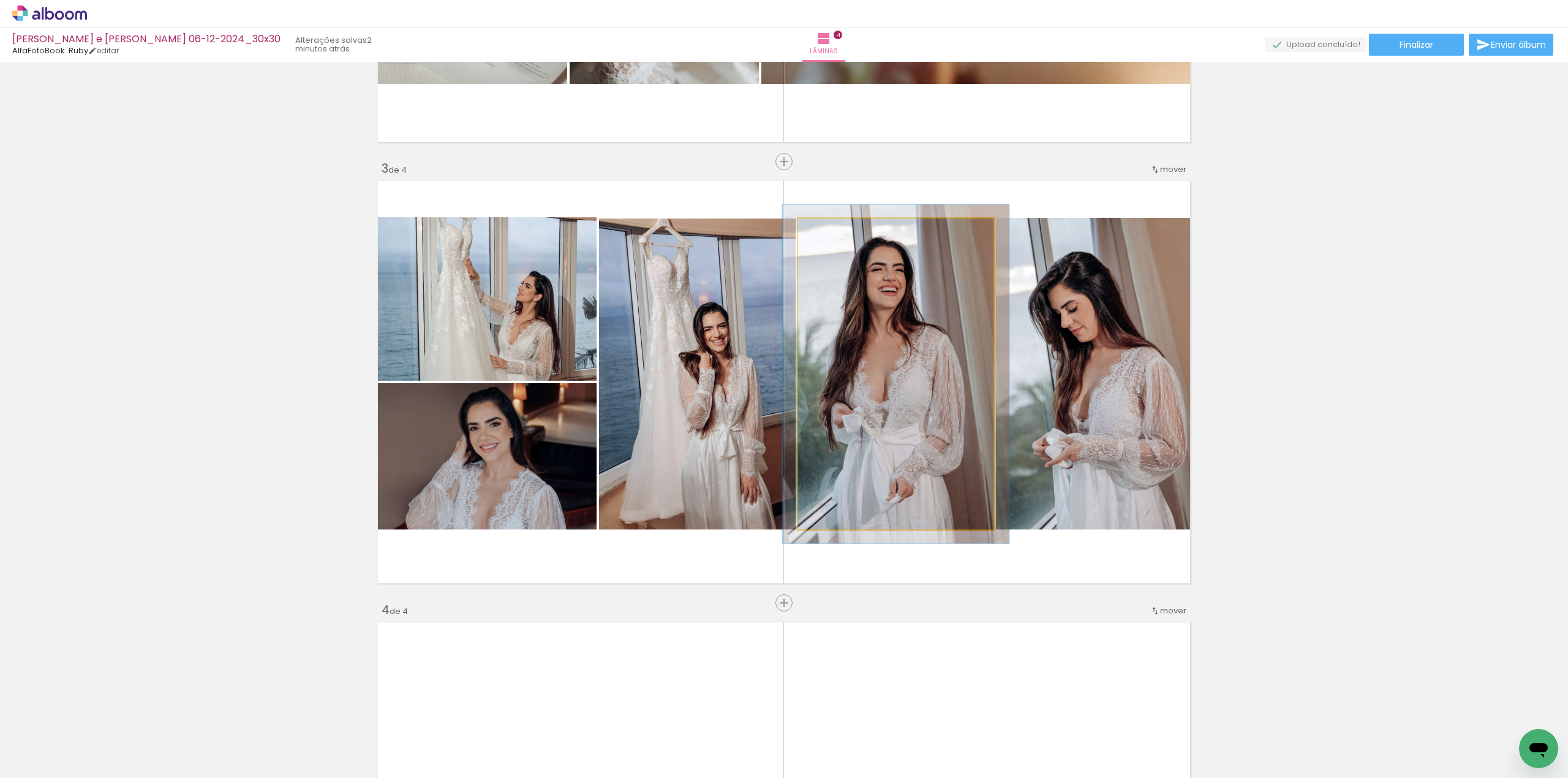
type paper-slider "109"
click at [830, 233] on div at bounding box center [830, 231] width 19 height 19
click at [854, 345] on quentale-photo at bounding box center [896, 374] width 196 height 311
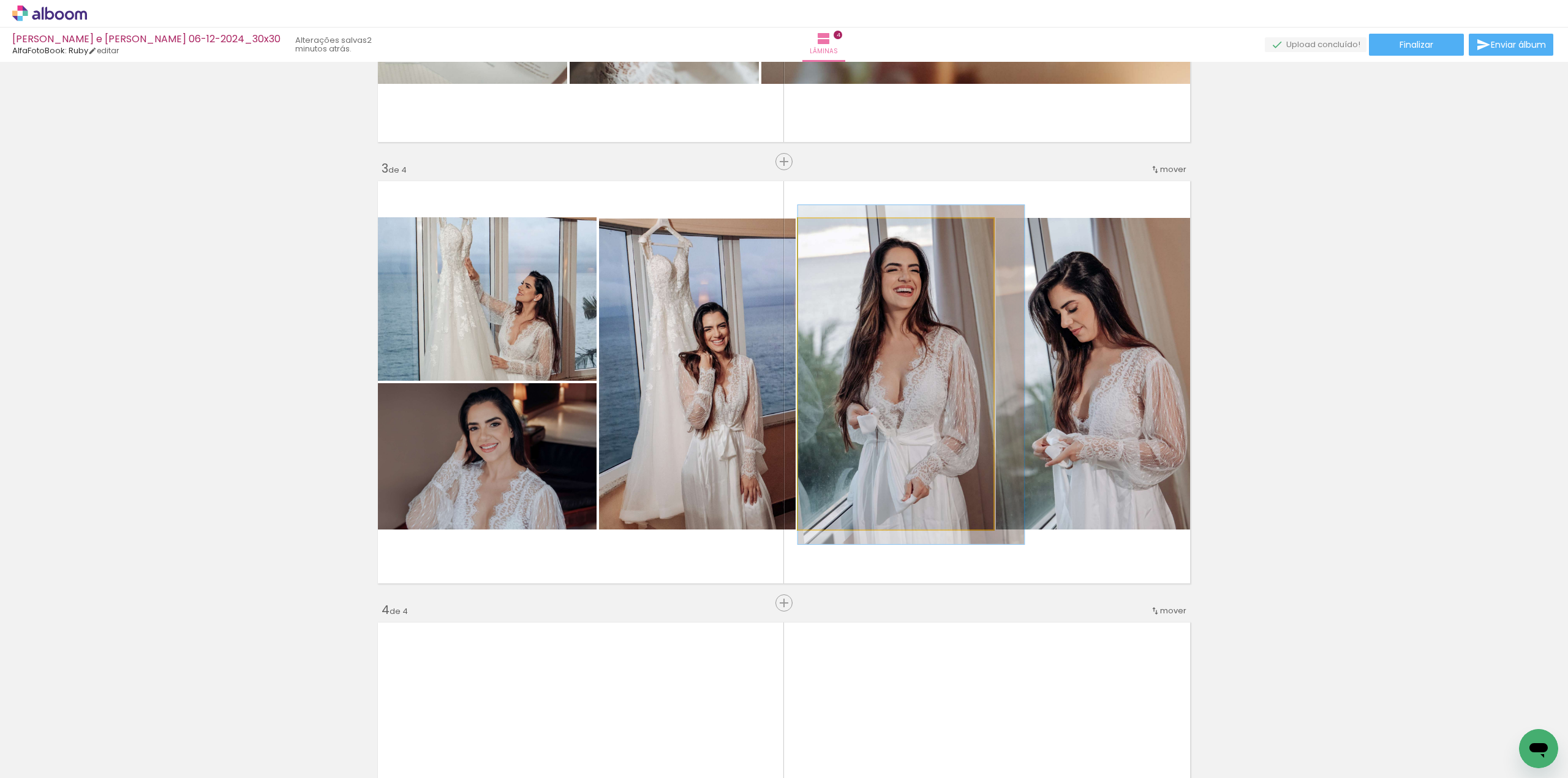
drag, startPoint x: 861, startPoint y: 367, endPoint x: 1039, endPoint y: 377, distance: 178.3
click at [0, 0] on slot at bounding box center [0, 0] width 0 height 0
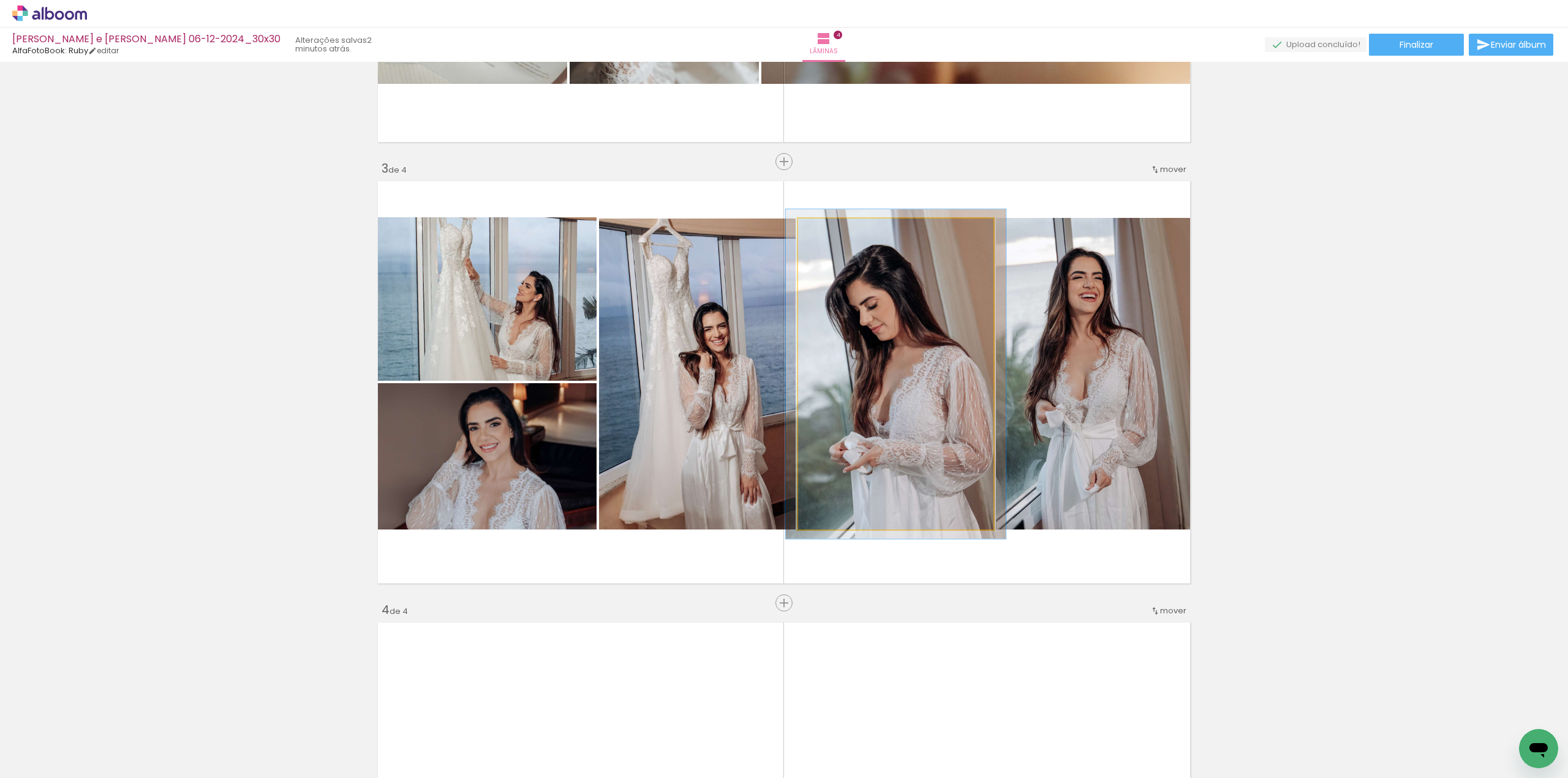
type paper-slider "106"
click at [832, 233] on div at bounding box center [829, 231] width 19 height 19
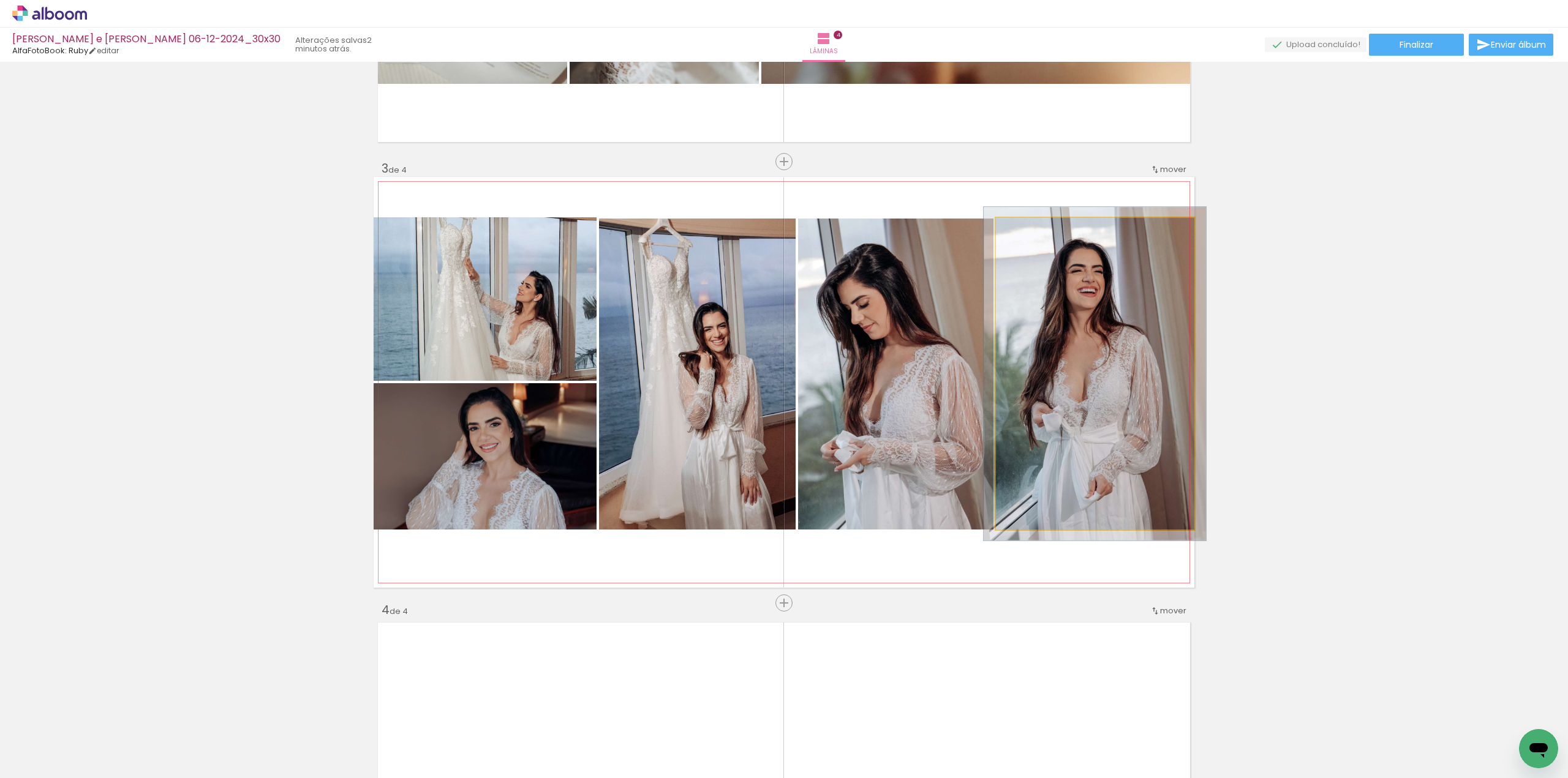
drag, startPoint x: 1033, startPoint y: 233, endPoint x: 1027, endPoint y: 234, distance: 6.1
type paper-slider "107"
click at [1027, 234] on div at bounding box center [1048, 230] width 47 height 19
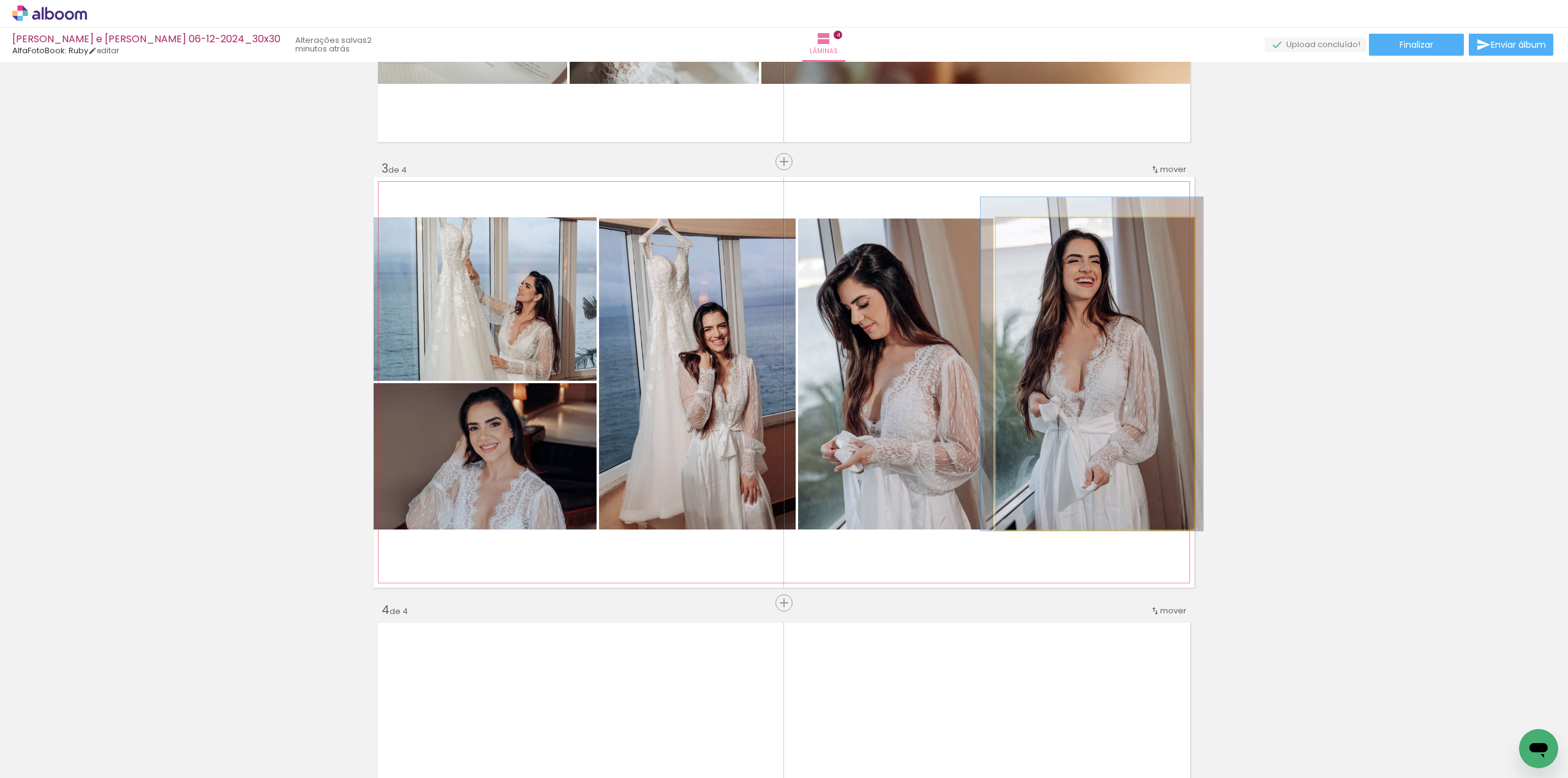
drag, startPoint x: 1068, startPoint y: 326, endPoint x: 1065, endPoint y: 316, distance: 10.4
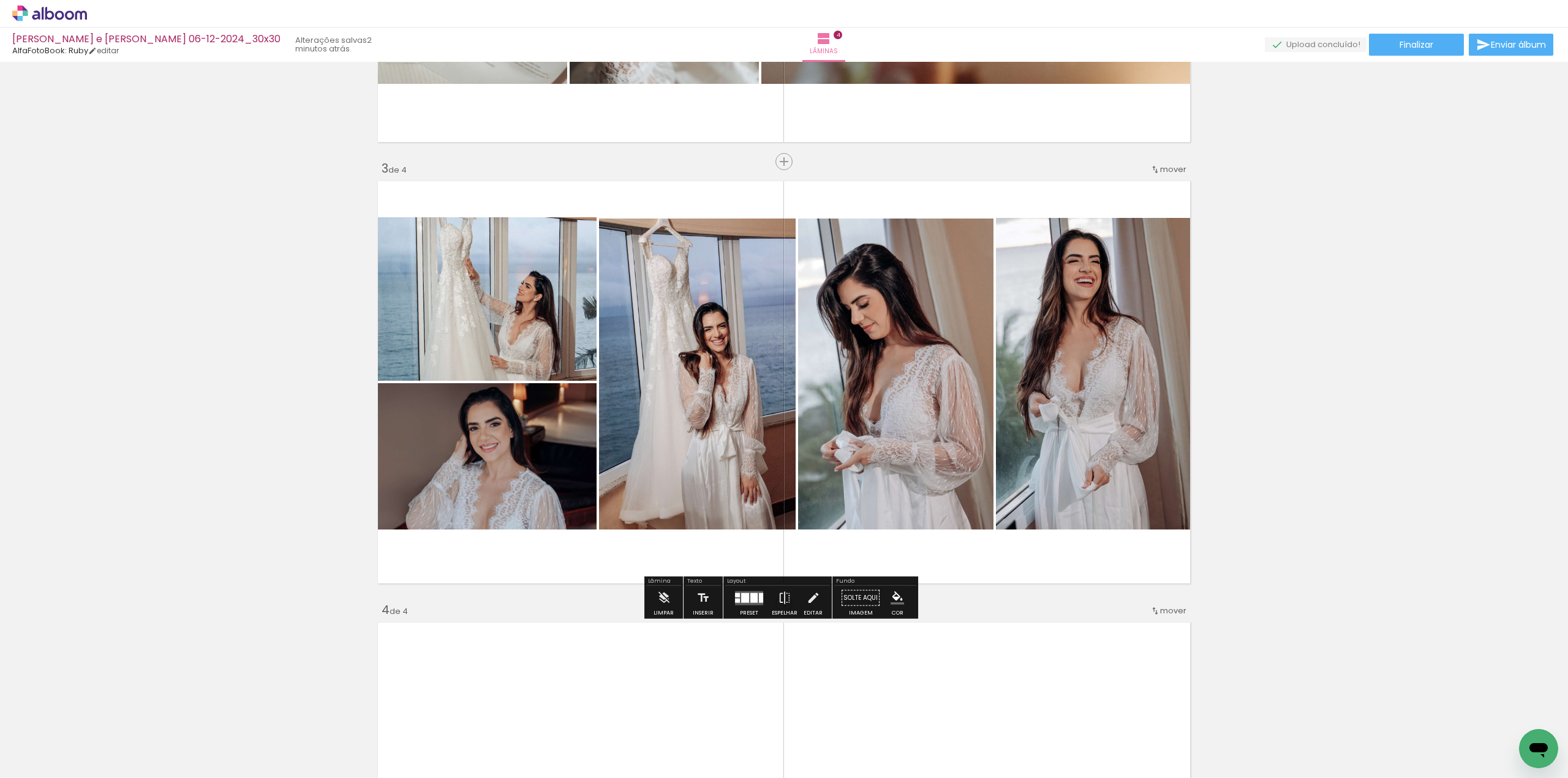
click at [1303, 348] on div "Inserir lâmina 1 de 4 Inserir lâmina 2 de 4 Inserir lâmina 3 de 4 Inserir lâmin…" at bounding box center [784, 366] width 1568 height 2207
drag, startPoint x: 919, startPoint y: 376, endPoint x: 1170, endPoint y: 373, distance: 251.0
click at [0, 0] on slot at bounding box center [0, 0] width 0 height 0
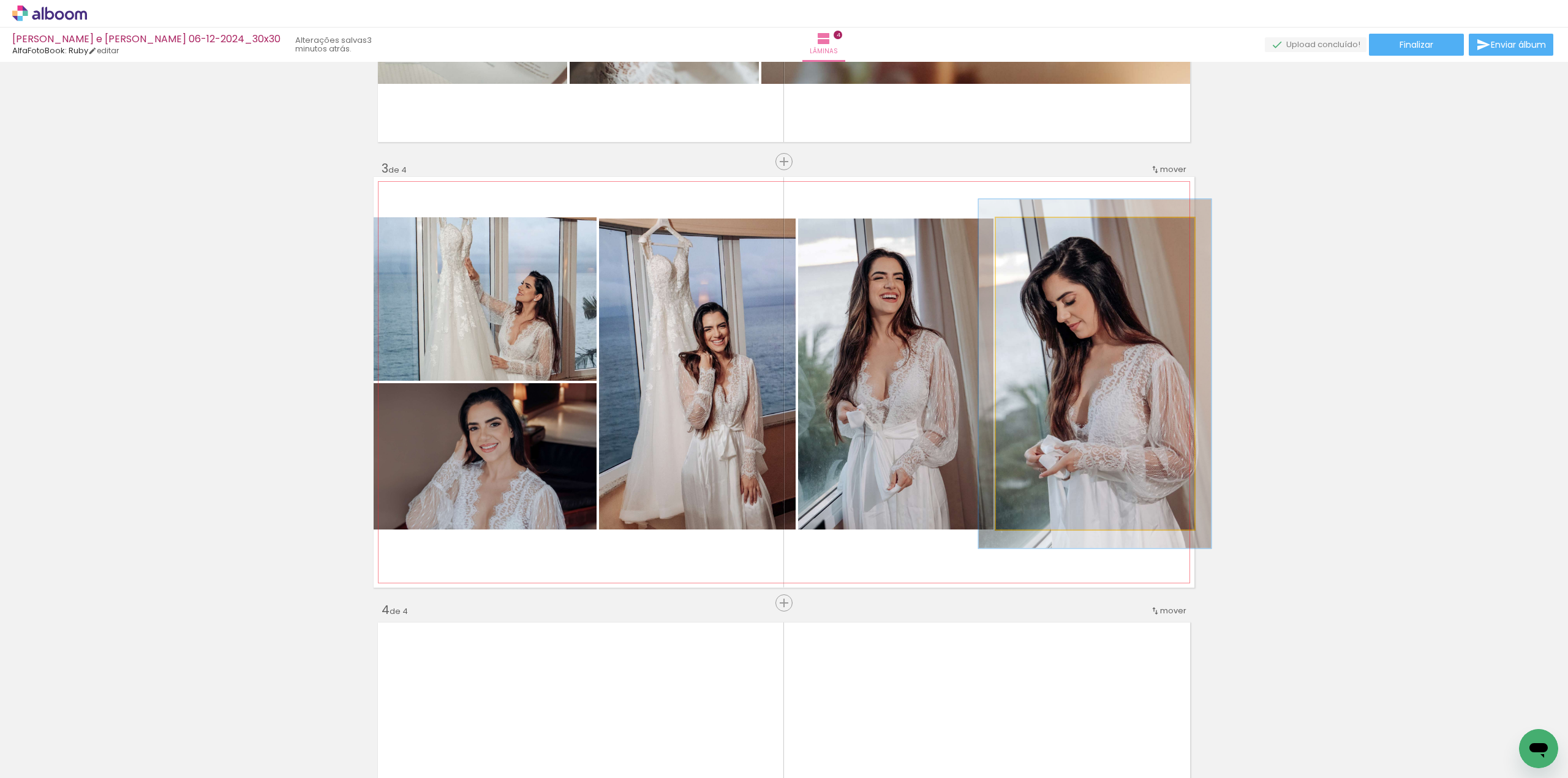
click at [1031, 236] on div at bounding box center [1029, 230] width 19 height 19
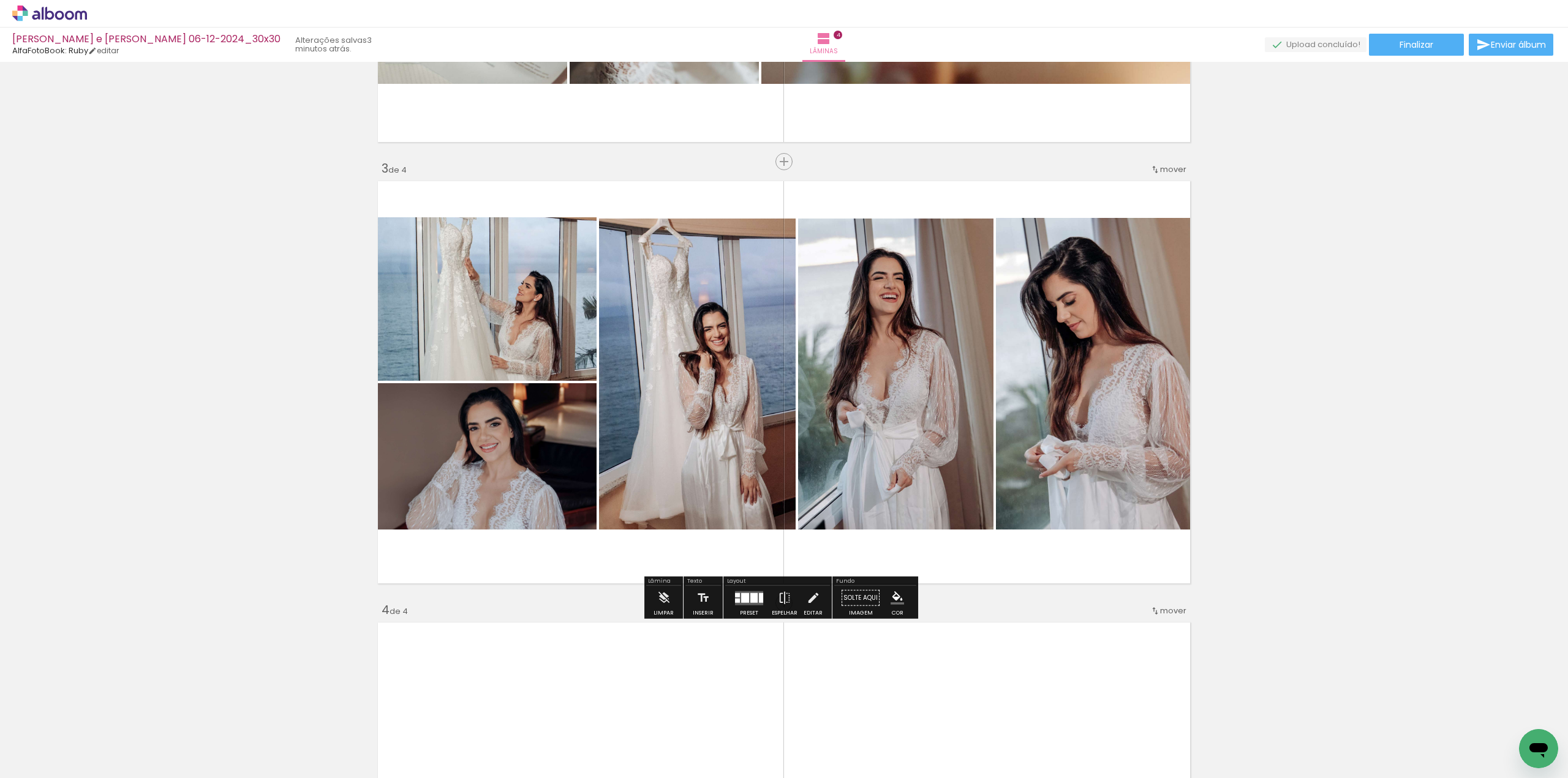
click at [1303, 319] on div "Inserir lâmina 1 de 4 Inserir lâmina 2 de 4 Inserir lâmina 3 de 4 Inserir lâmin…" at bounding box center [784, 366] width 1568 height 2207
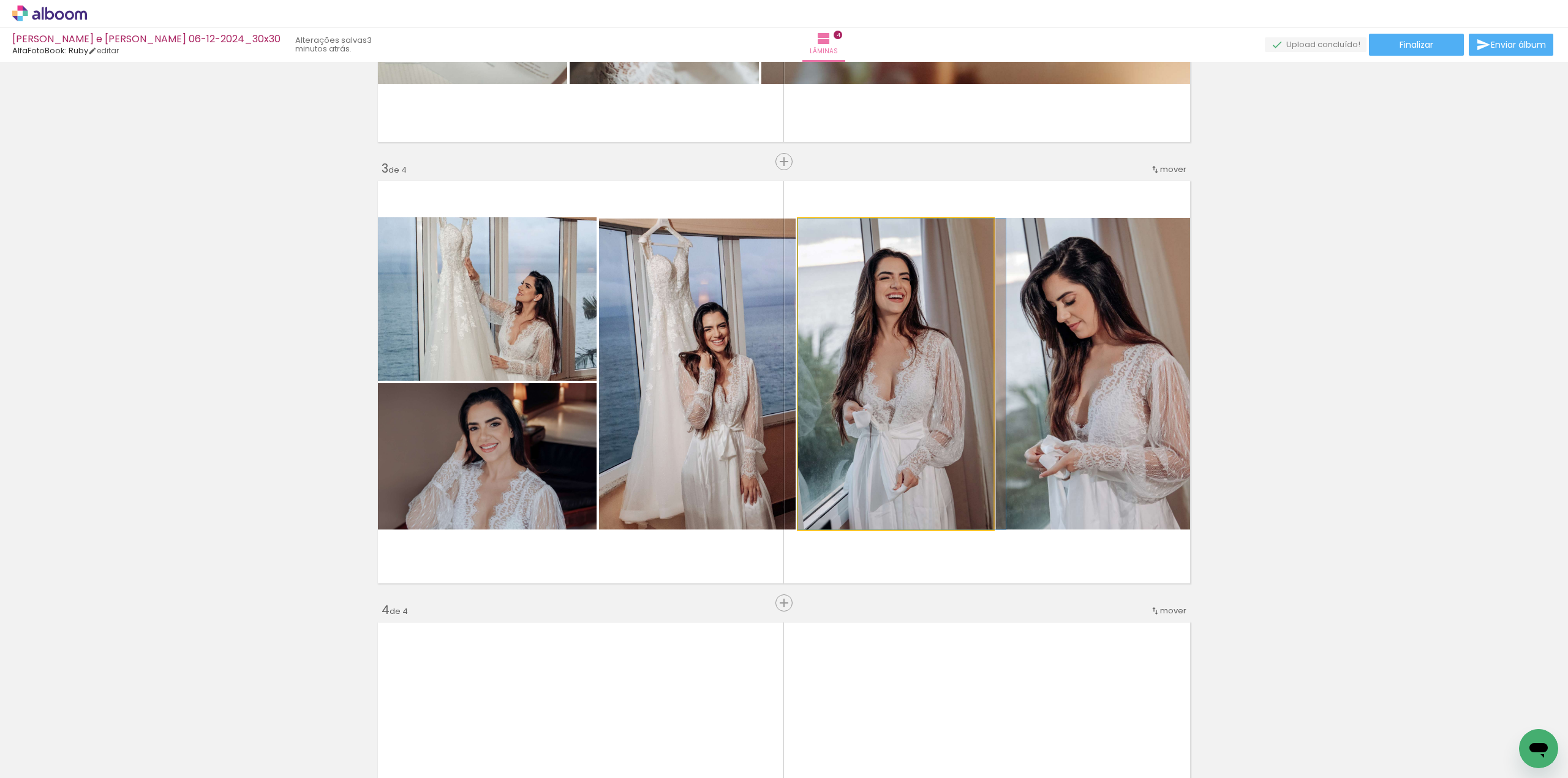
drag, startPoint x: 862, startPoint y: 376, endPoint x: 1039, endPoint y: 374, distance: 177.0
click at [0, 0] on slot at bounding box center [0, 0] width 0 height 0
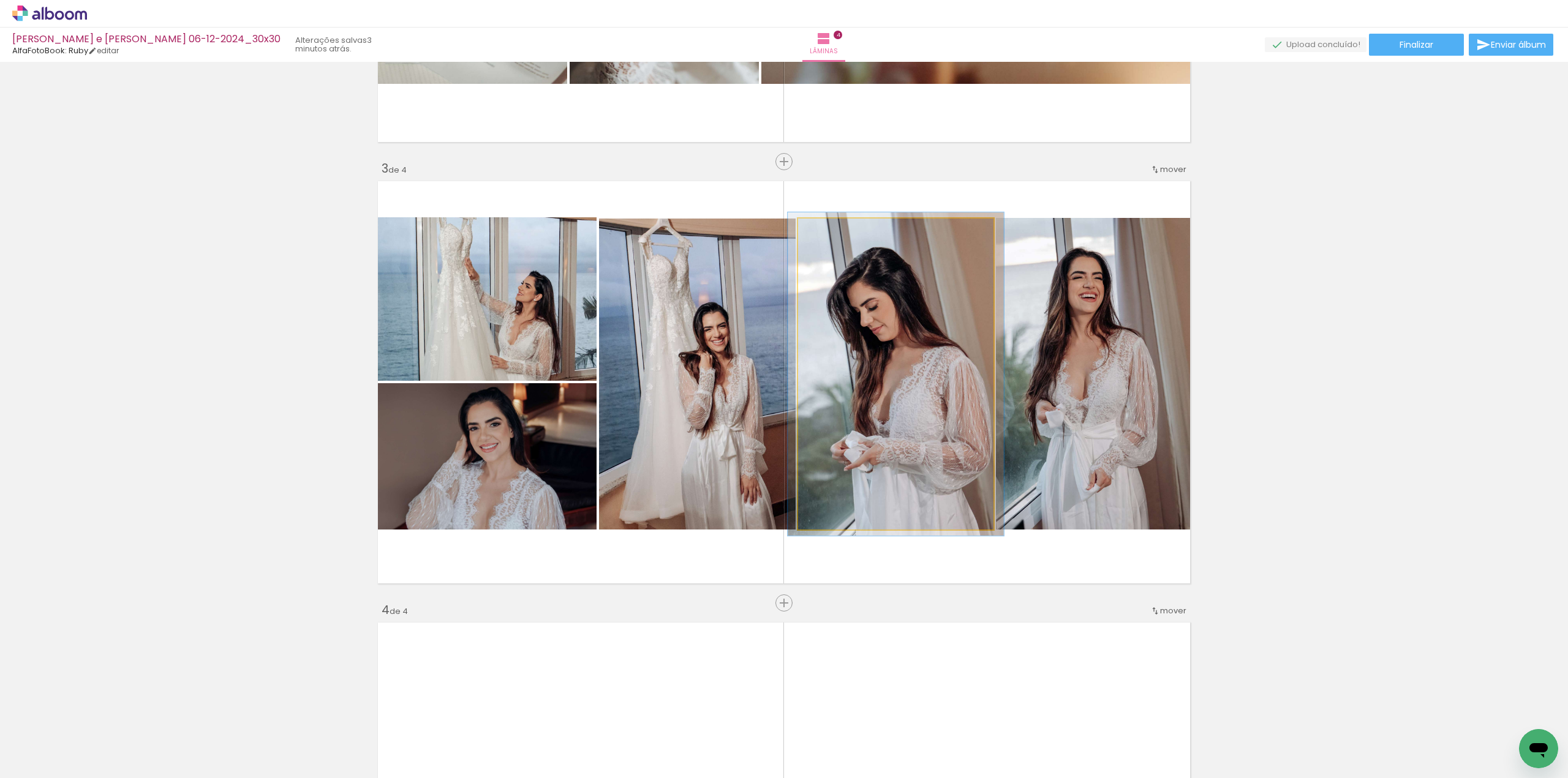
type paper-slider "104"
click at [830, 236] on div at bounding box center [828, 231] width 19 height 19
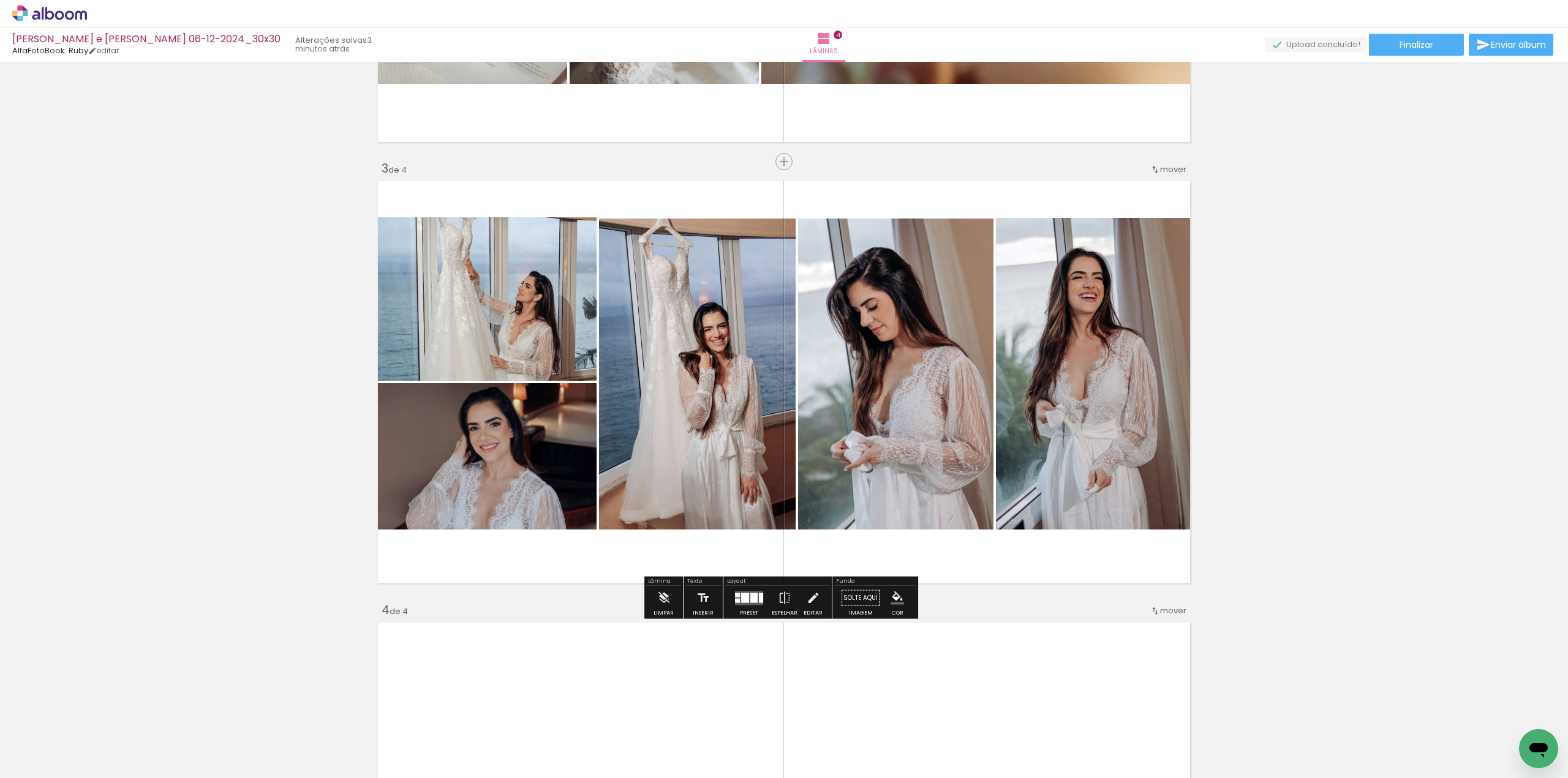
click at [1319, 290] on div "Inserir lâmina 1 de 4 Inserir lâmina 2 de 4 Inserir lâmina 3 de 4 Inserir lâmin…" at bounding box center [784, 366] width 1568 height 2207
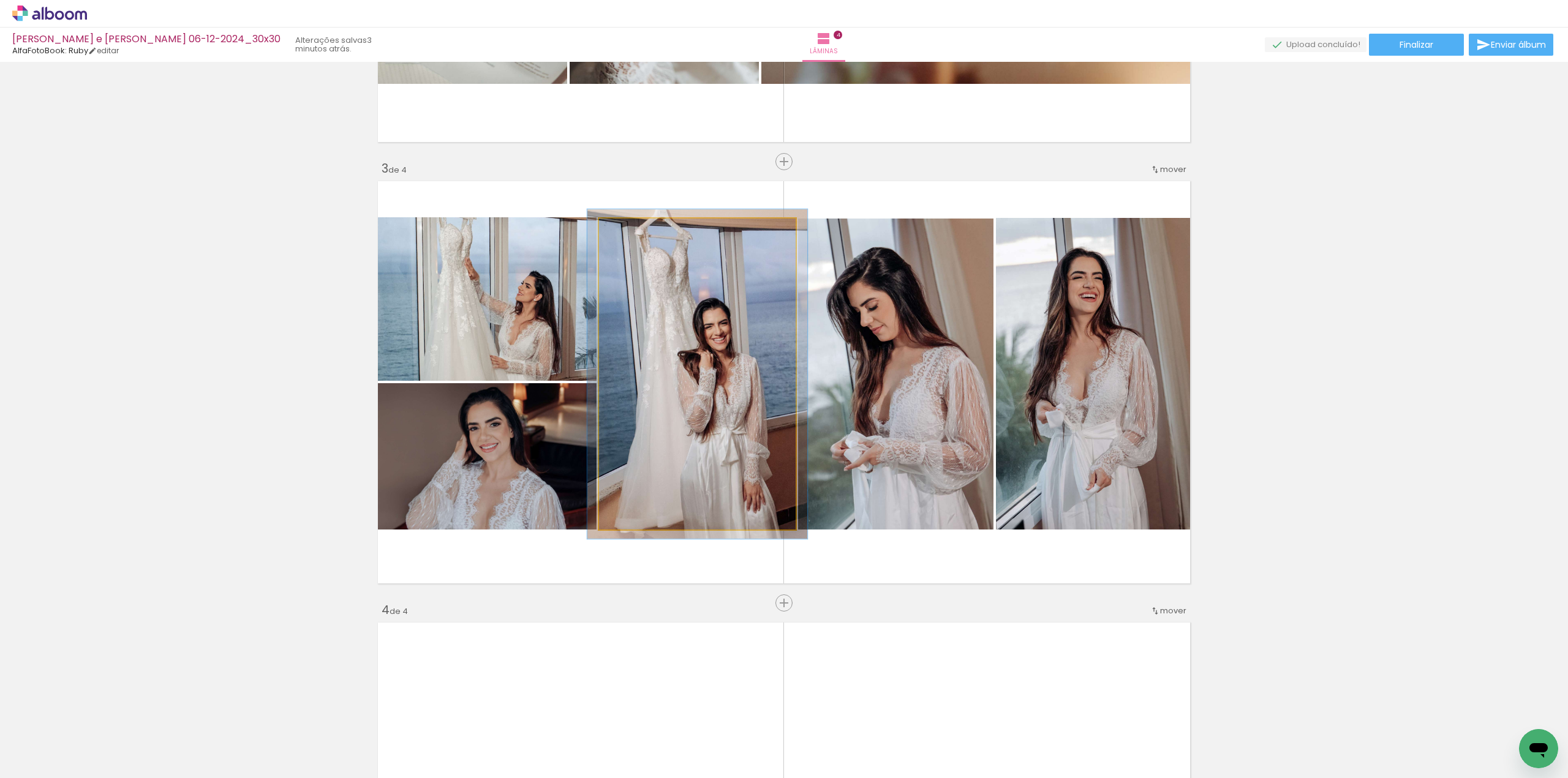
type paper-slider "106"
click at [633, 237] on div at bounding box center [630, 231] width 19 height 19
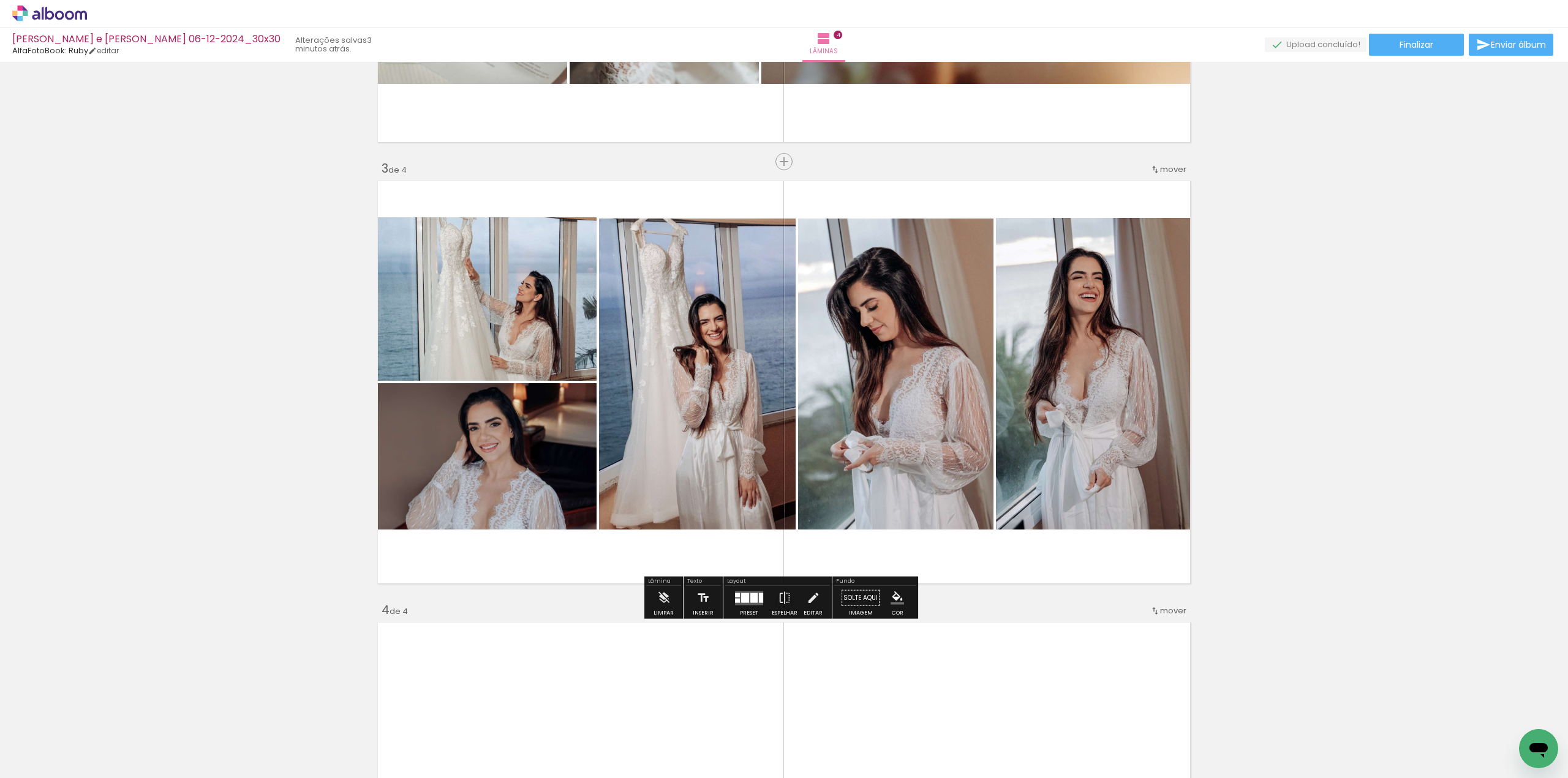
click at [1333, 368] on div "Inserir lâmina 1 de 4 Inserir lâmina 2 de 4 Inserir lâmina 3 de 4 Inserir lâmin…" at bounding box center [784, 366] width 1568 height 2207
drag, startPoint x: 518, startPoint y: 473, endPoint x: 540, endPoint y: 304, distance: 170.4
click at [0, 0] on slot at bounding box center [0, 0] width 0 height 0
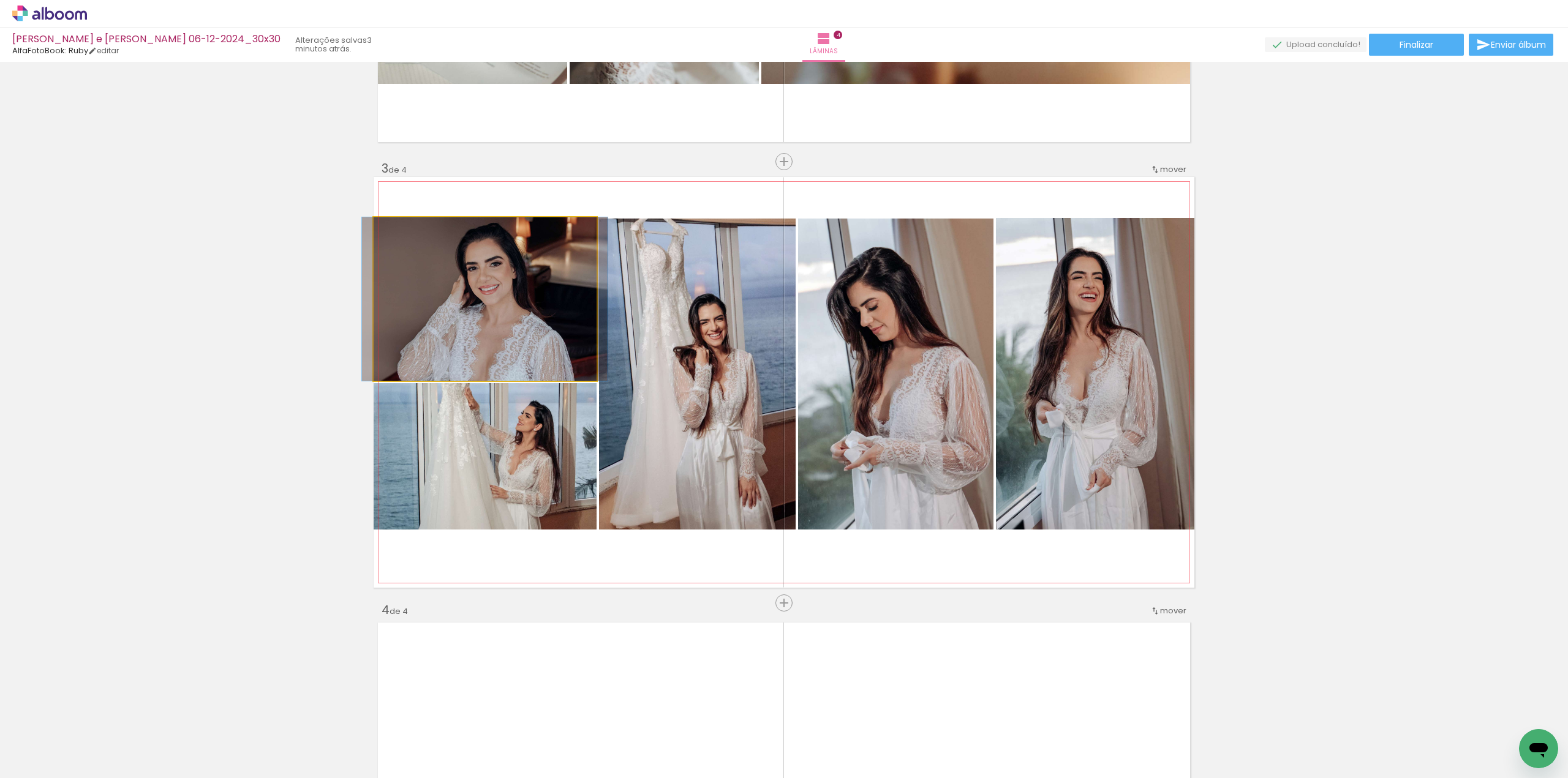
click at [555, 227] on quentale-photo at bounding box center [485, 299] width 223 height 164
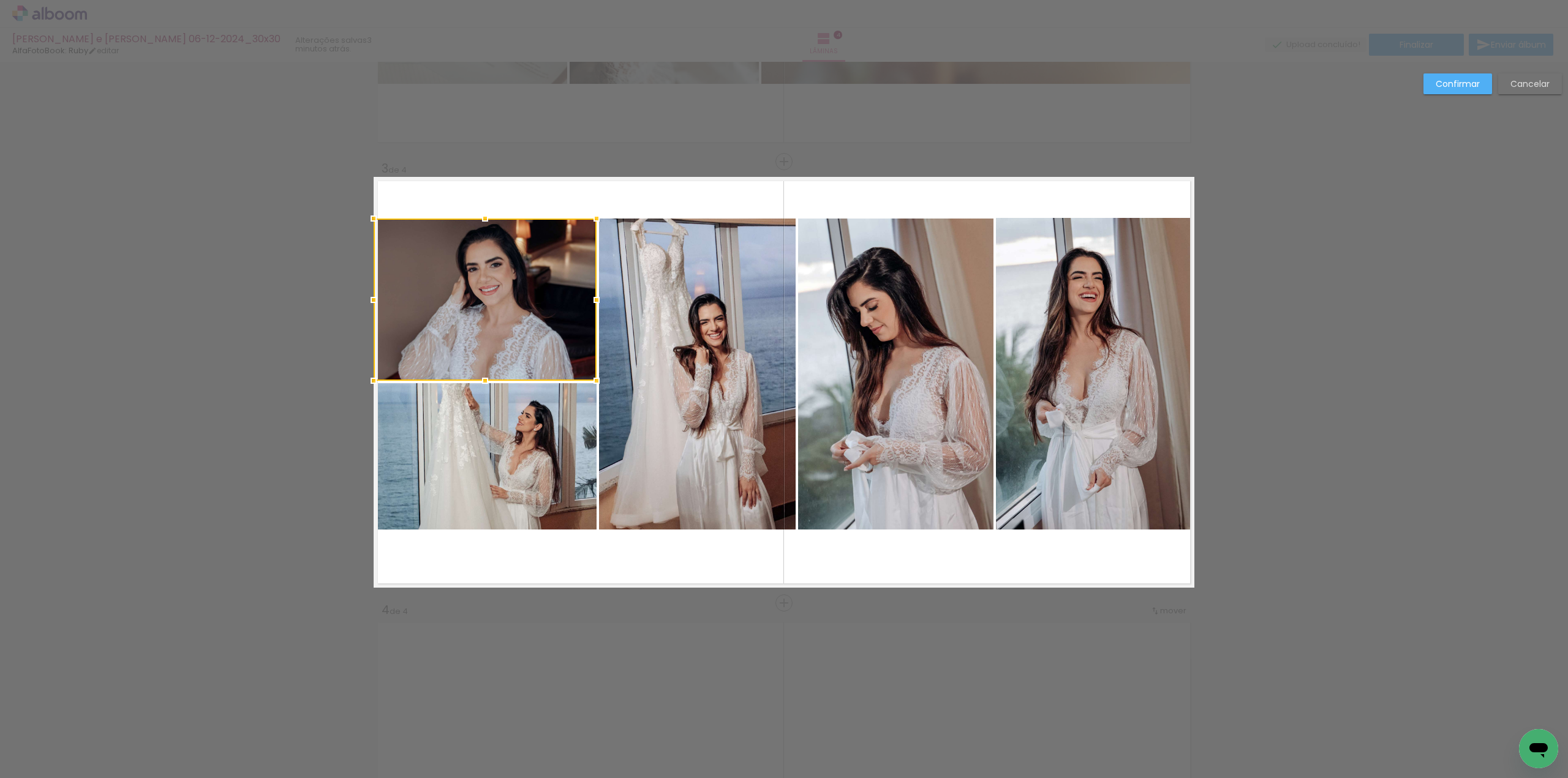
click at [480, 217] on div at bounding box center [485, 218] width 24 height 24
click at [484, 367] on quentale-photo at bounding box center [485, 299] width 223 height 162
click at [484, 367] on div at bounding box center [485, 299] width 223 height 162
drag, startPoint x: 482, startPoint y: 377, endPoint x: 483, endPoint y: 368, distance: 9.1
click at [483, 368] on div at bounding box center [485, 371] width 24 height 24
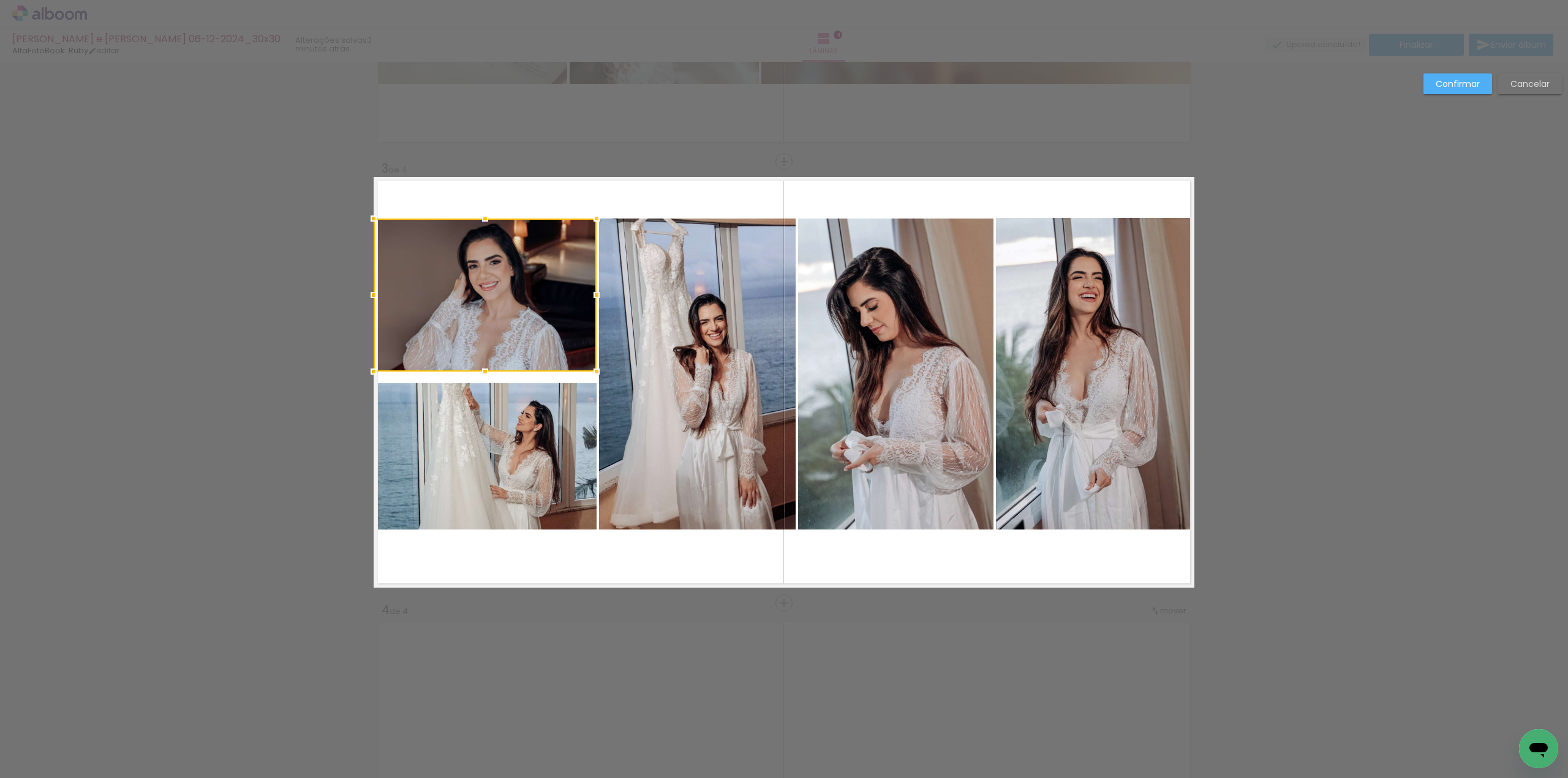
click at [493, 428] on quentale-photo at bounding box center [485, 456] width 223 height 146
click at [493, 428] on div at bounding box center [485, 456] width 223 height 146
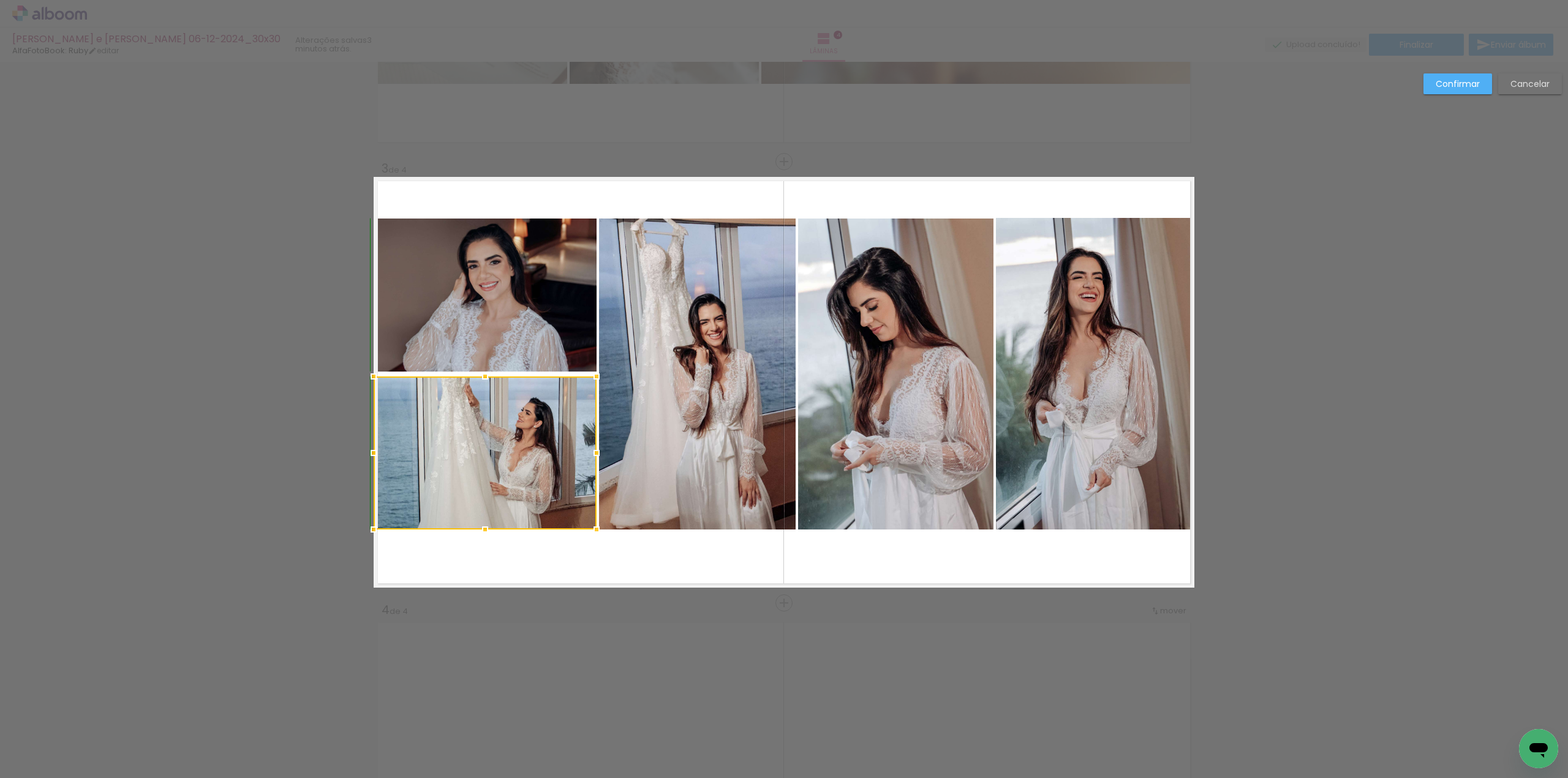
drag, startPoint x: 484, startPoint y: 382, endPoint x: 486, endPoint y: 370, distance: 12.2
click at [486, 370] on div at bounding box center [485, 376] width 24 height 24
click at [541, 586] on quentale-layouter at bounding box center [784, 382] width 821 height 410
click at [483, 298] on quentale-photo at bounding box center [485, 295] width 223 height 153
click at [483, 298] on div at bounding box center [485, 295] width 223 height 153
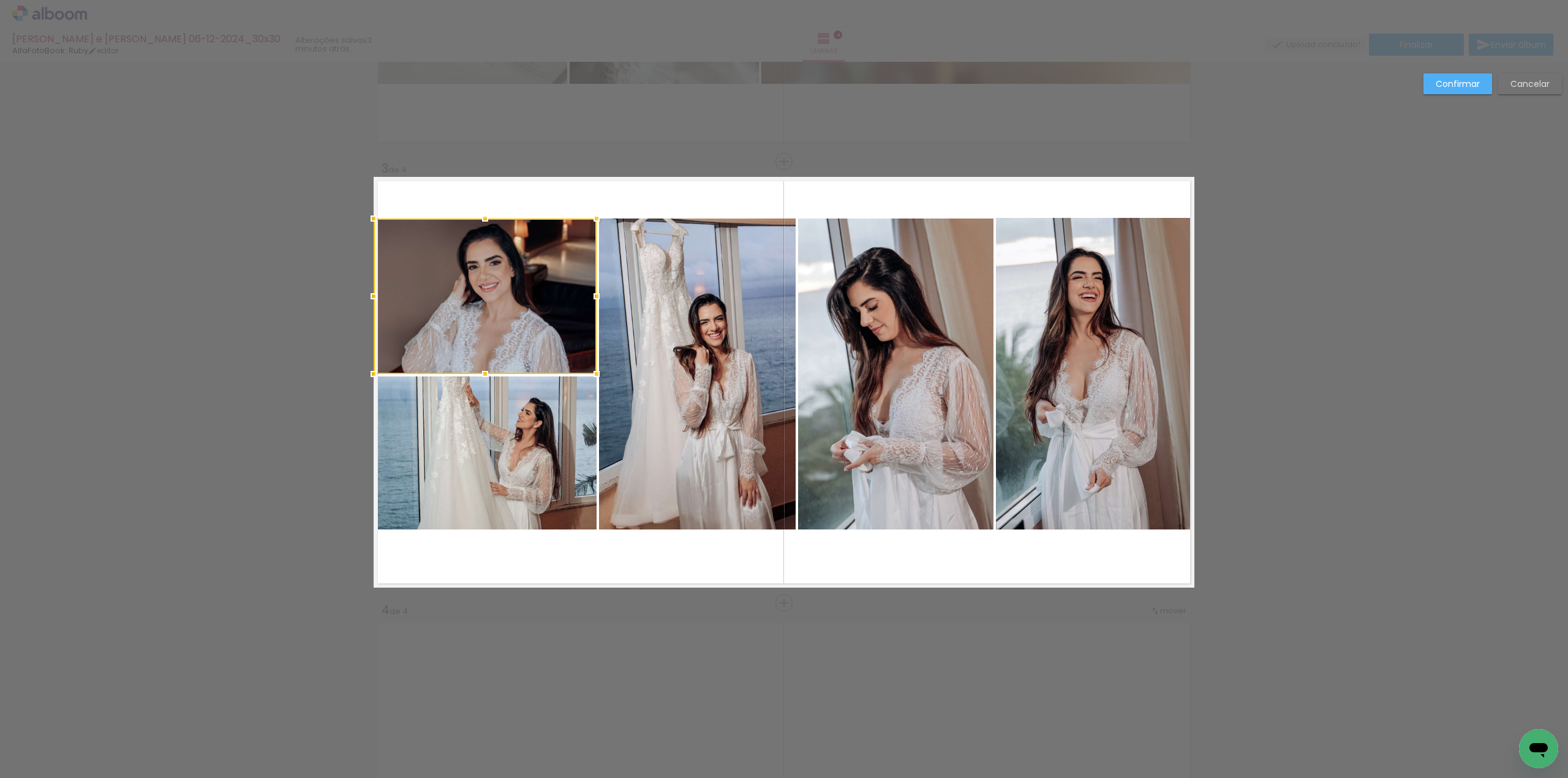
drag, startPoint x: 483, startPoint y: 370, endPoint x: 486, endPoint y: 378, distance: 8.5
click at [486, 378] on div at bounding box center [485, 373] width 24 height 24
click at [625, 652] on div "Confirmar Cancelar" at bounding box center [784, 377] width 1568 height 2236
click at [646, 575] on quentale-layouter at bounding box center [784, 382] width 821 height 410
click at [0, 0] on slot "Confirmar" at bounding box center [0, 0] width 0 height 0
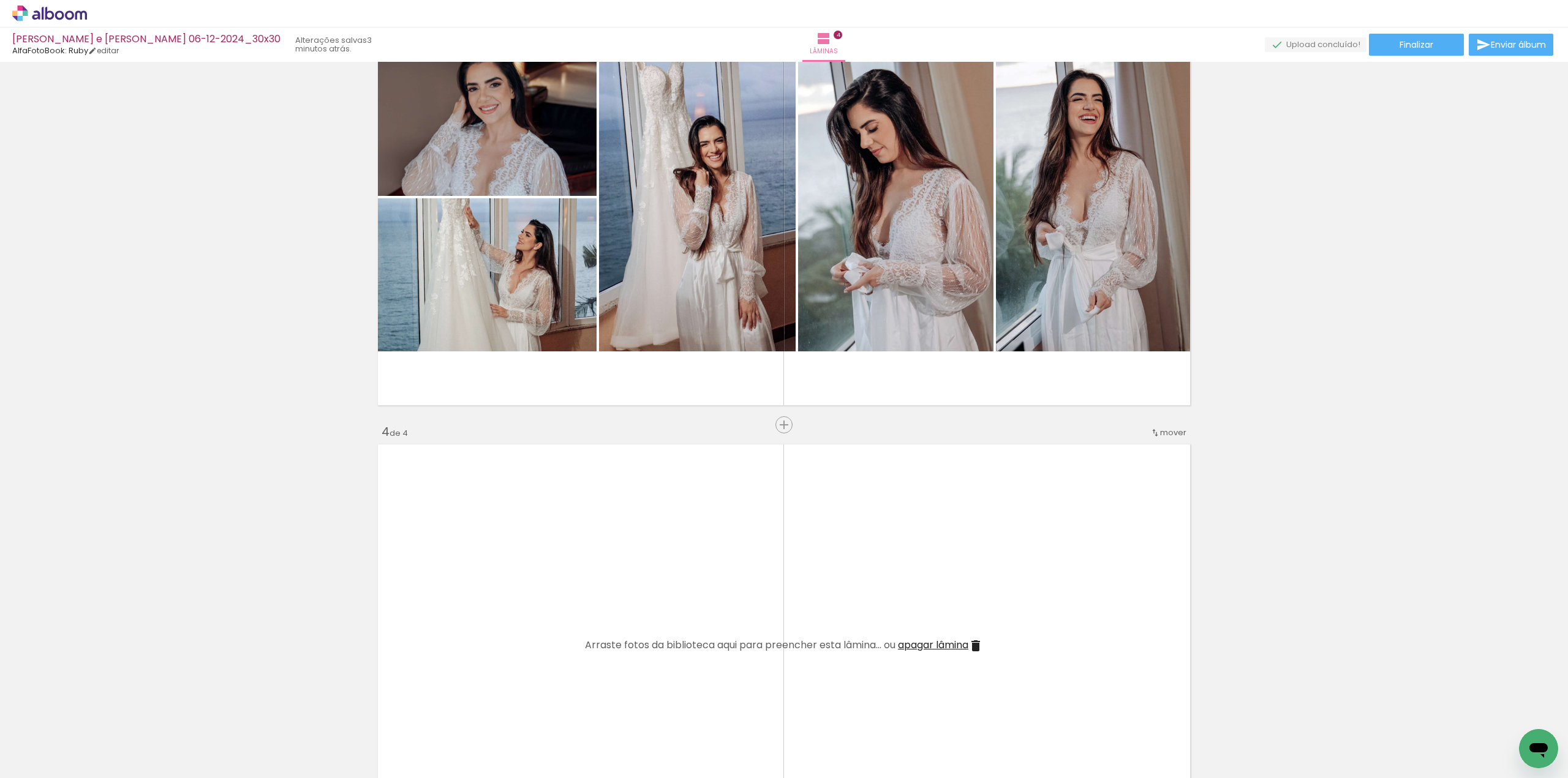
scroll to position [987, 0]
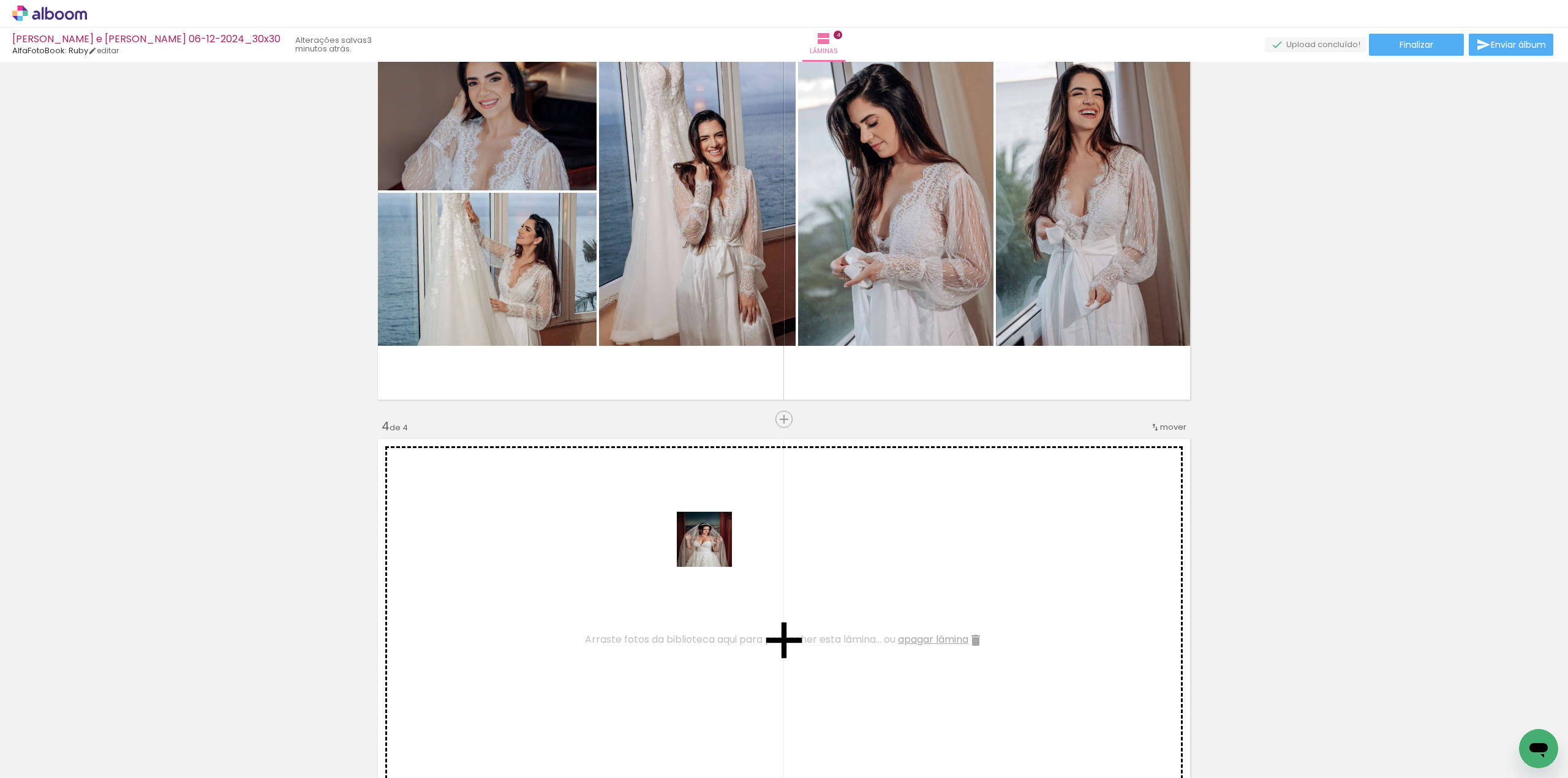
drag, startPoint x: 470, startPoint y: 742, endPoint x: 713, endPoint y: 548, distance: 310.9
click at [713, 548] on quentale-workspace at bounding box center [784, 389] width 1568 height 778
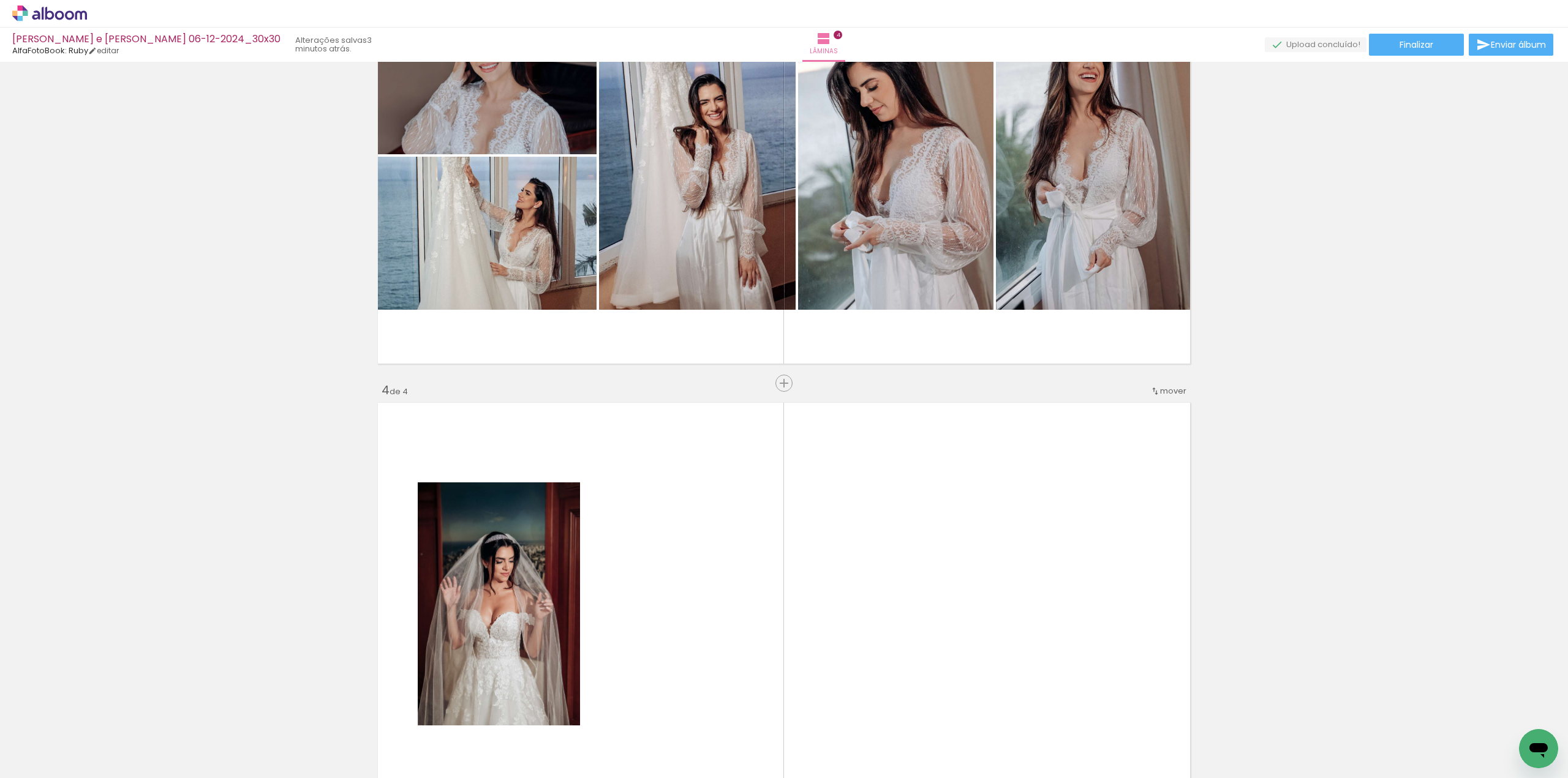
scroll to position [1170, 0]
